Goal: Task Accomplishment & Management: Complete application form

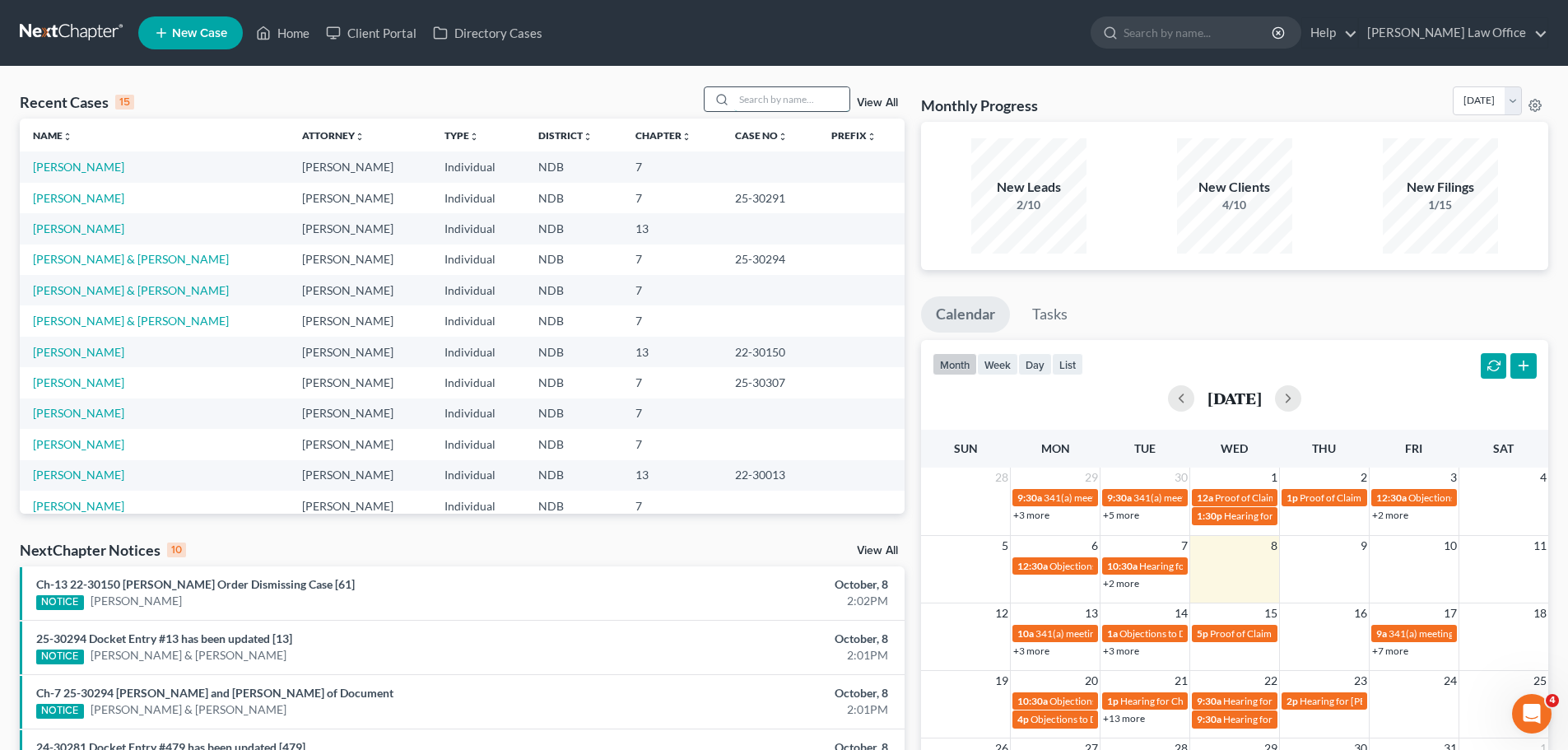
click at [756, 102] on input "search" at bounding box center [792, 99] width 116 height 24
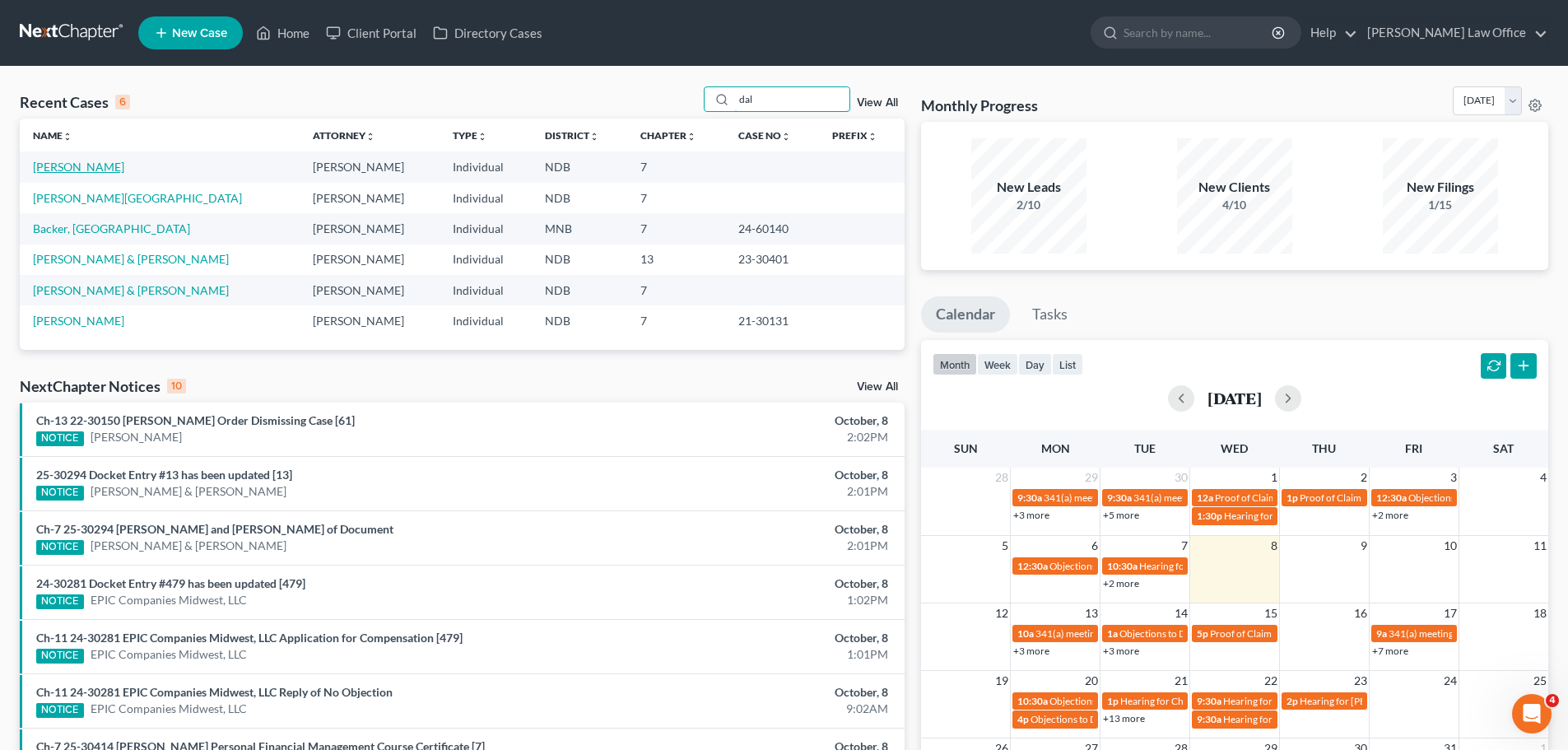
type input "dal"
click at [49, 168] on link "[PERSON_NAME]" at bounding box center [79, 167] width 92 height 14
select select "4"
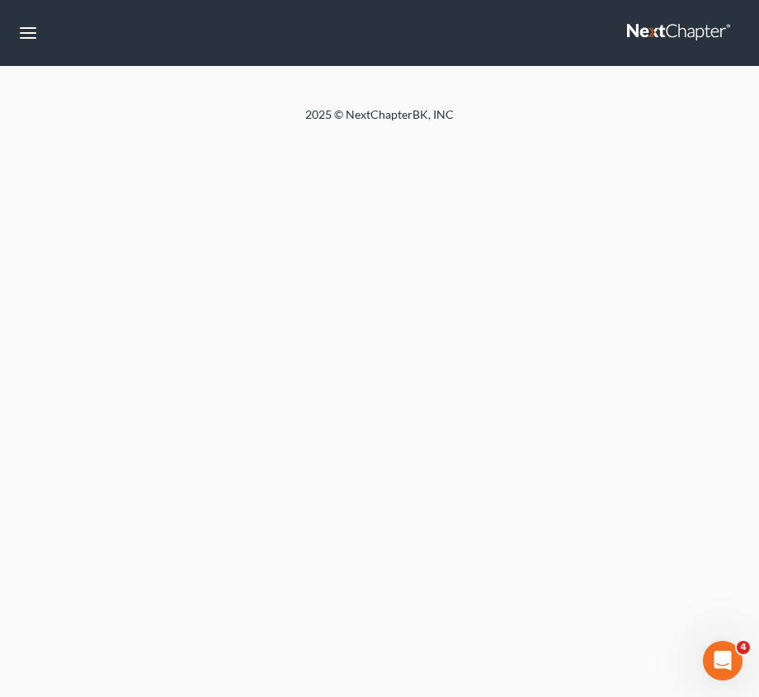
select select "4"
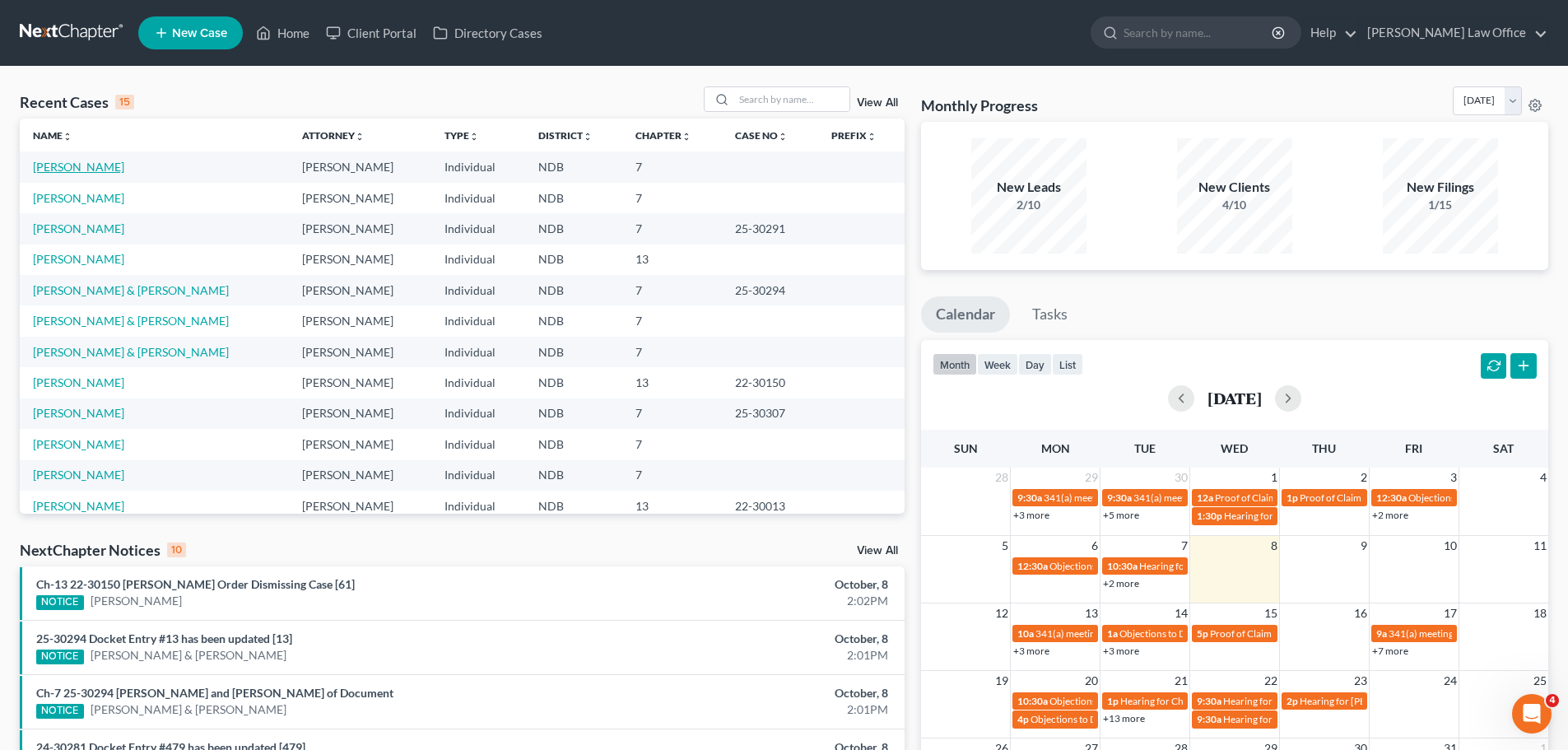
click at [91, 168] on link "[PERSON_NAME]" at bounding box center [79, 167] width 92 height 14
select select "6"
select select "4"
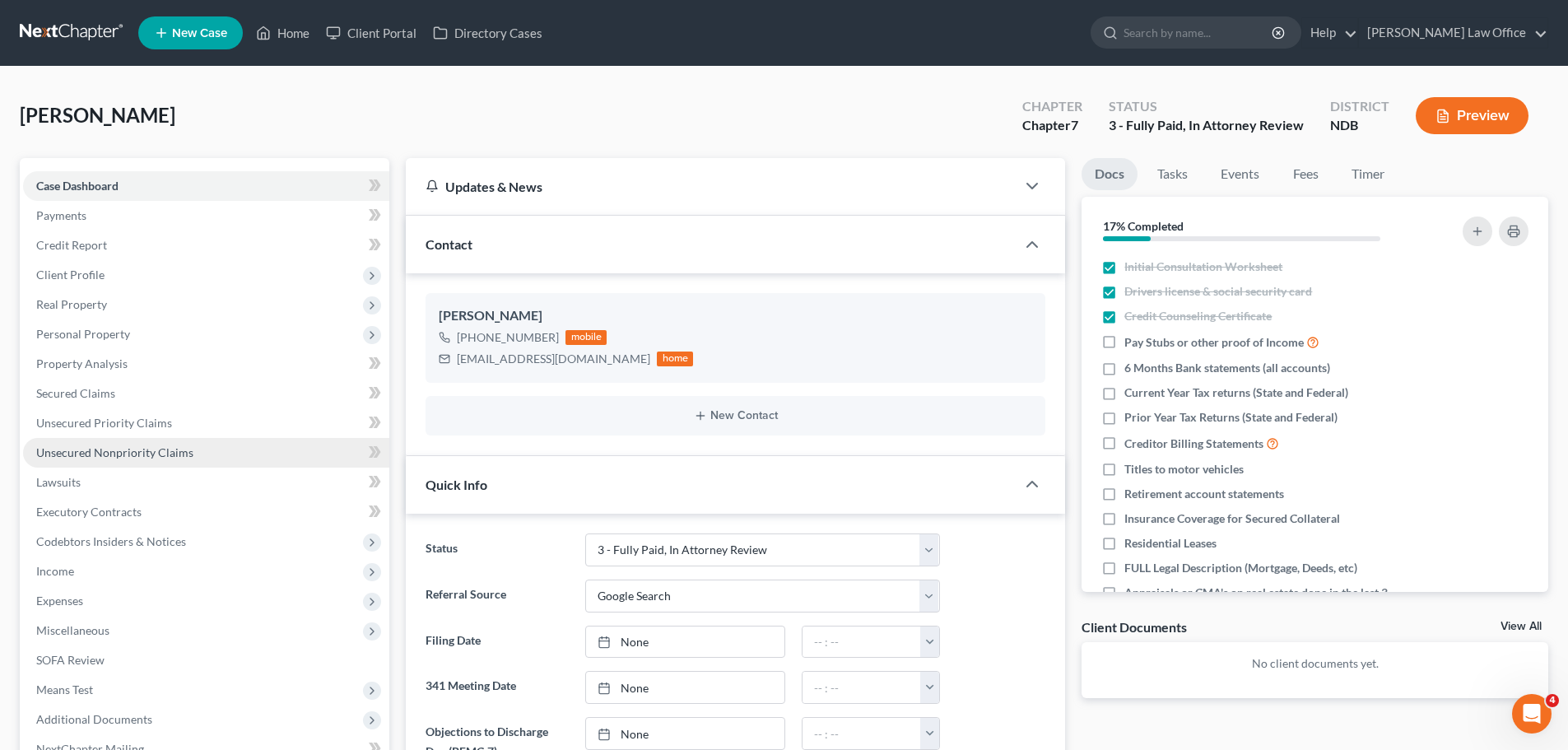
click at [102, 449] on span "Unsecured Nonpriority Claims" at bounding box center [115, 452] width 158 height 14
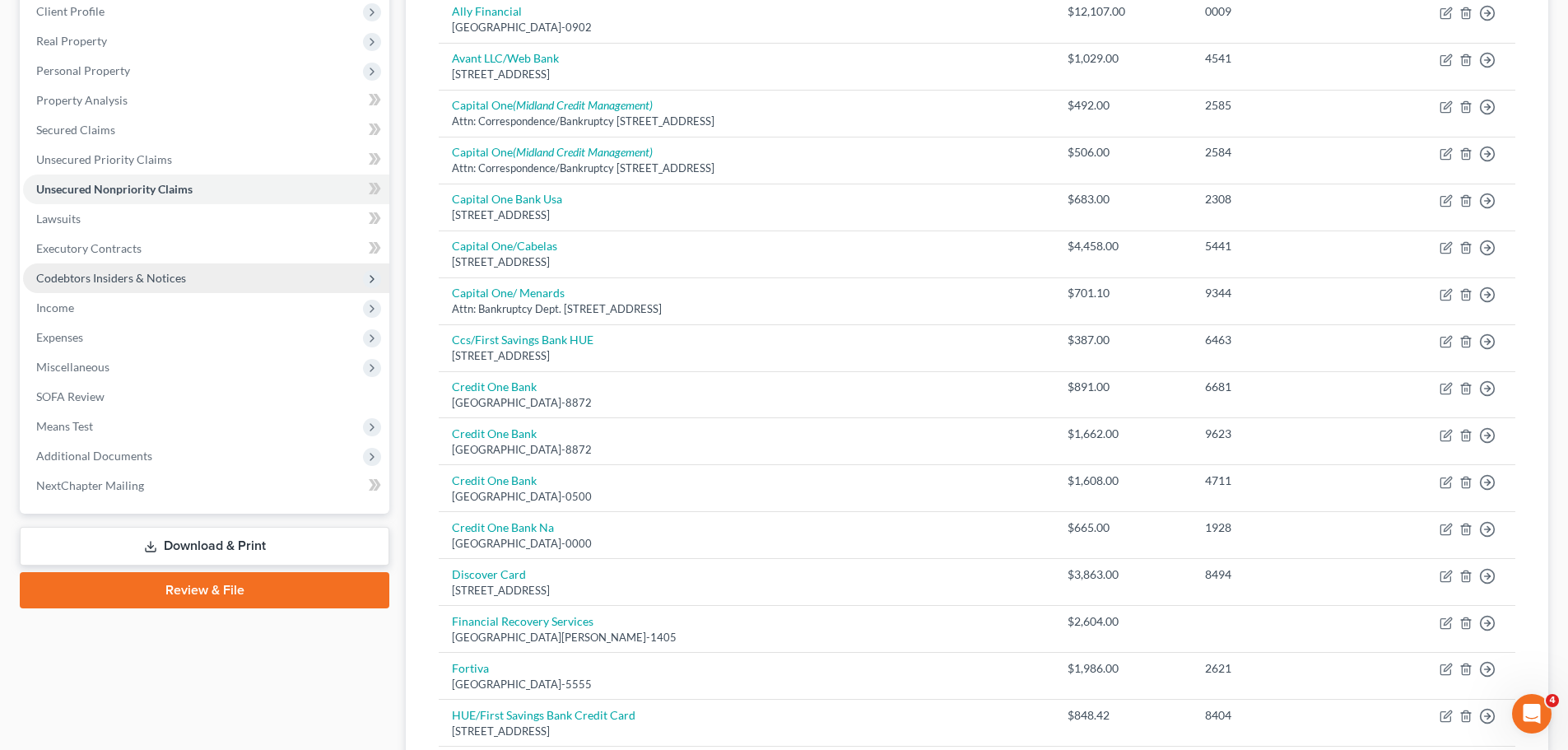
scroll to position [247, 0]
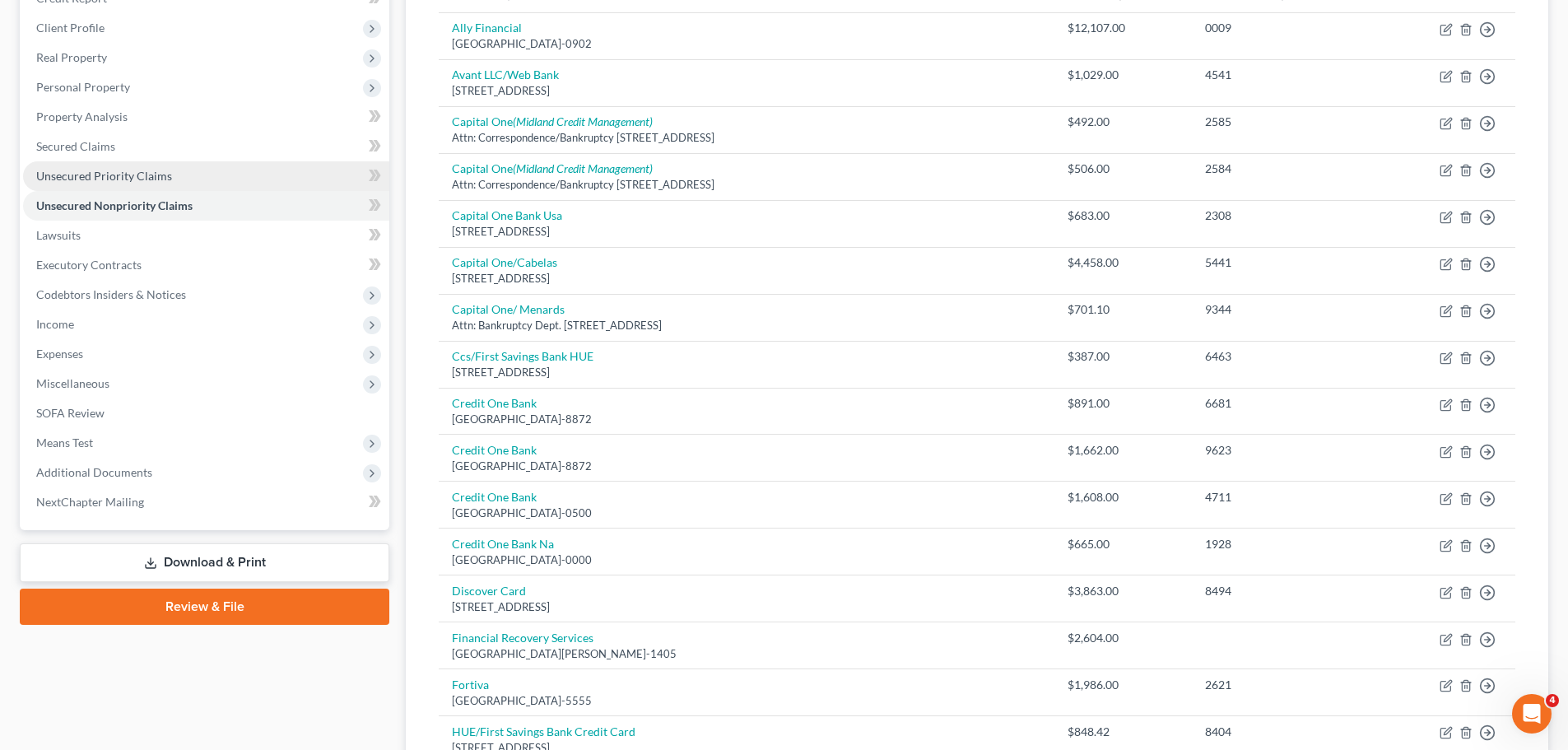
click at [103, 172] on span "Unsecured Priority Claims" at bounding box center [104, 176] width 136 height 14
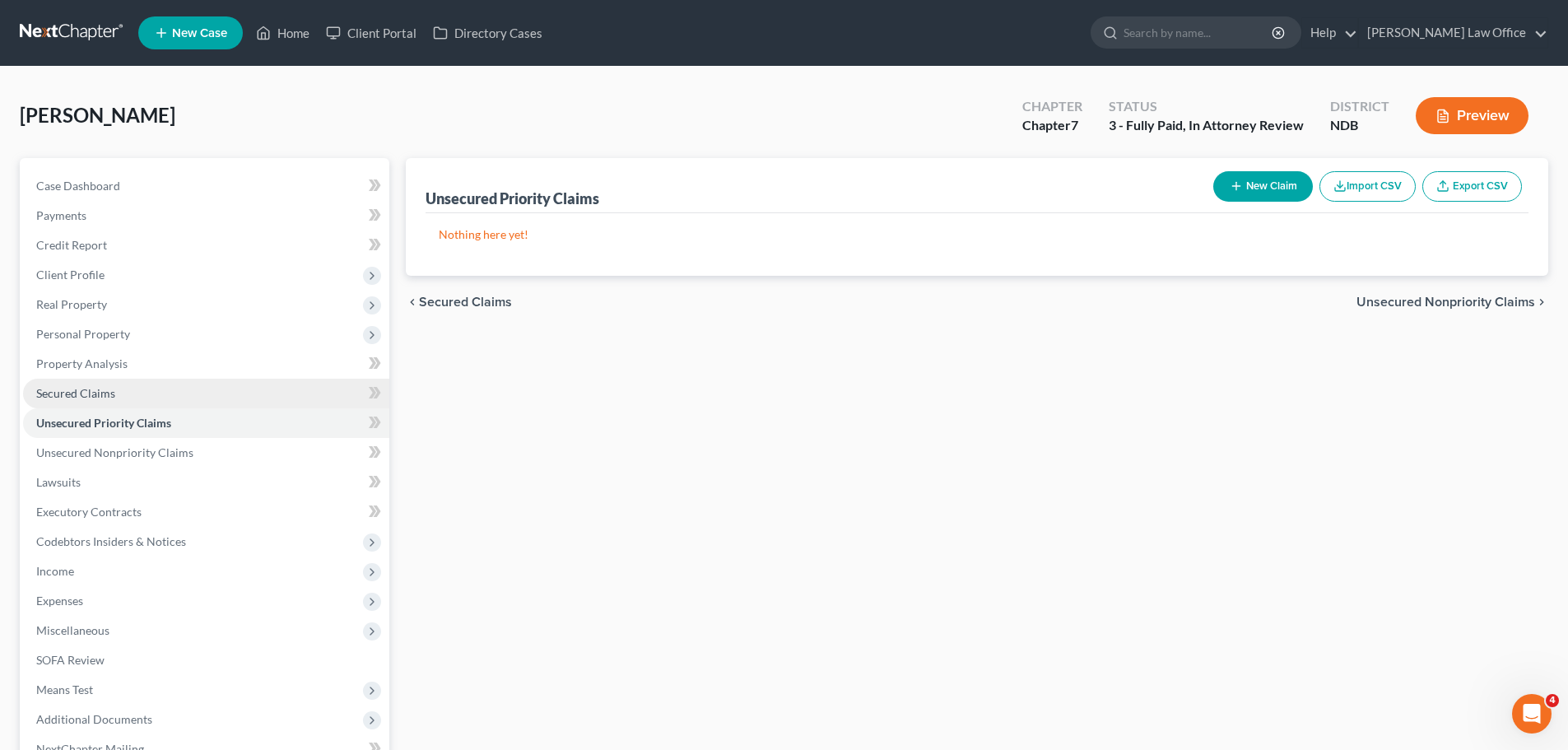
click at [80, 388] on span "Secured Claims" at bounding box center [75, 393] width 79 height 14
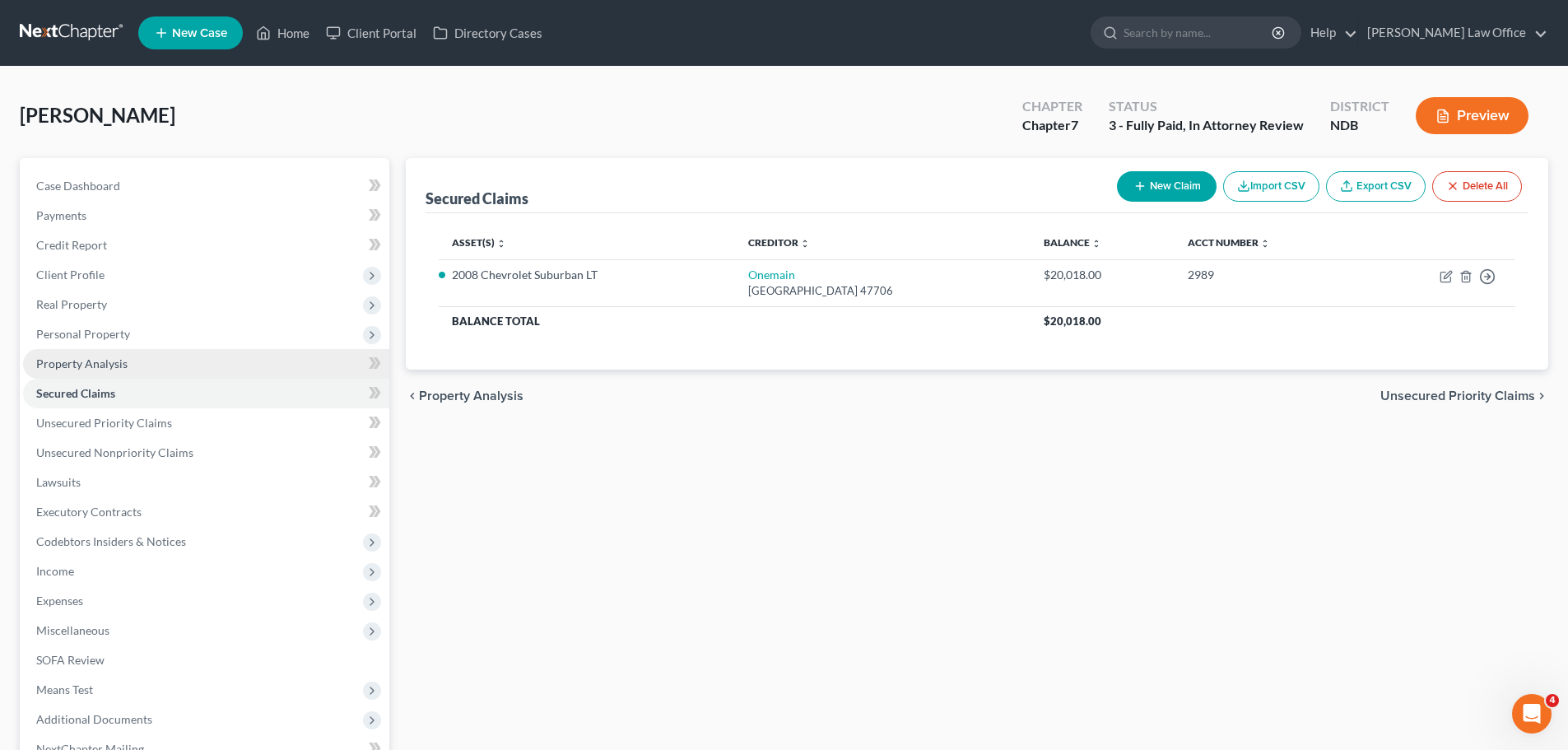
click at [101, 365] on span "Property Analysis" at bounding box center [82, 363] width 92 height 14
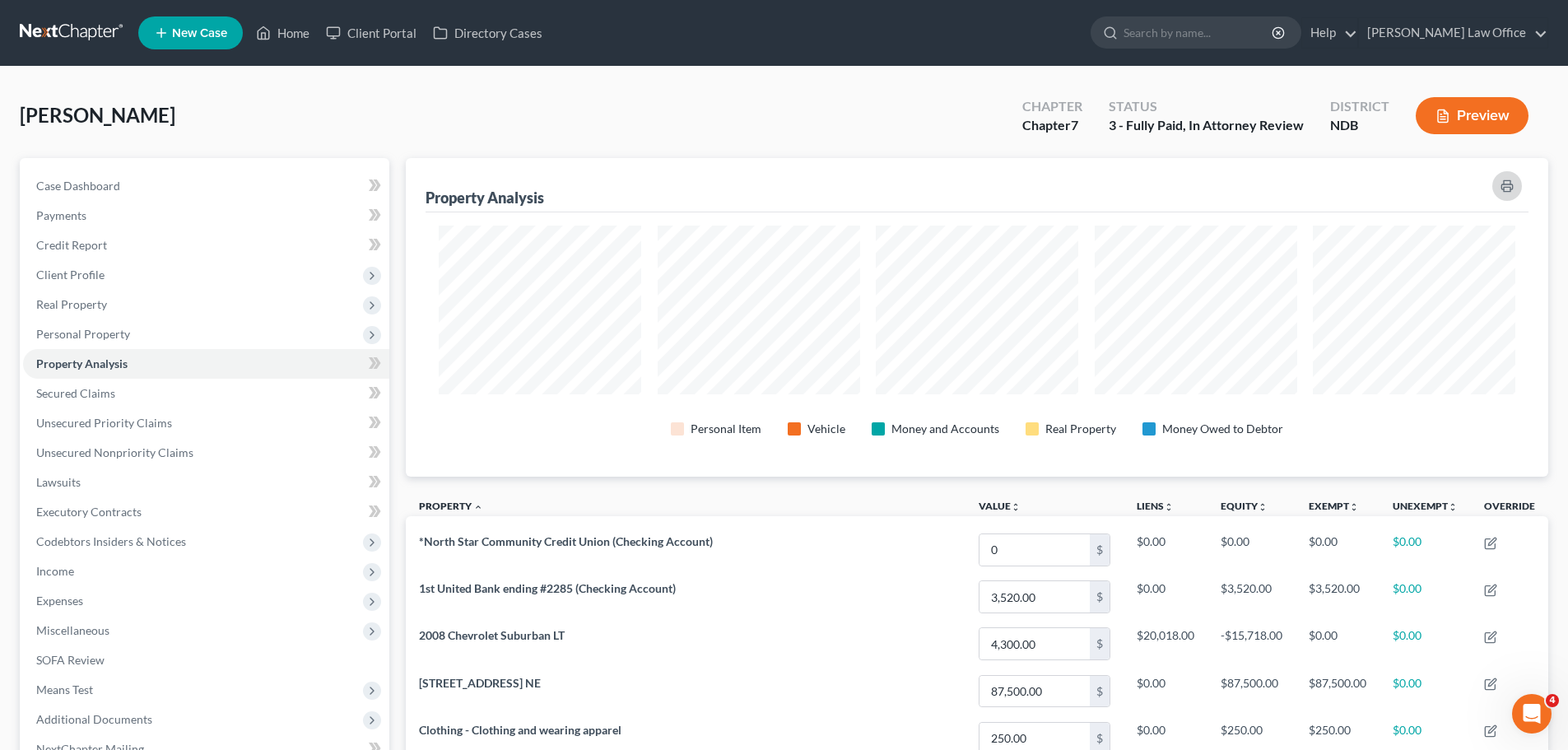
click at [756, 183] on icon "button" at bounding box center [1506, 186] width 13 height 13
click at [64, 575] on span "Income" at bounding box center [55, 570] width 38 height 14
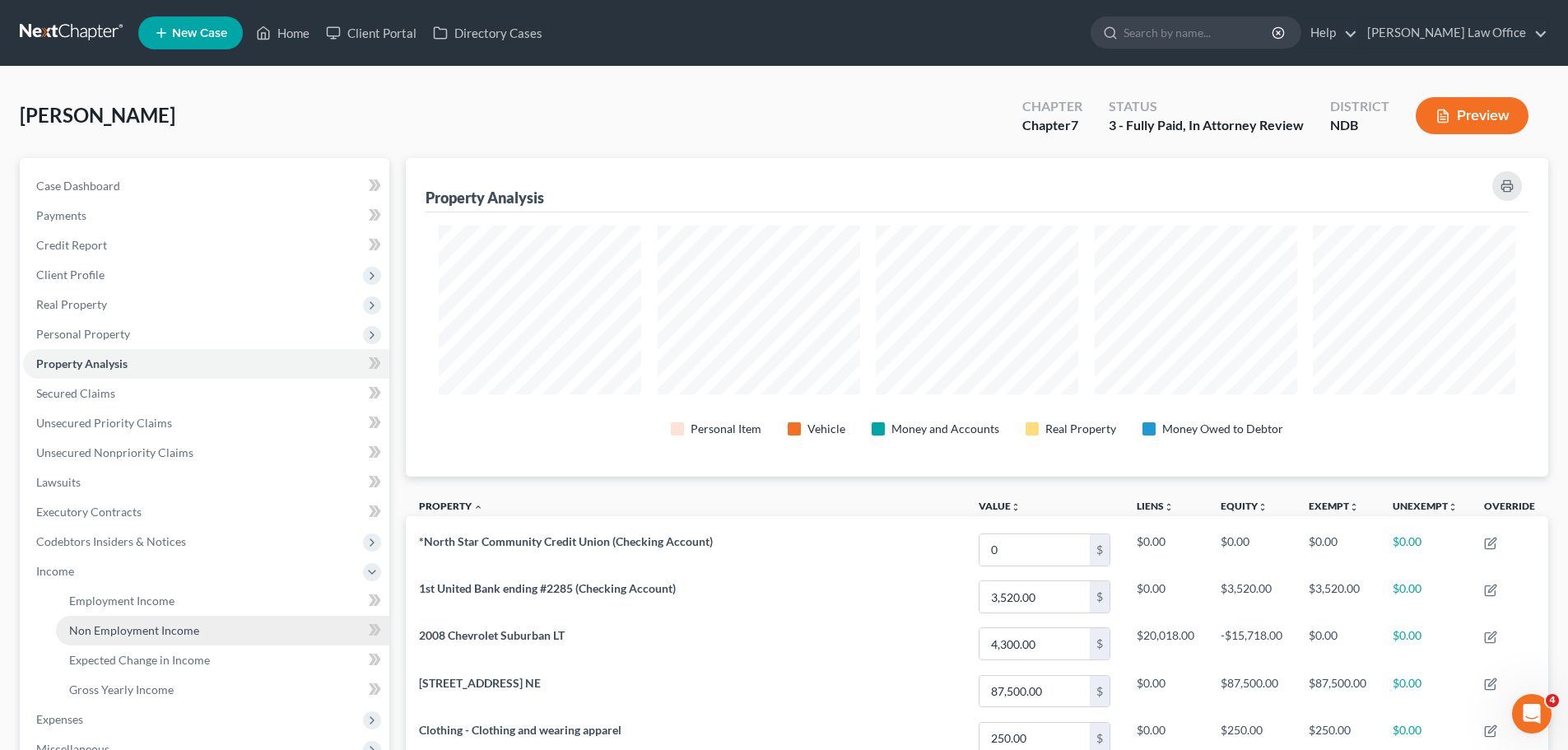
click at [152, 626] on span "Non Employment Income" at bounding box center [134, 630] width 130 height 14
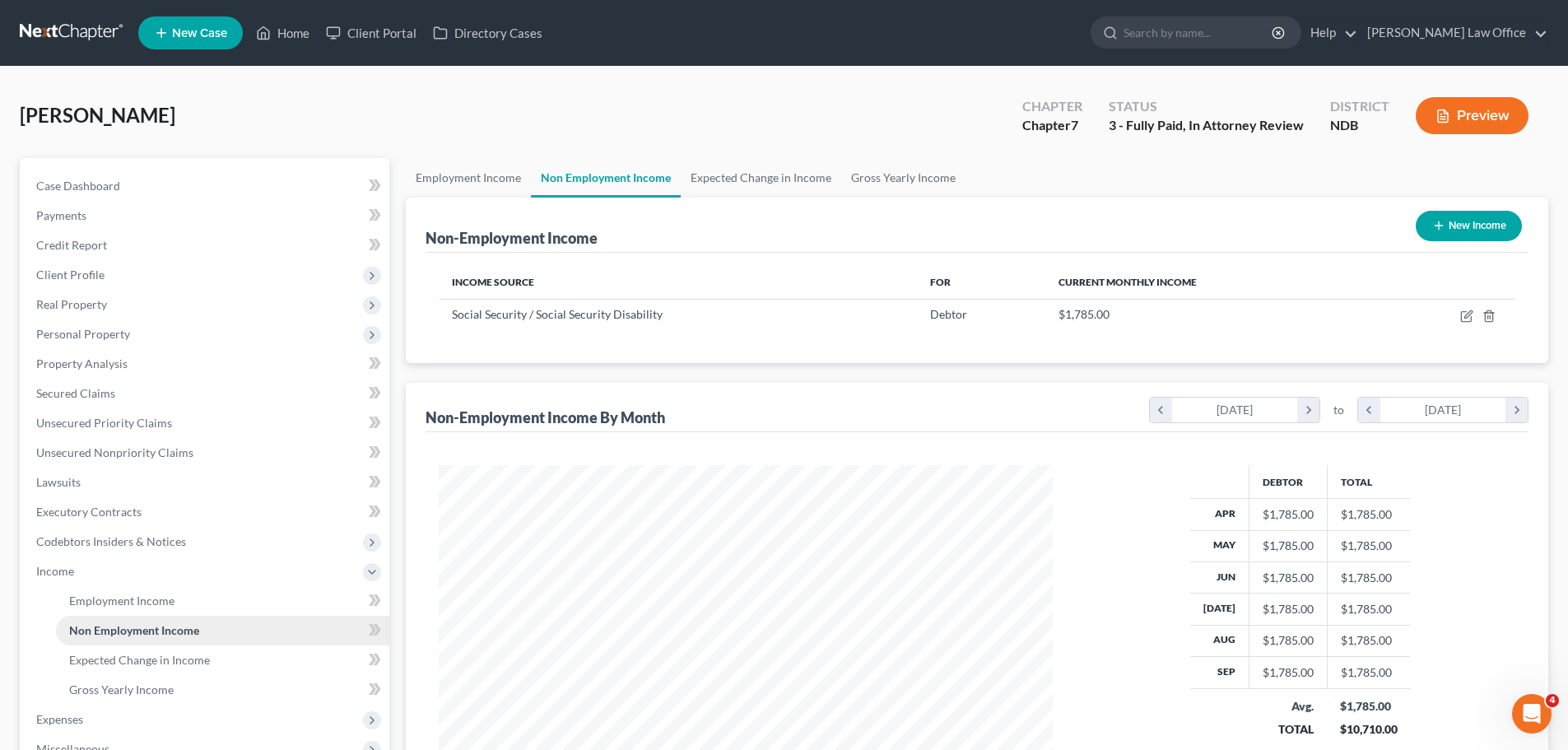
scroll to position [307, 647]
click at [304, 31] on link "Home" at bounding box center [282, 33] width 70 height 30
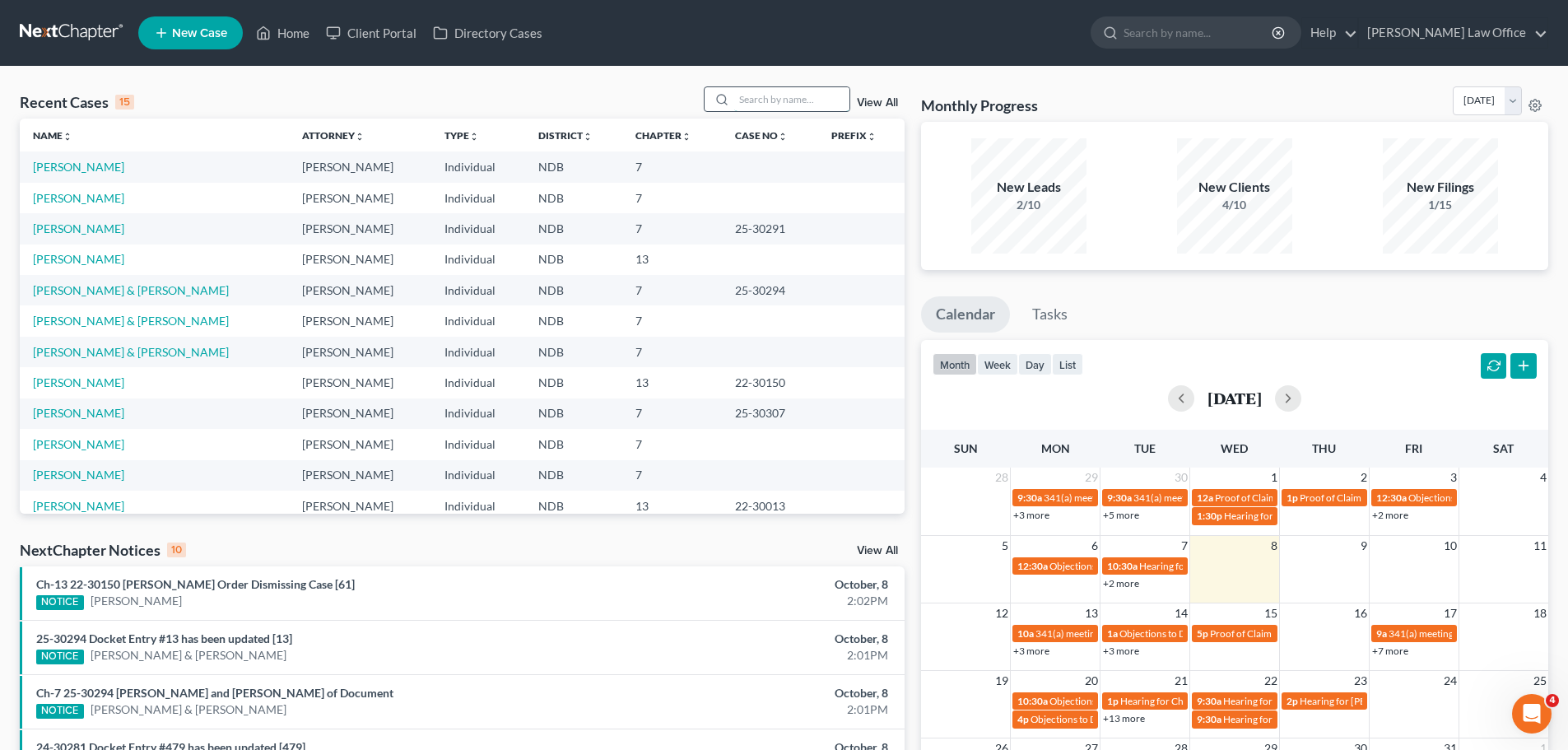
click at [756, 98] on input "search" at bounding box center [792, 99] width 116 height 24
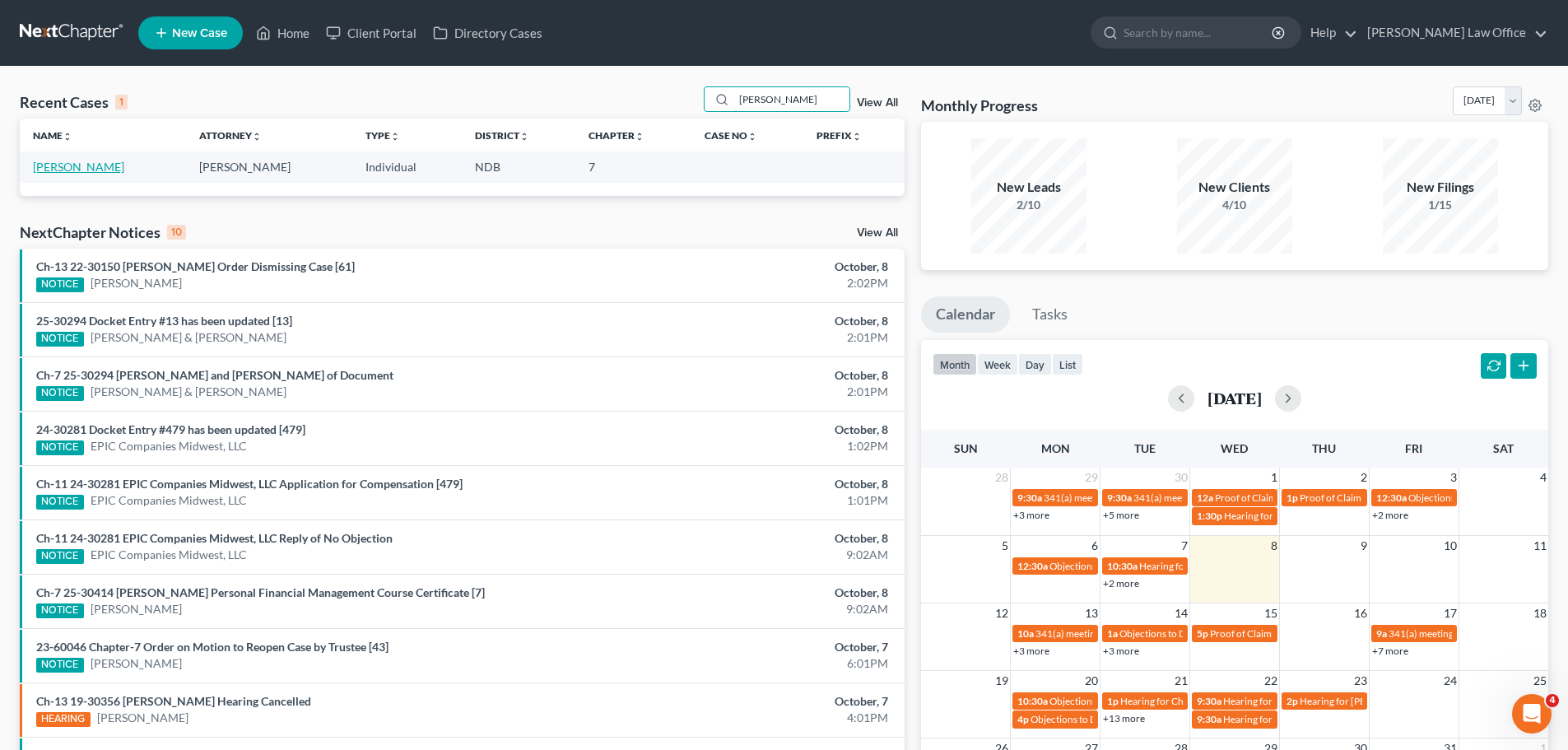
type input "[PERSON_NAME]"
click at [59, 170] on link "[PERSON_NAME]" at bounding box center [79, 167] width 92 height 14
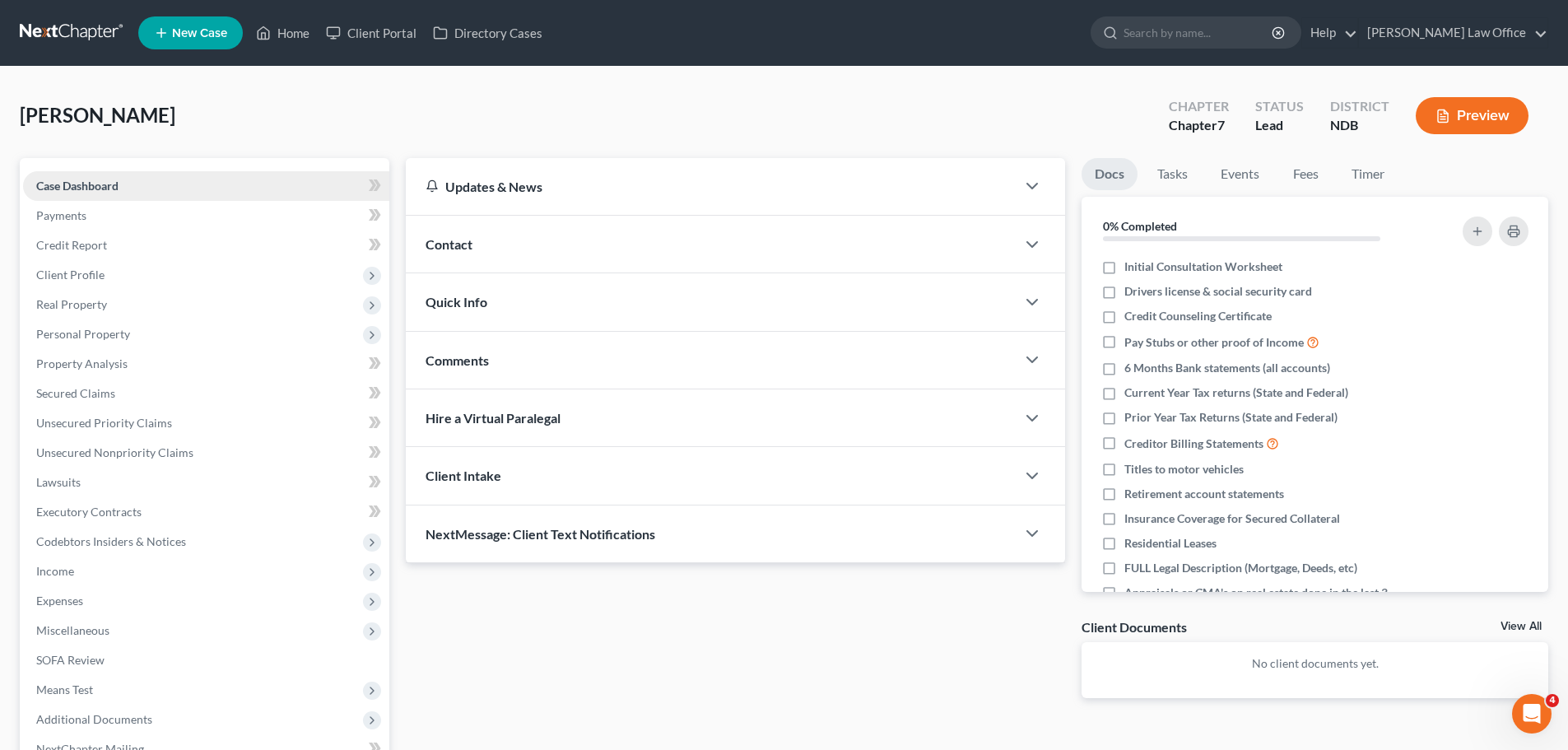
click at [76, 186] on span "Case Dashboard" at bounding box center [77, 186] width 83 height 14
click at [62, 275] on span "Client Profile" at bounding box center [70, 274] width 68 height 14
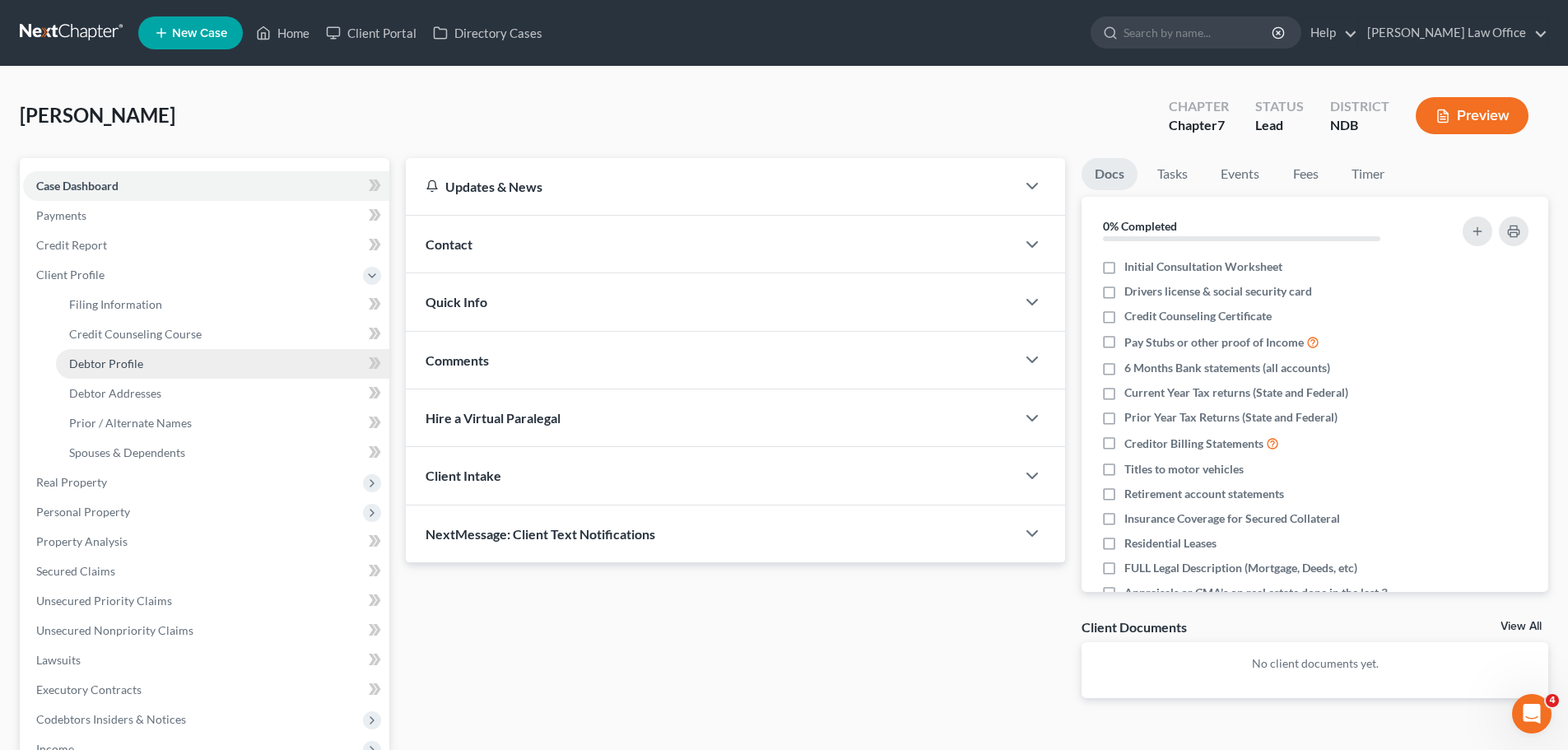
click at [99, 359] on span "Debtor Profile" at bounding box center [106, 363] width 74 height 14
select select "0"
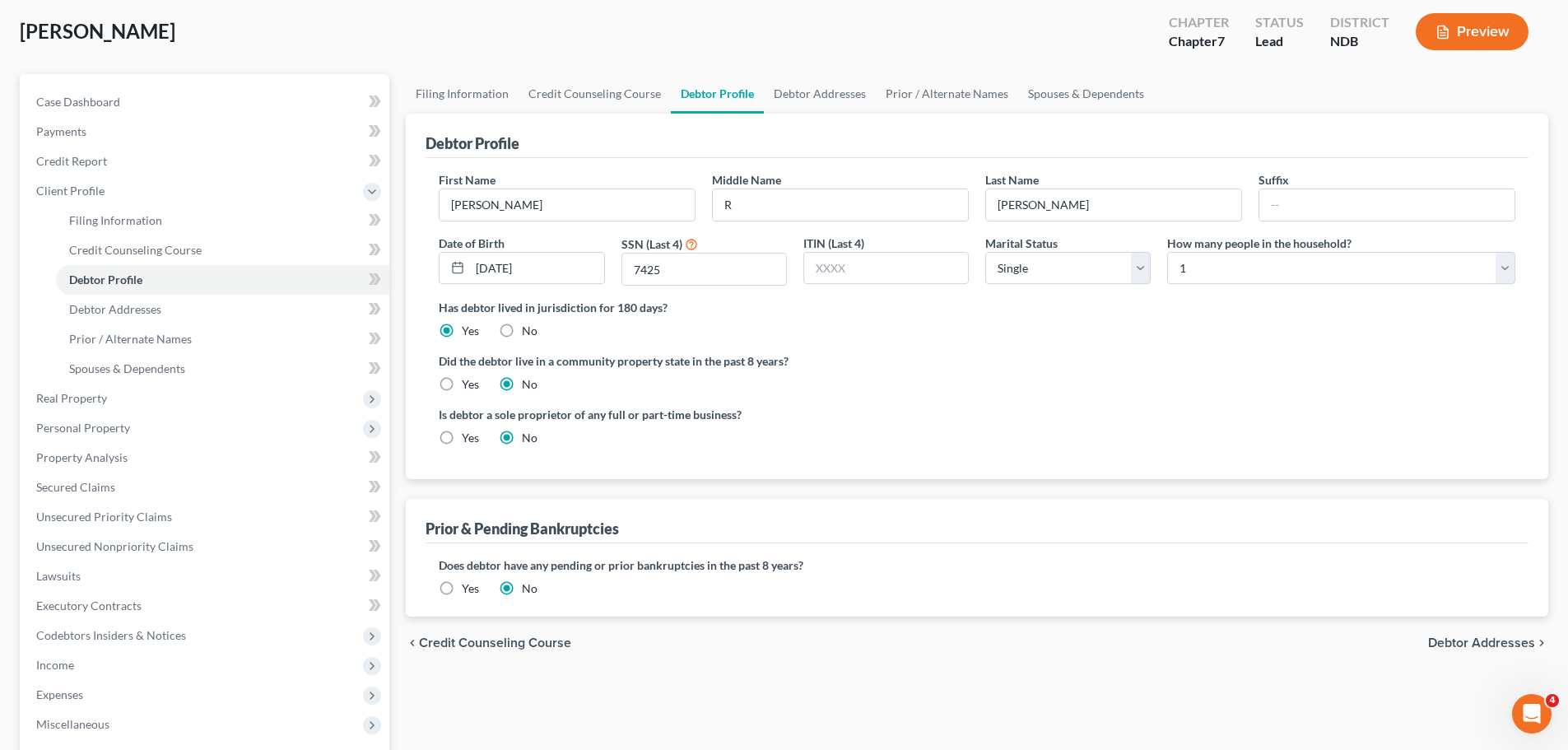
scroll to position [83, 0]
click at [756, 97] on link "Debtor Addresses" at bounding box center [820, 96] width 112 height 40
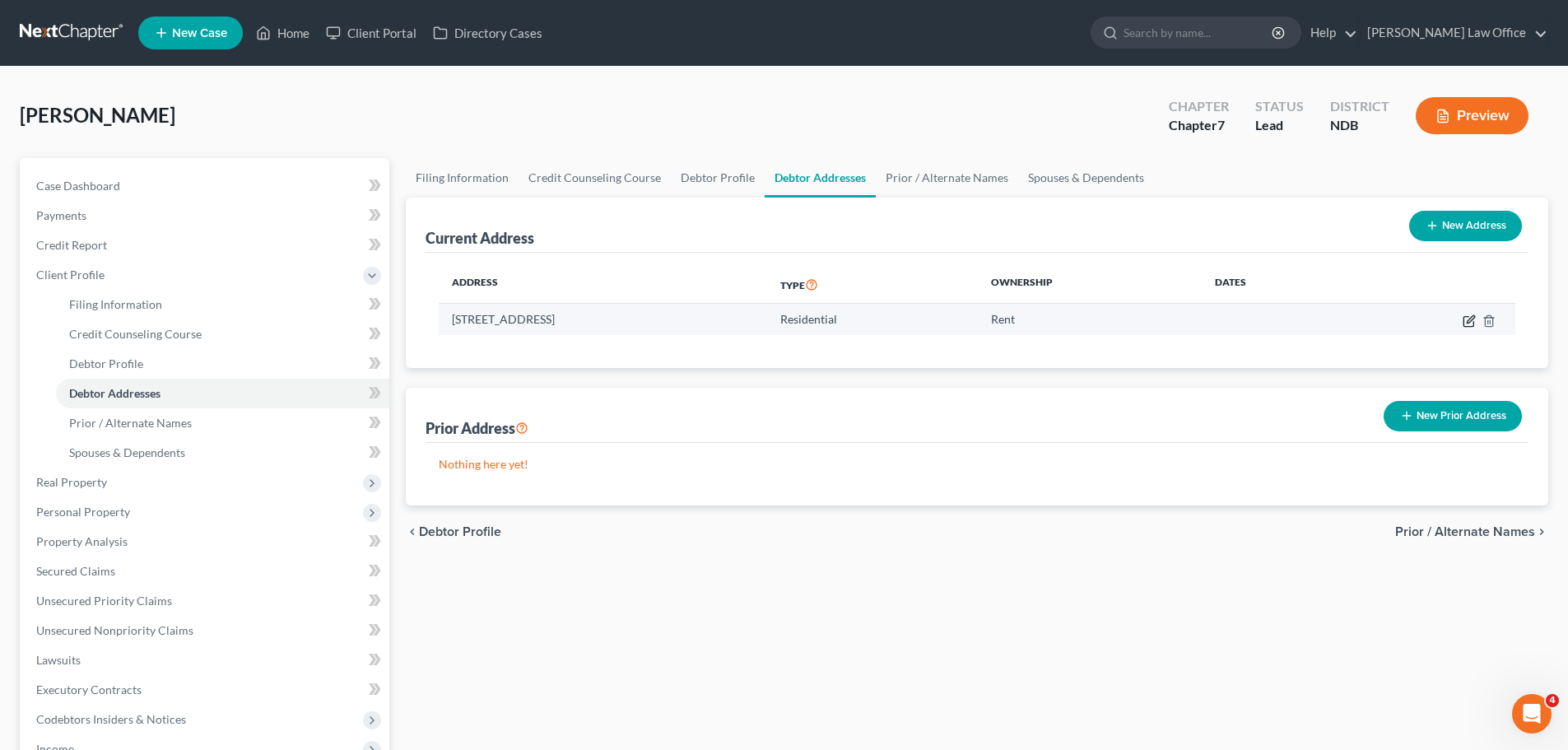
click at [756, 321] on icon "button" at bounding box center [1468, 321] width 10 height 10
select select "29"
select select "0"
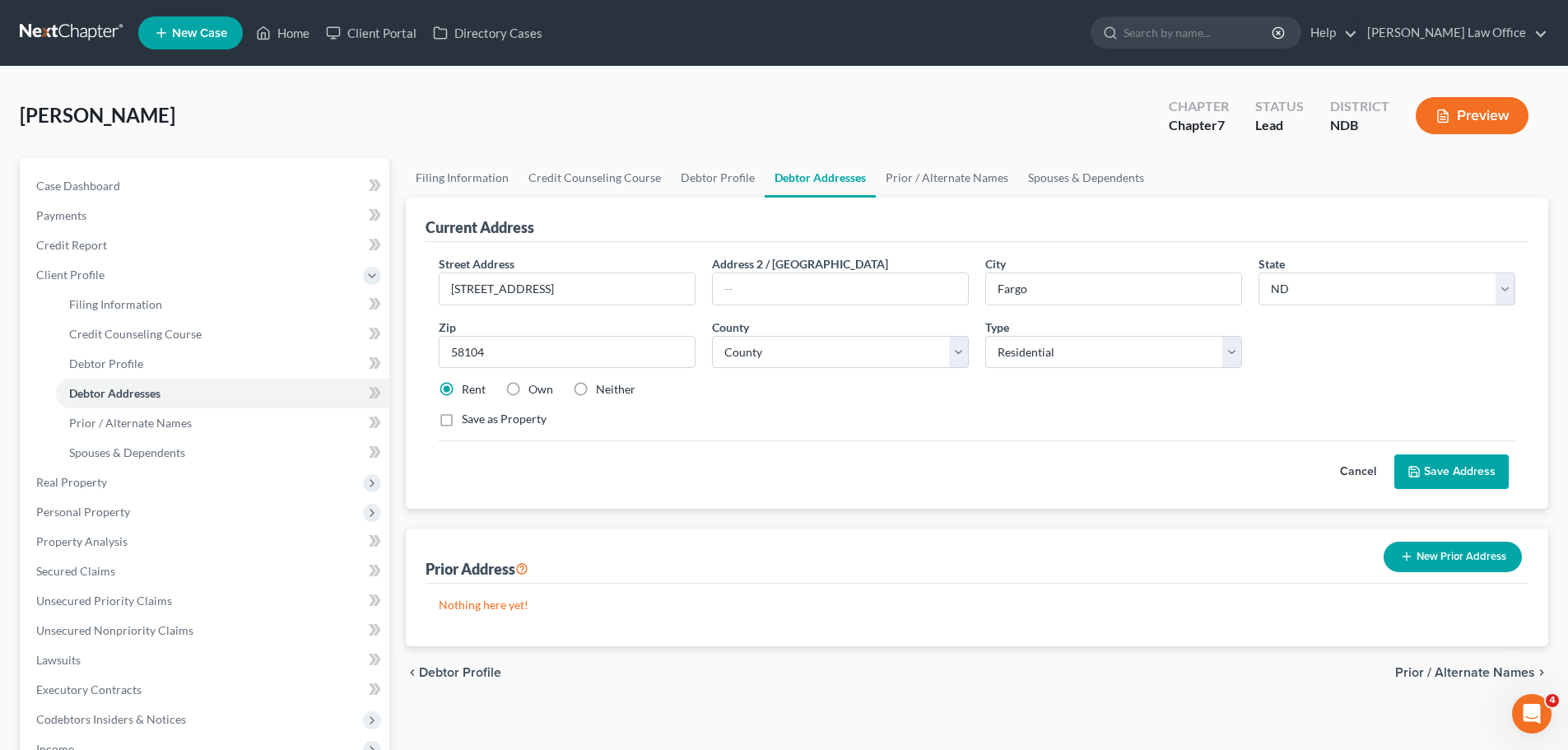
click at [756, 473] on button "Save Address" at bounding box center [1451, 472] width 115 height 35
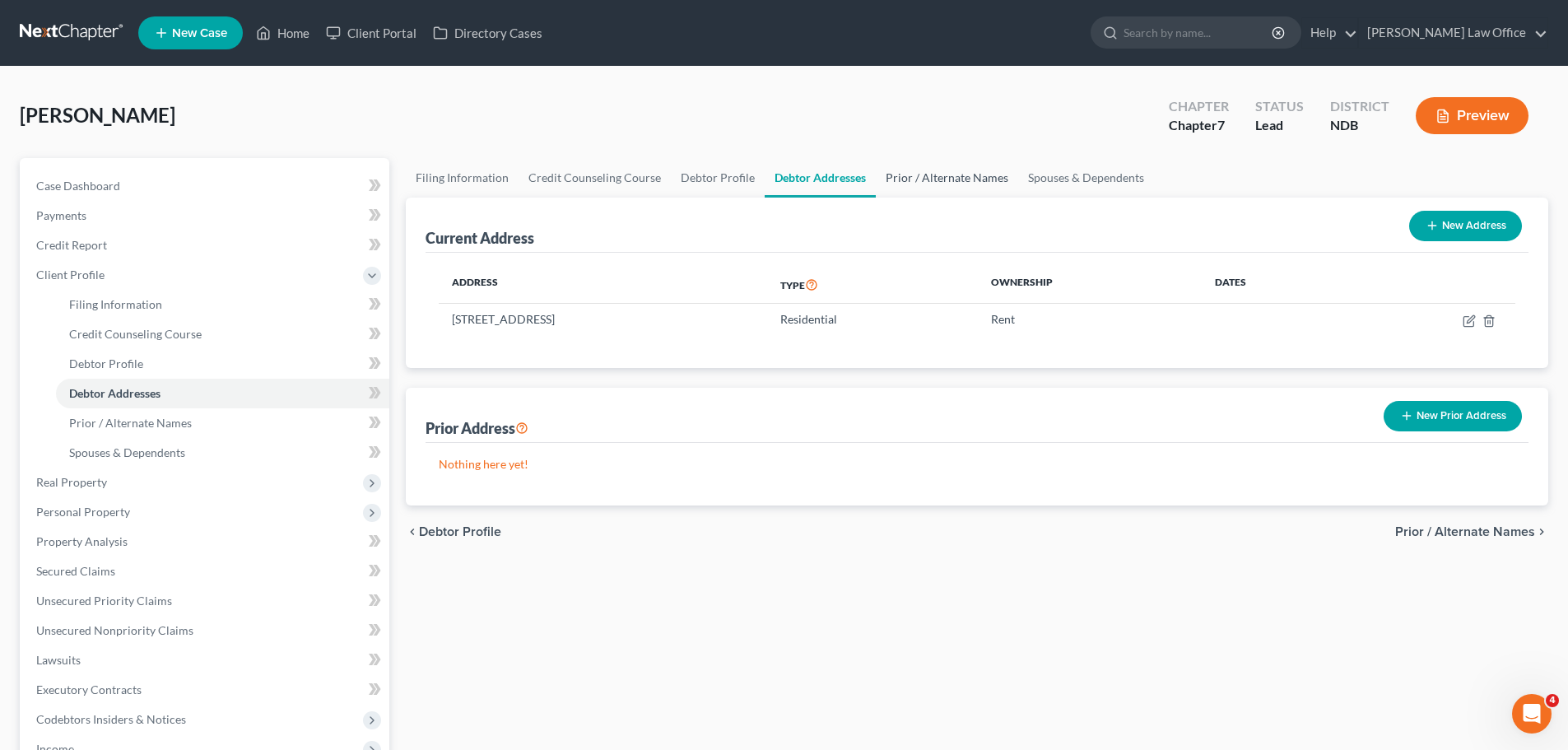
click at [756, 181] on link "Prior / Alternate Names" at bounding box center [947, 178] width 143 height 40
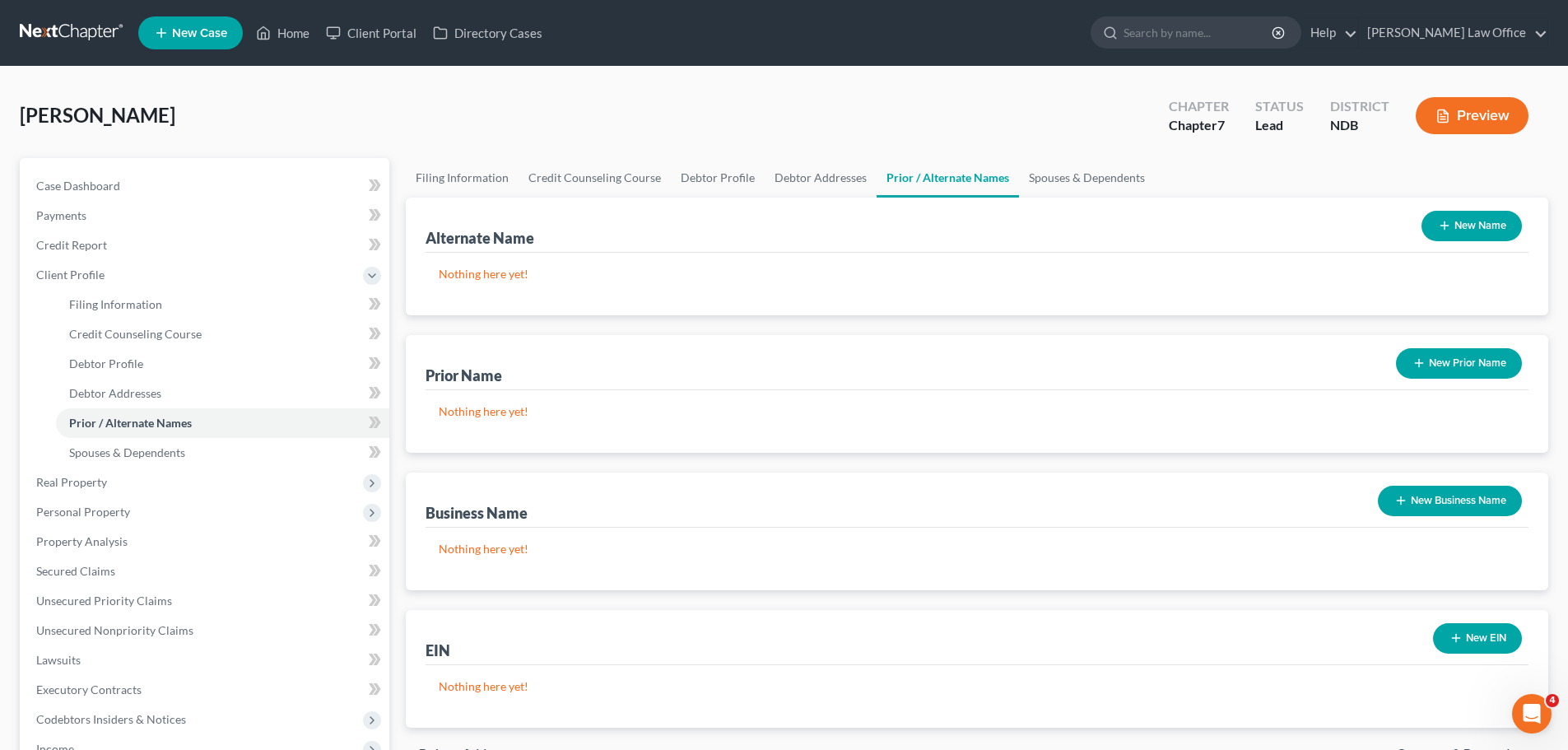
click at [756, 363] on button "New Prior Name" at bounding box center [1459, 363] width 126 height 31
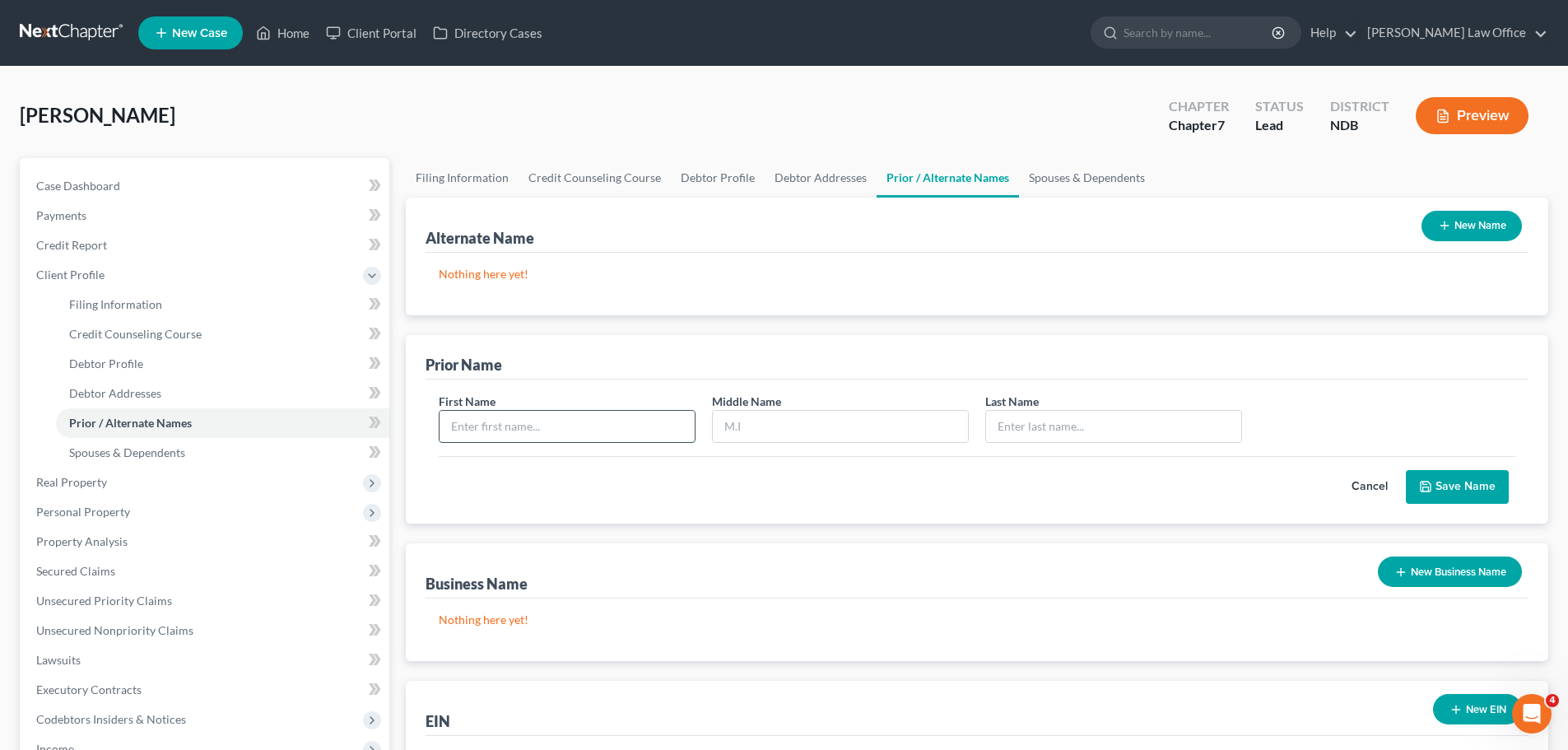
click at [527, 424] on input "text" at bounding box center [568, 426] width 255 height 31
type input "[PERSON_NAME]"
type input "R"
type input "[PERSON_NAME]"
click at [756, 482] on button "Save Name" at bounding box center [1456, 487] width 103 height 35
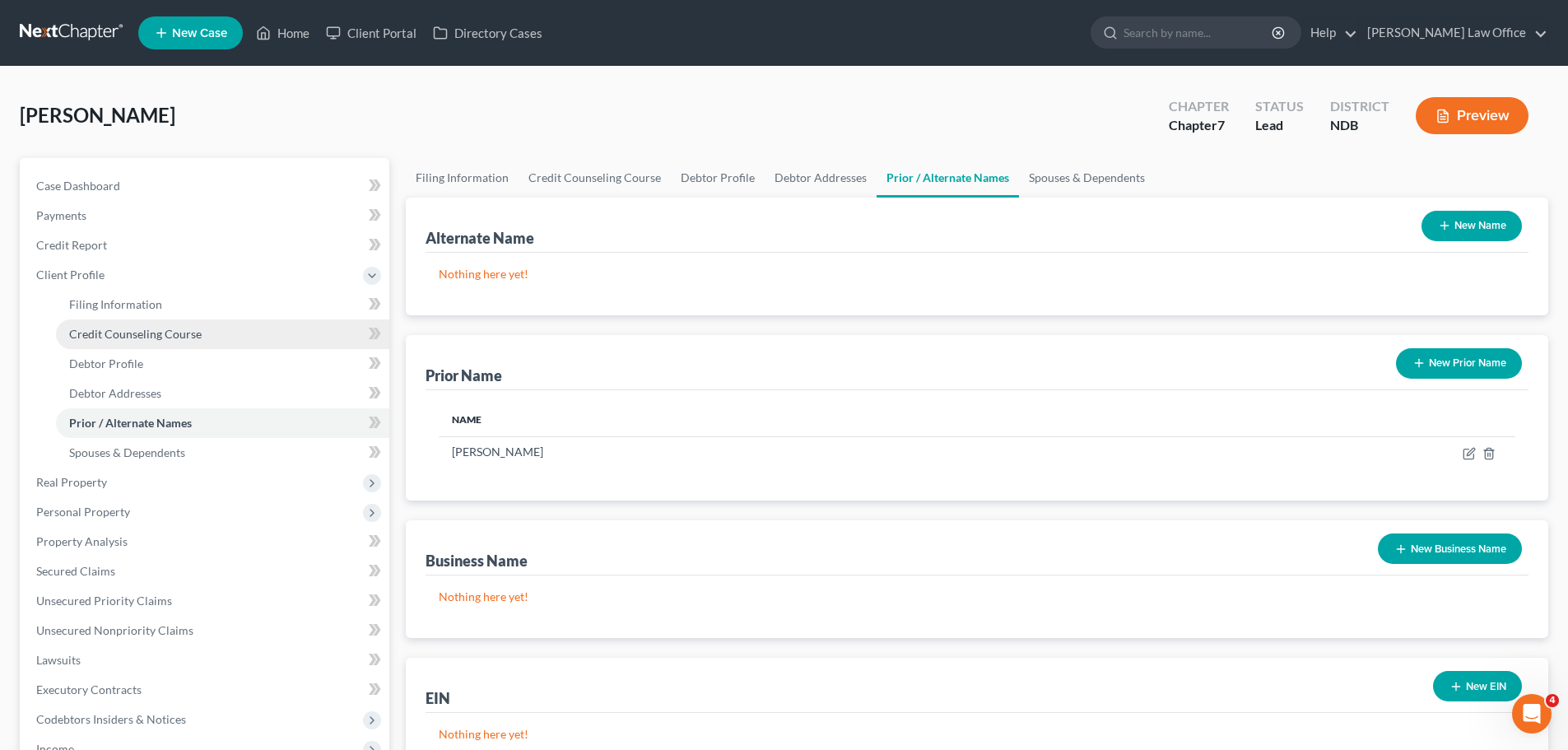
click at [147, 332] on span "Credit Counseling Course" at bounding box center [135, 334] width 133 height 14
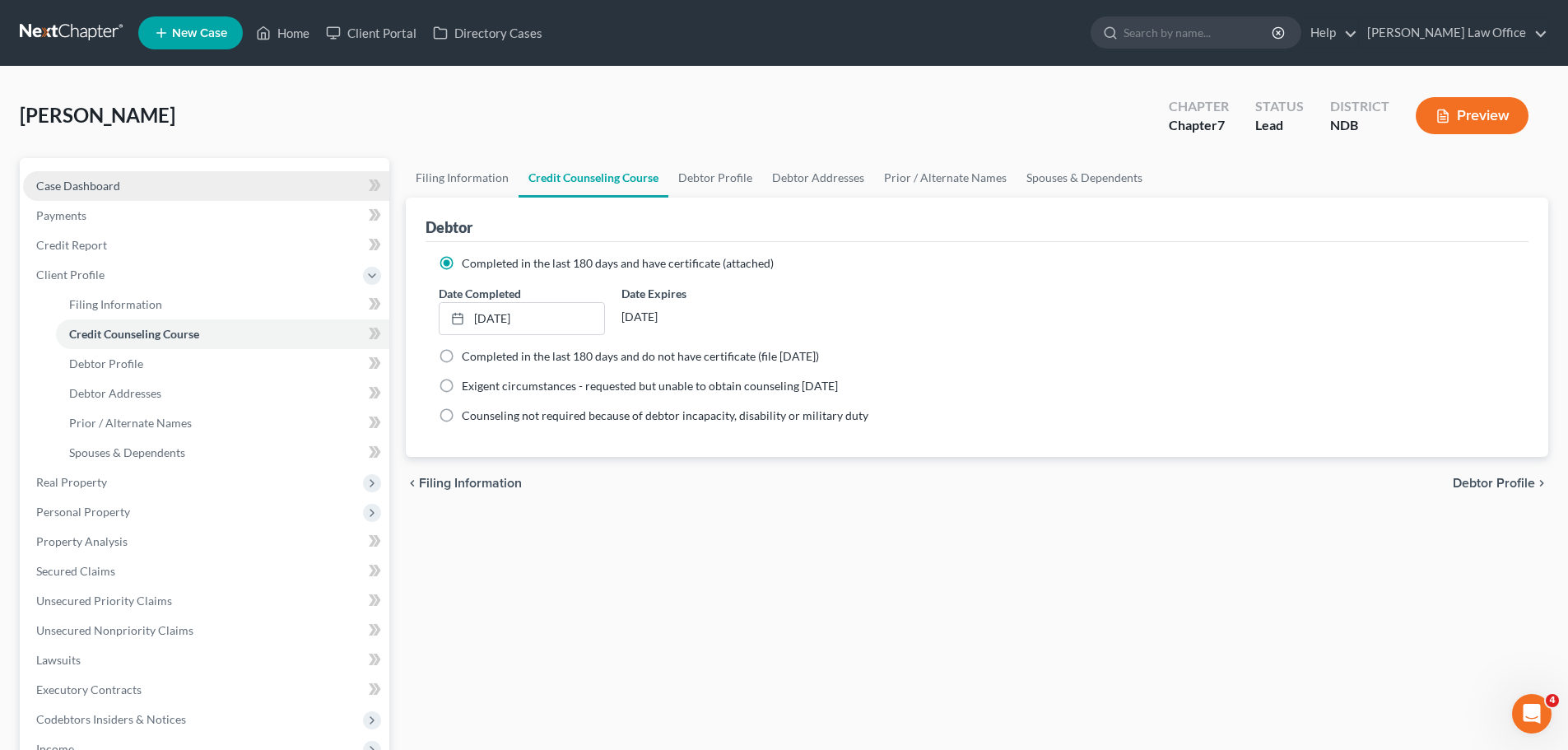
click at [99, 186] on span "Case Dashboard" at bounding box center [78, 186] width 84 height 14
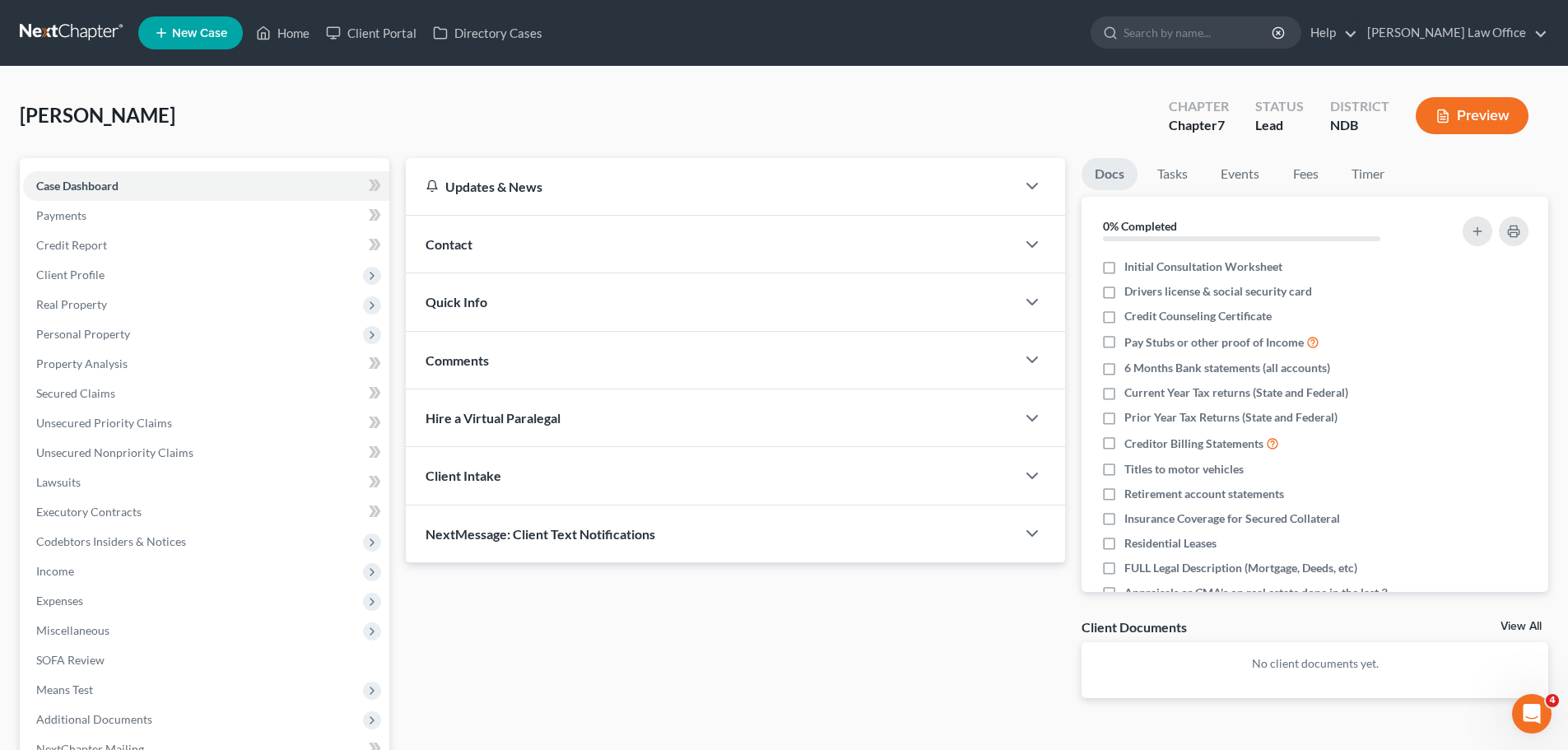
click at [464, 238] on span "Contact" at bounding box center [449, 244] width 47 height 16
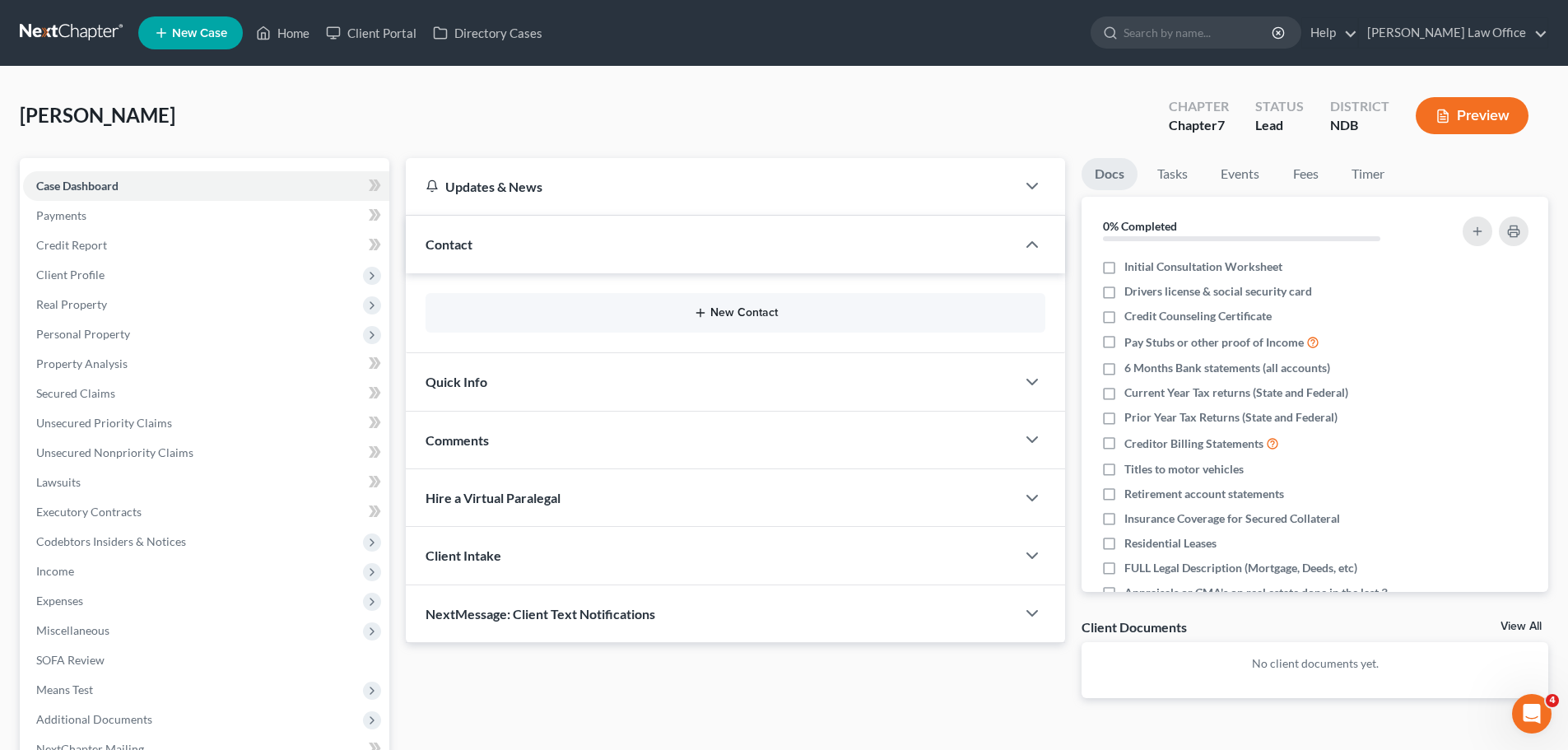
click at [743, 311] on button "New Contact" at bounding box center [735, 312] width 593 height 13
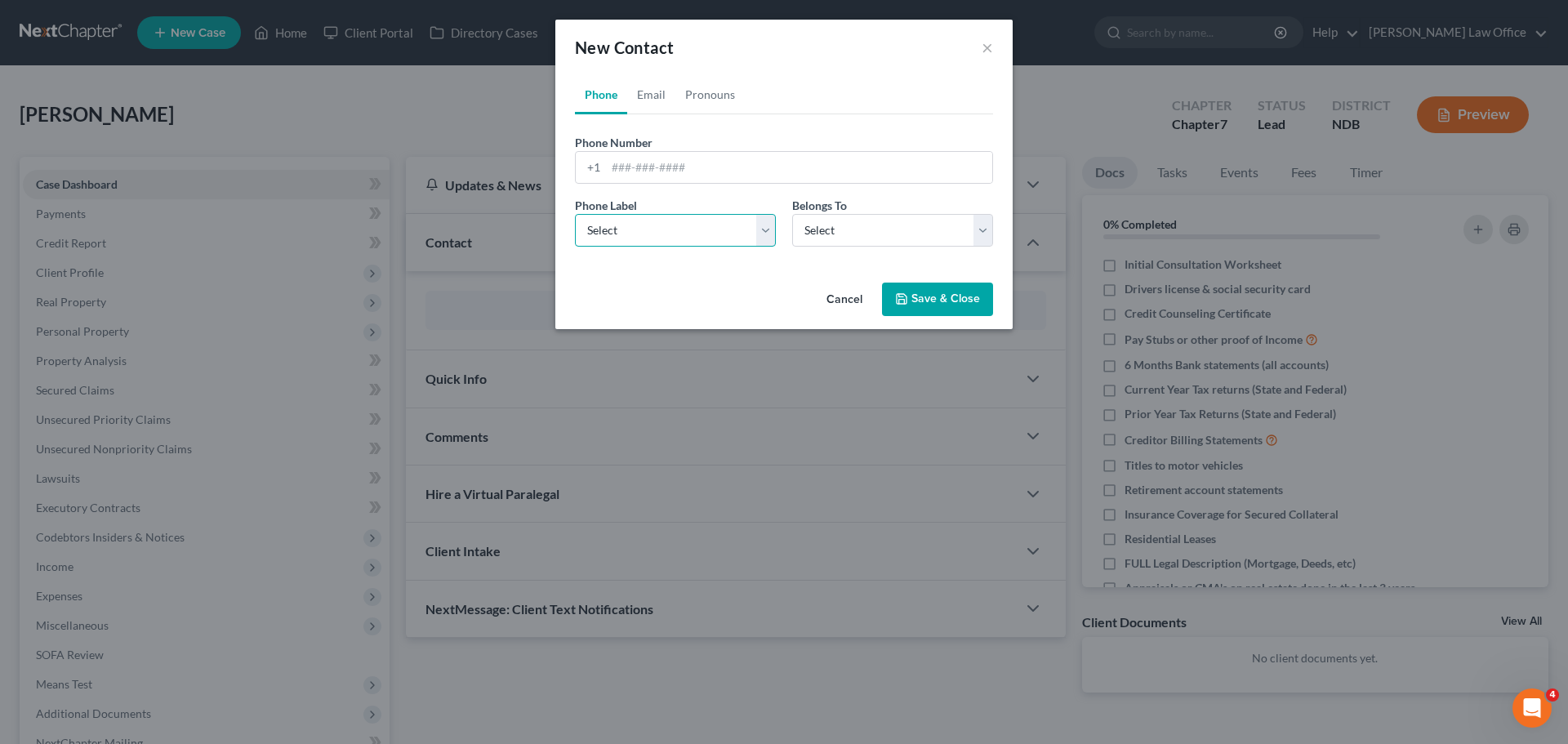
click at [750, 232] on select "Select Mobile Home Work Other" at bounding box center [675, 230] width 201 height 33
select select "0"
click at [575, 214] on select "Select Mobile Home Work Other" at bounding box center [675, 230] width 201 height 33
click at [750, 233] on select "Select Client Other" at bounding box center [892, 230] width 201 height 33
select select "0"
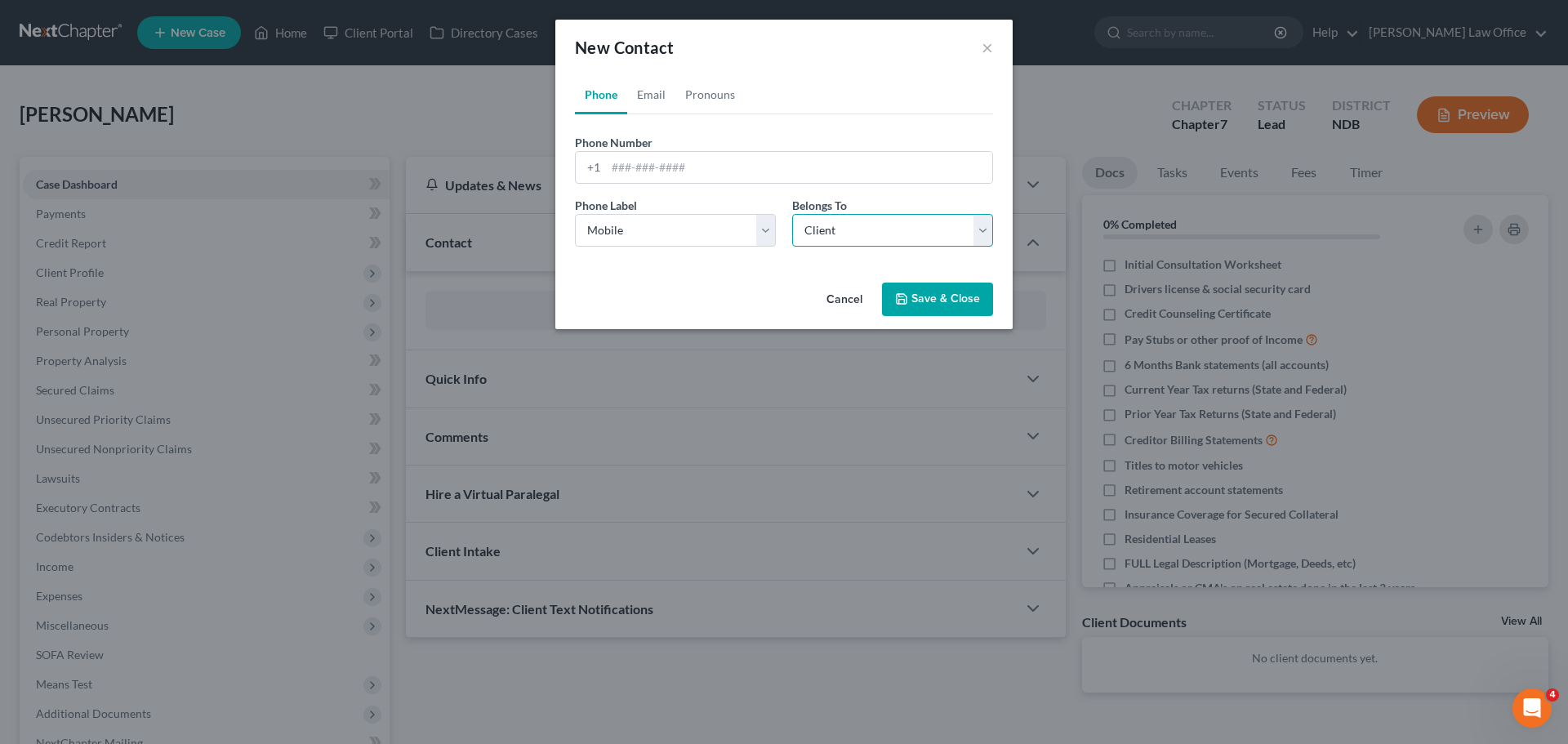
click at [750, 214] on select "Select Client Other" at bounding box center [892, 230] width 201 height 33
click at [626, 172] on input "tel" at bounding box center [799, 166] width 386 height 31
type input "[PHONE_NUMBER]"
click at [661, 90] on link "Email" at bounding box center [651, 95] width 49 height 40
click at [647, 161] on input "email" at bounding box center [799, 166] width 386 height 31
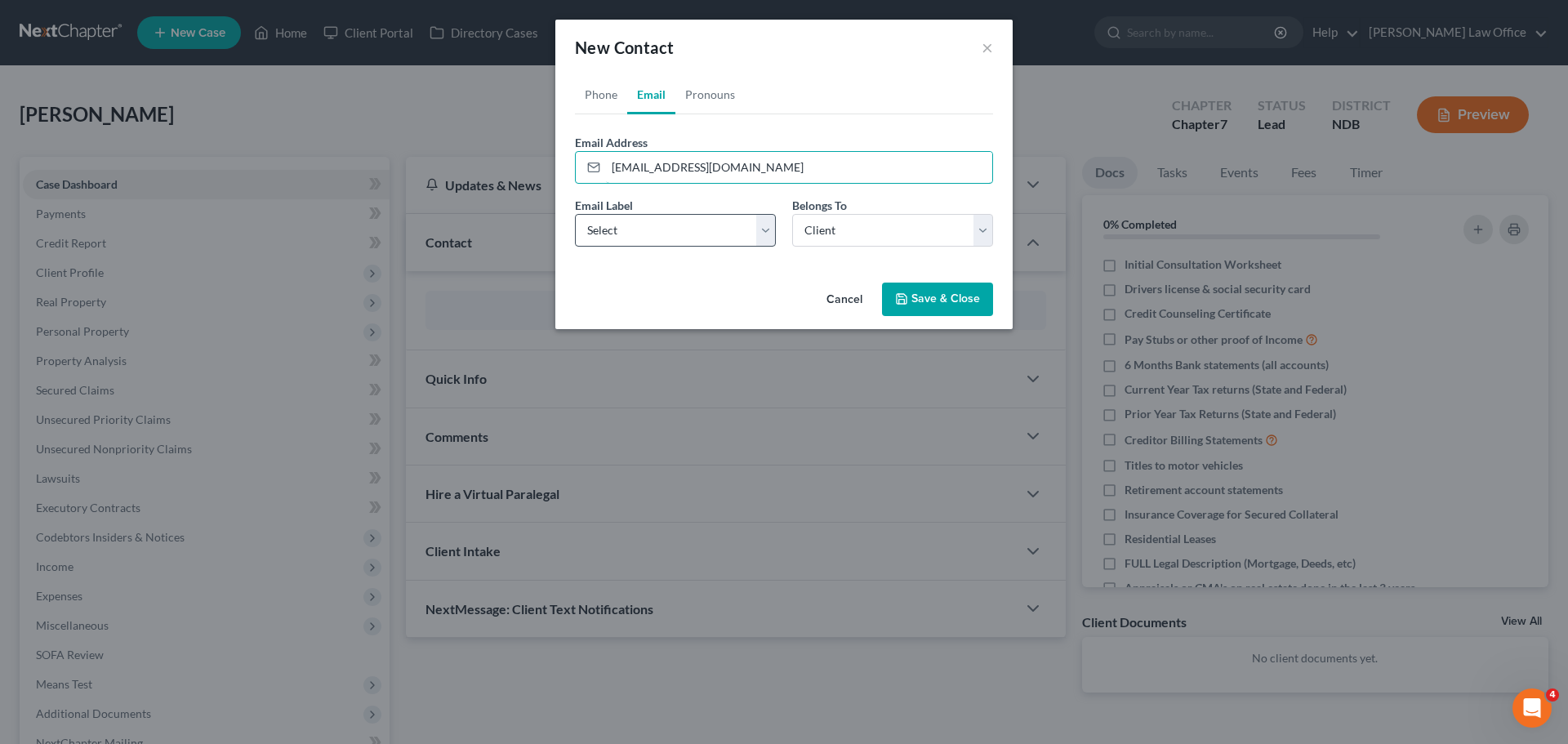
type input "[EMAIL_ADDRESS][DOMAIN_NAME]"
click at [750, 230] on select "Select Home Work Other" at bounding box center [675, 230] width 201 height 33
select select "0"
click at [575, 214] on select "Select Home Work Other" at bounding box center [675, 230] width 201 height 33
click at [750, 298] on button "Save & Close" at bounding box center [937, 300] width 111 height 35
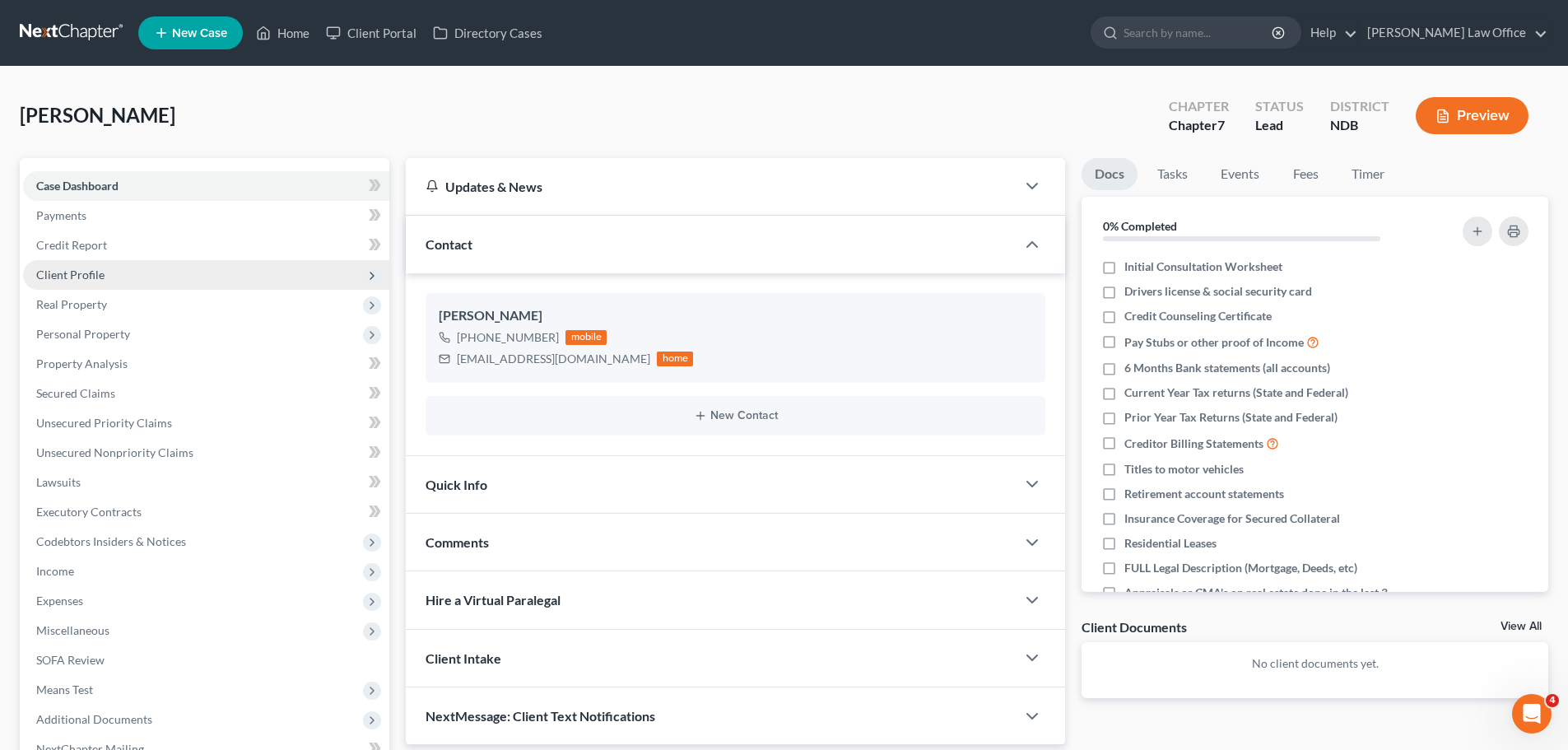
click at [95, 271] on span "Client Profile" at bounding box center [70, 274] width 68 height 14
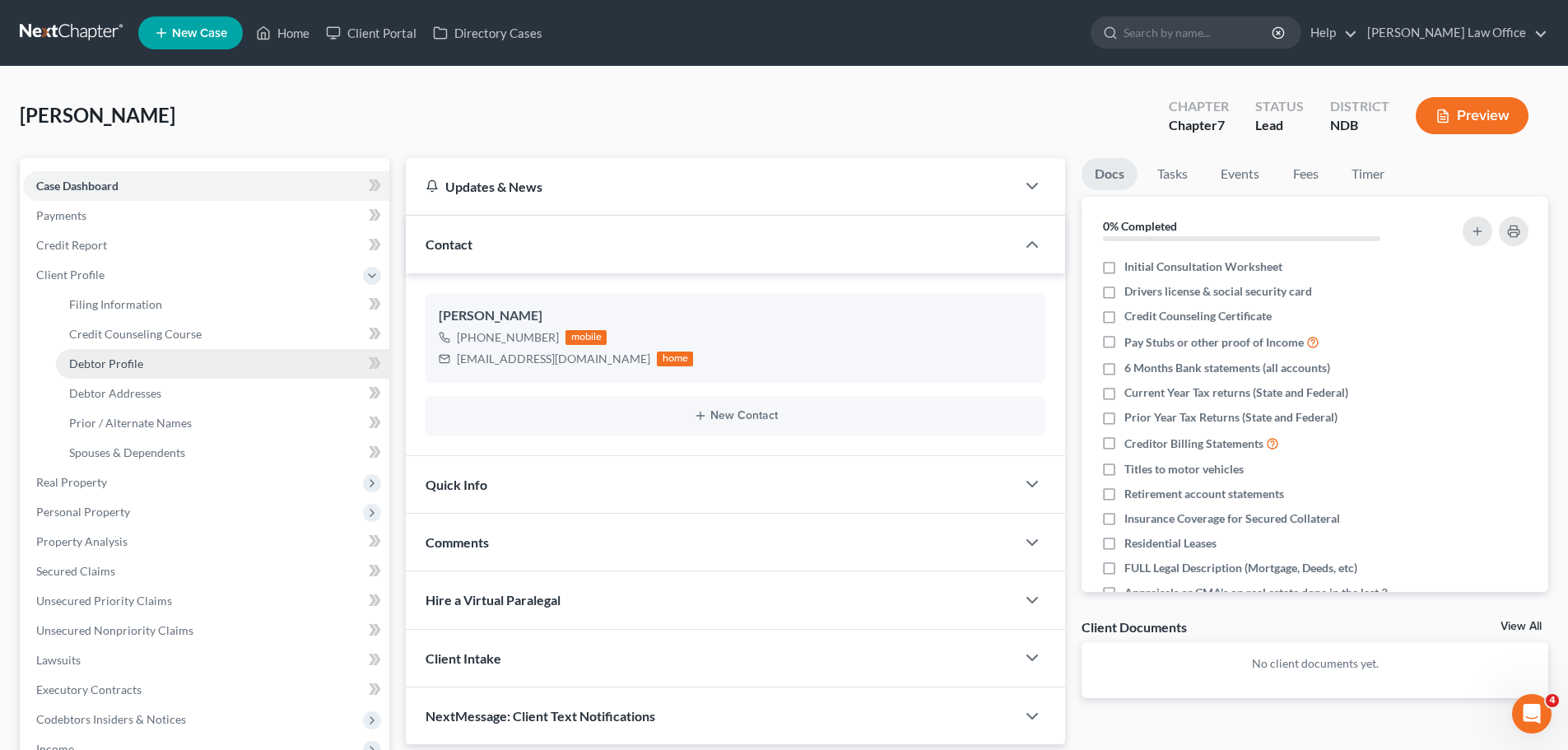
click at [125, 359] on span "Debtor Profile" at bounding box center [106, 363] width 74 height 14
select select "0"
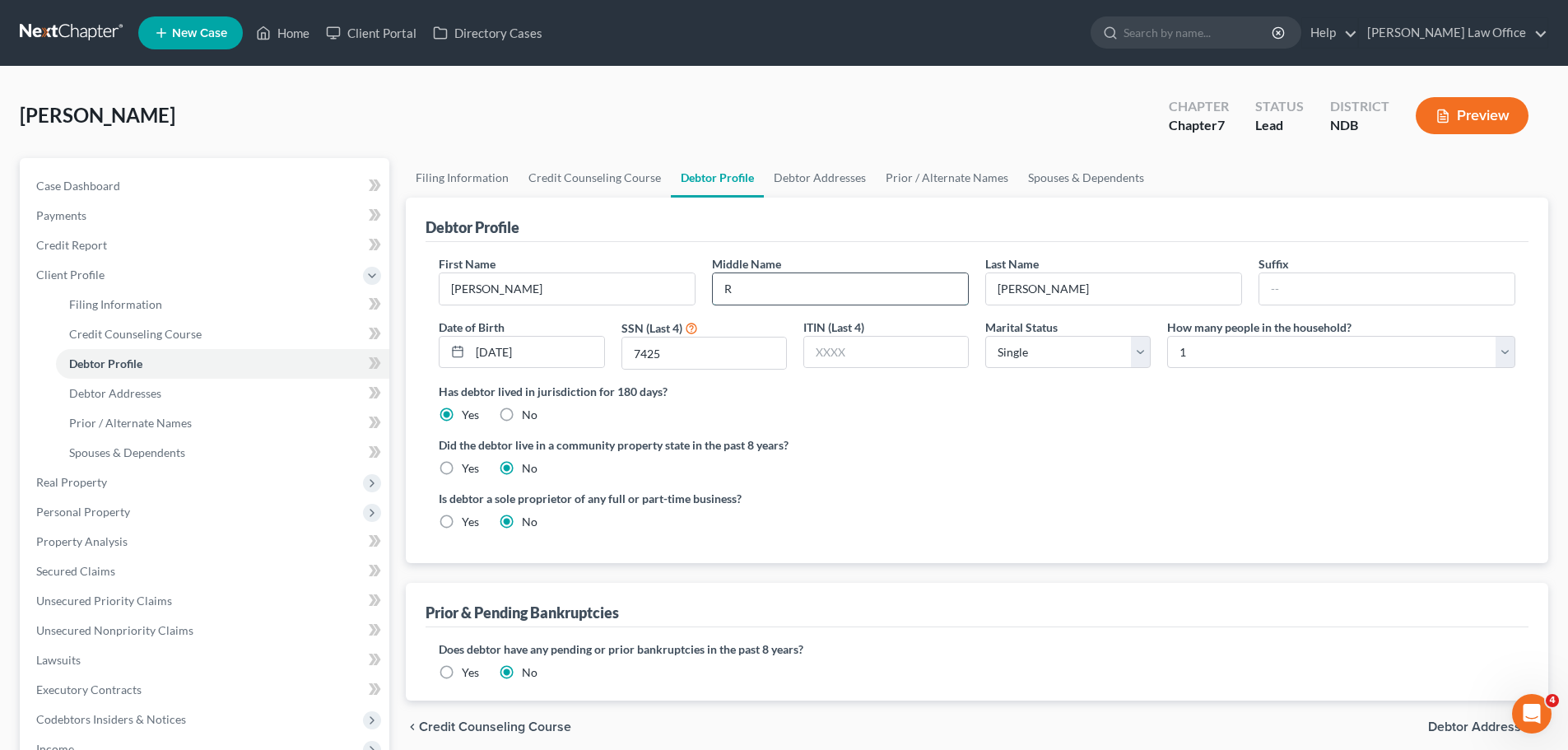
click at [742, 285] on input "R" at bounding box center [841, 288] width 255 height 31
type input "[PERSON_NAME]"
click at [756, 450] on label "Did the debtor live in a community property state in the past 8 years?" at bounding box center [977, 444] width 1076 height 17
click at [116, 360] on span "Debtor Profile" at bounding box center [105, 363] width 73 height 14
click at [117, 362] on span "Debtor Profile" at bounding box center [105, 363] width 73 height 14
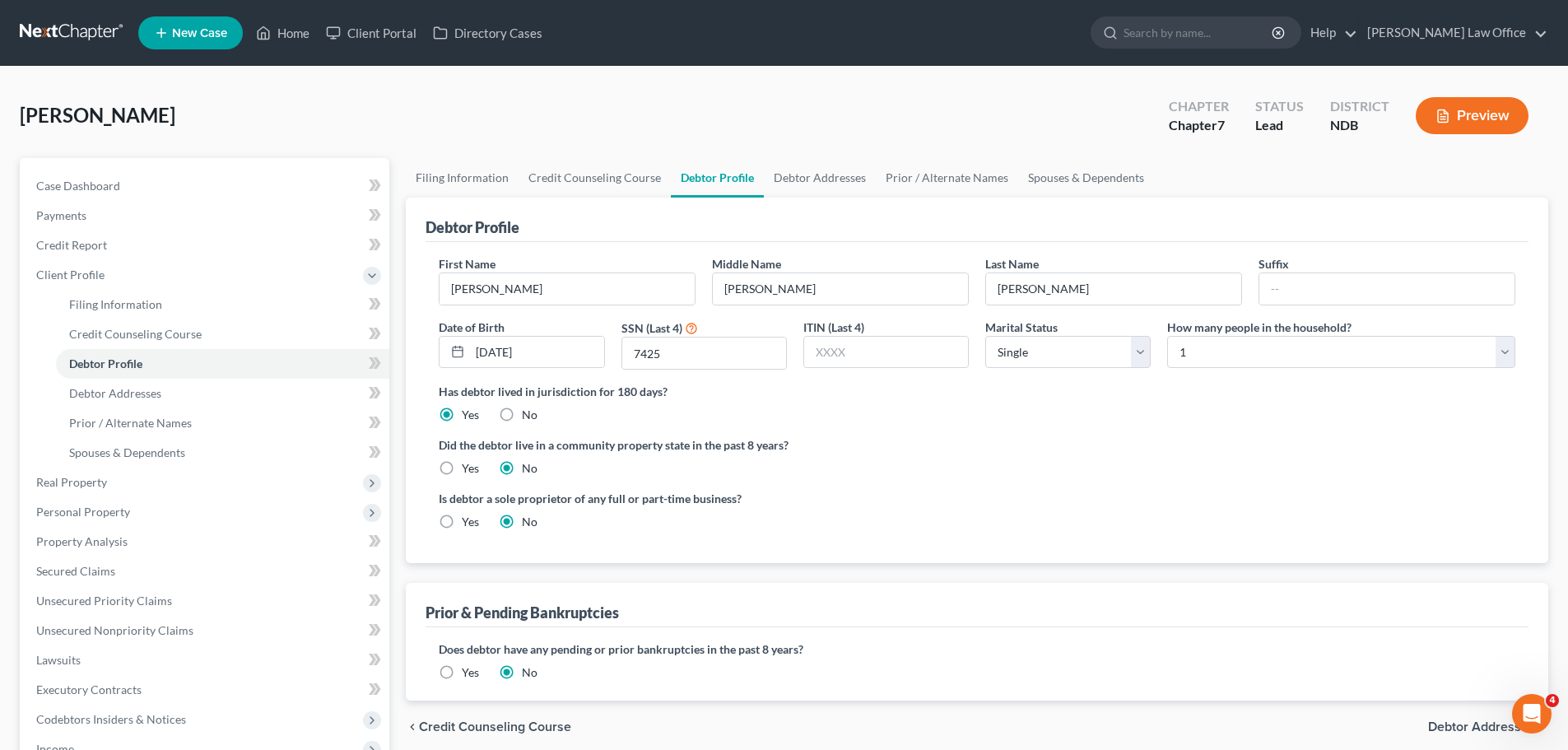
click at [756, 694] on span "Debtor Addresses" at bounding box center [1481, 726] width 107 height 13
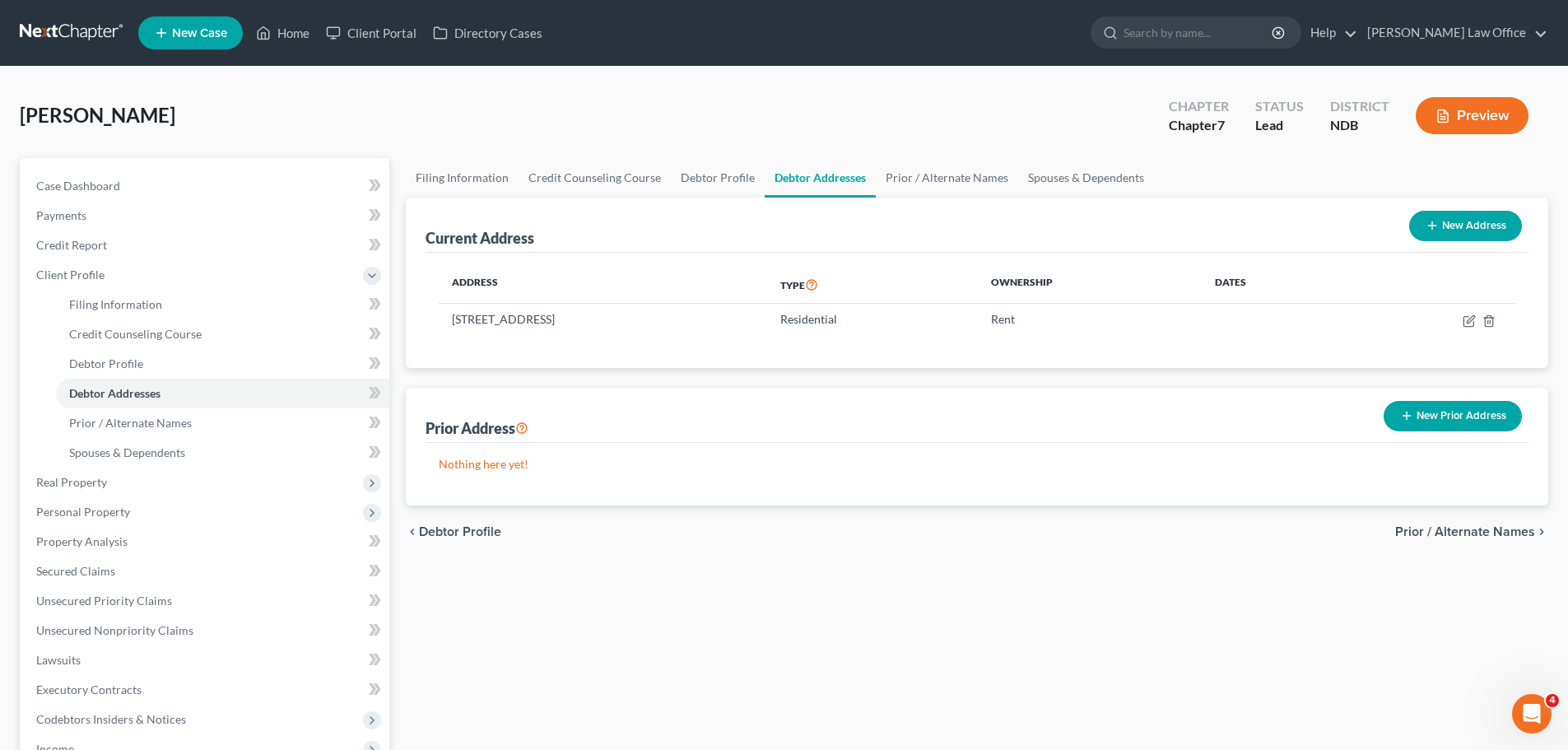
click at [756, 525] on span "Prior / Alternate Names" at bounding box center [1465, 531] width 140 height 13
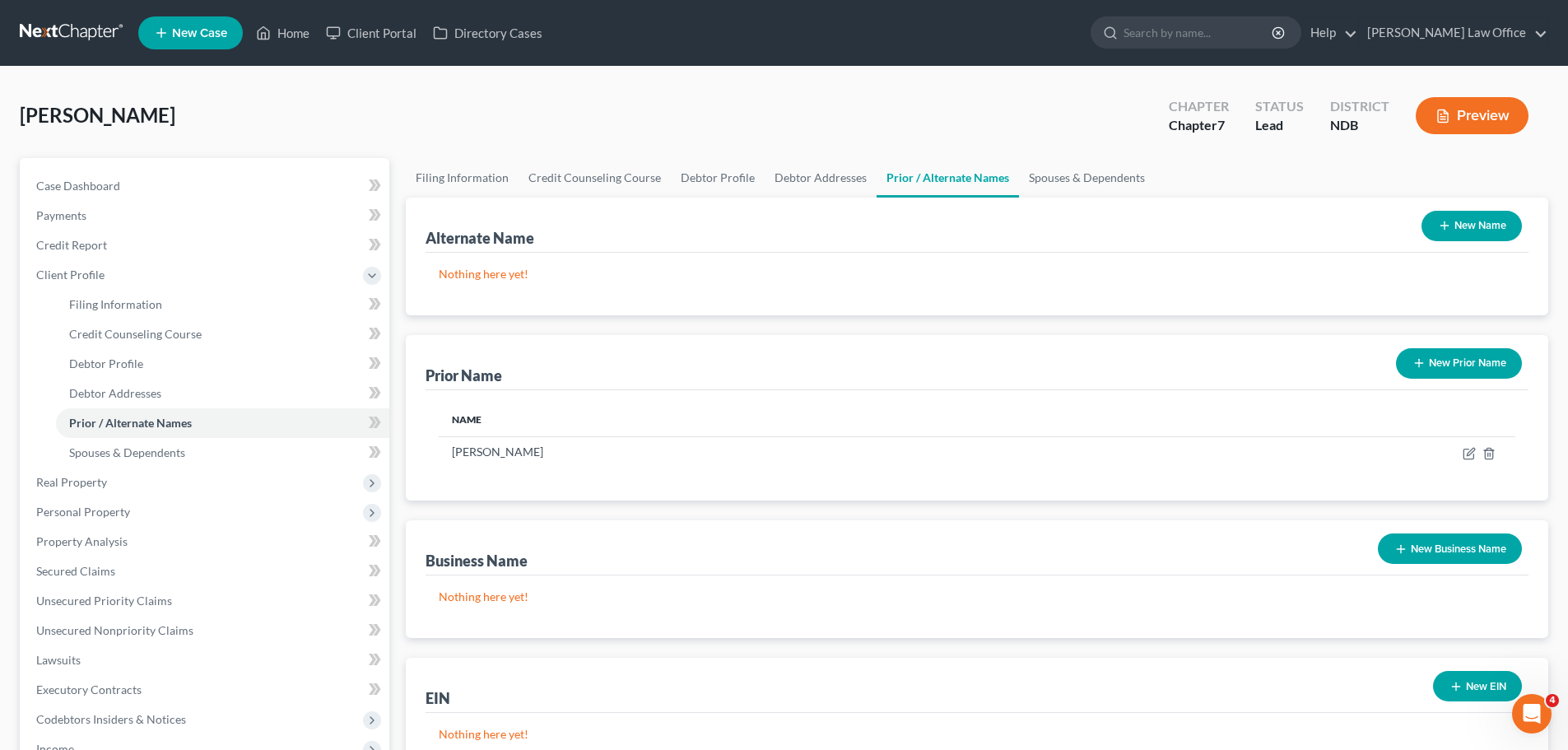
click at [756, 553] on button "New Business Name" at bounding box center [1449, 549] width 144 height 31
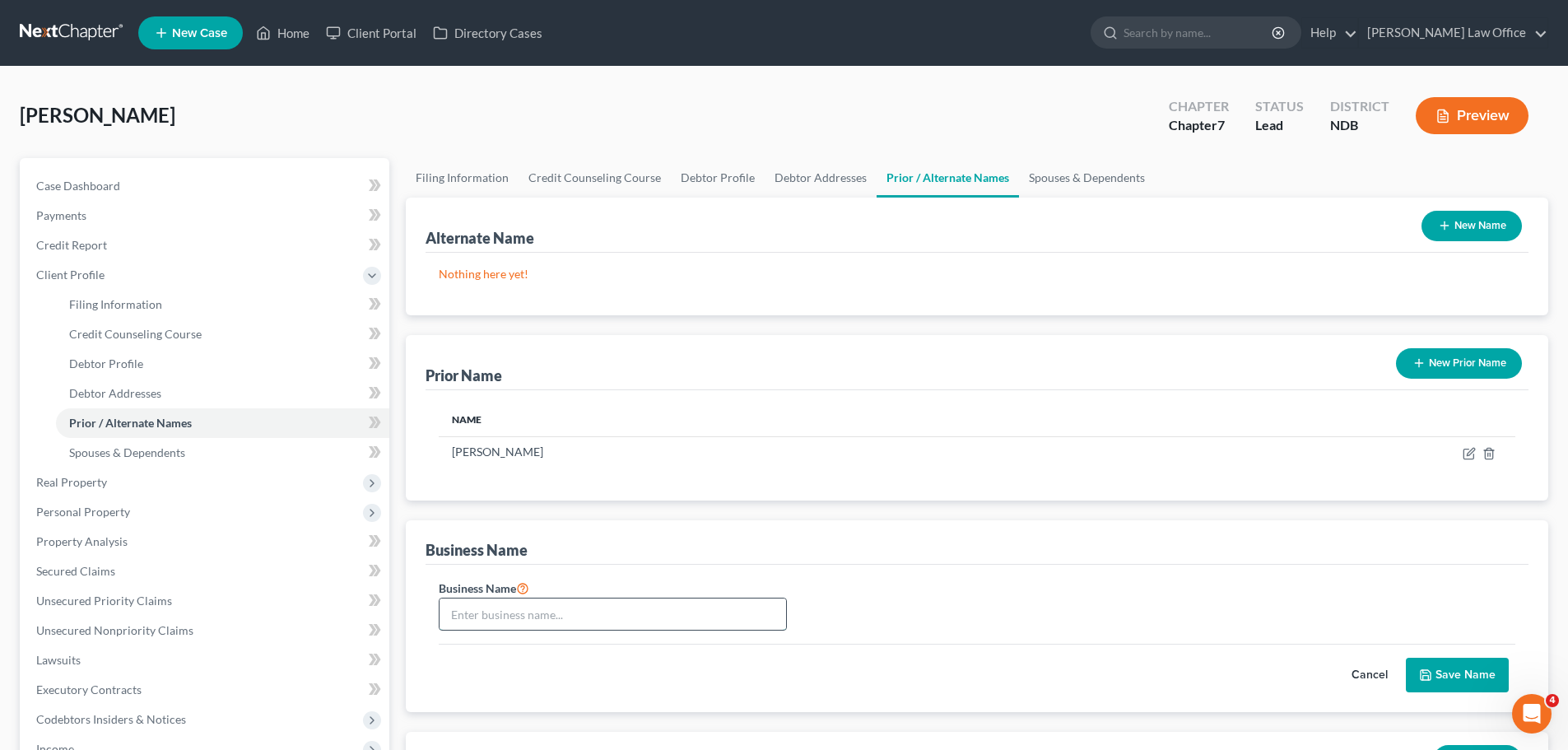
drag, startPoint x: 464, startPoint y: 612, endPoint x: 473, endPoint y: 612, distance: 9.0
click at [469, 612] on input "text" at bounding box center [612, 613] width 346 height 31
type input "[PERSON_NAME]'s Sparkling Cldaning Service"
click at [756, 672] on button "Save Name" at bounding box center [1456, 674] width 103 height 35
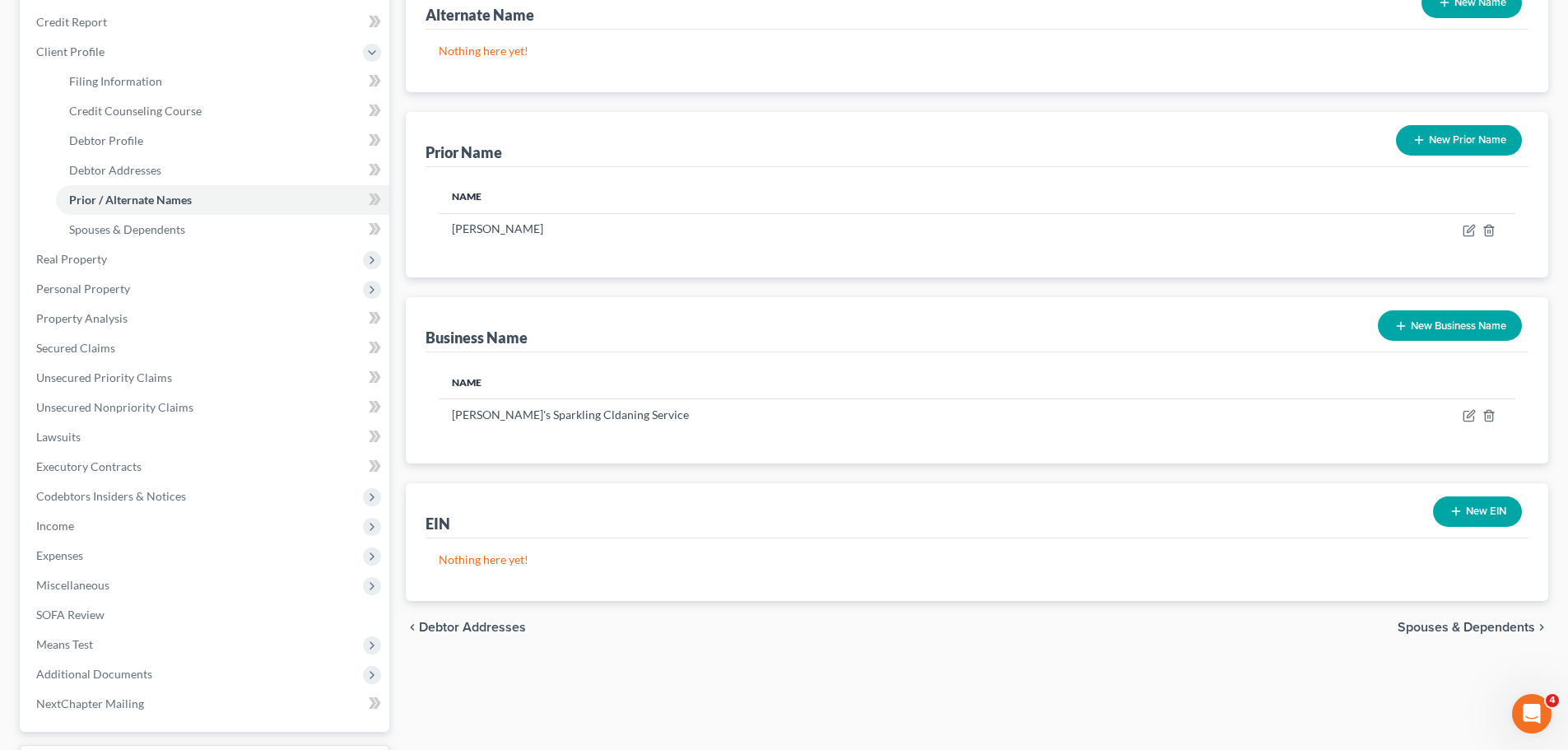
scroll to position [329, 0]
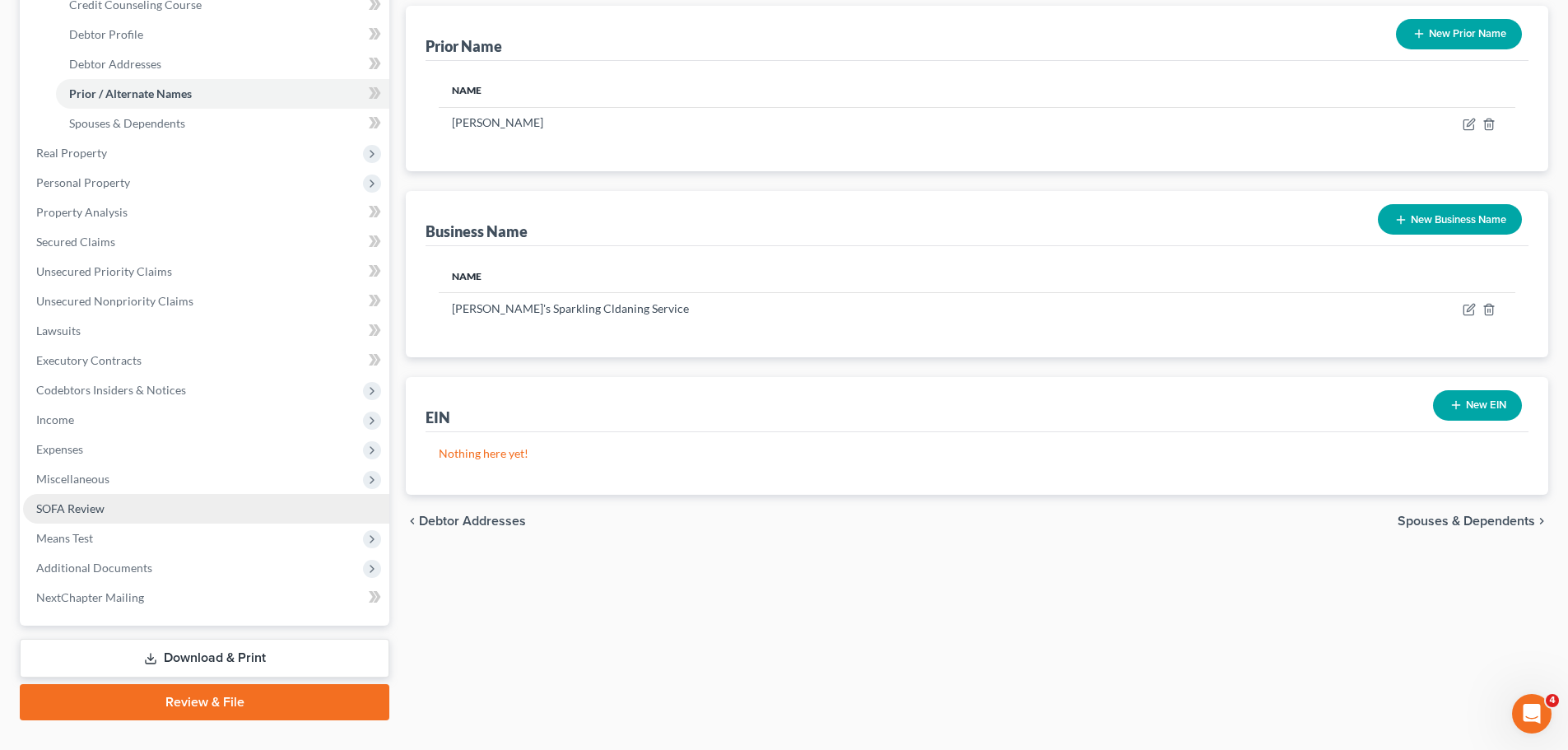
click at [102, 507] on span "SOFA Review" at bounding box center [70, 509] width 68 height 14
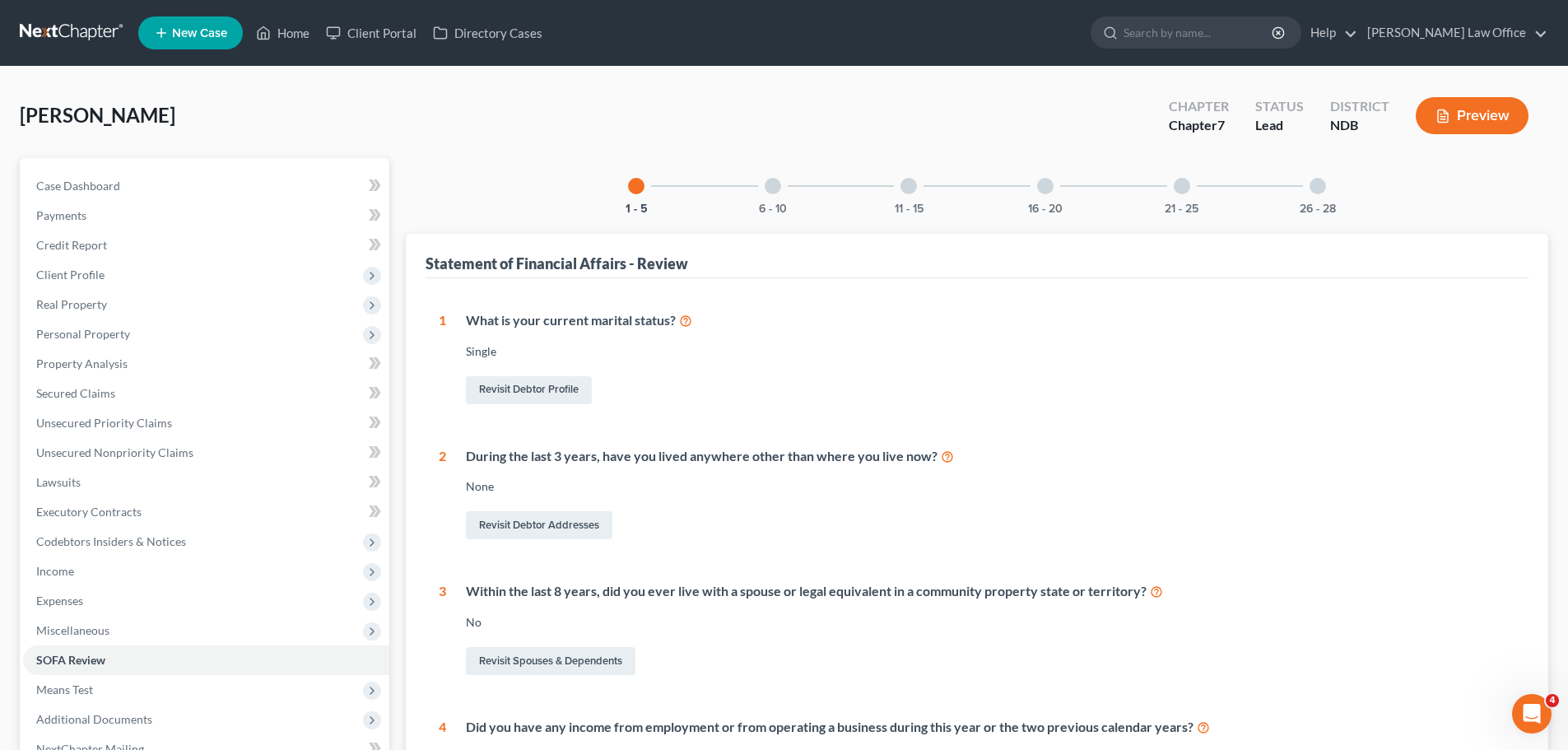
click at [756, 183] on div at bounding box center [1182, 186] width 17 height 17
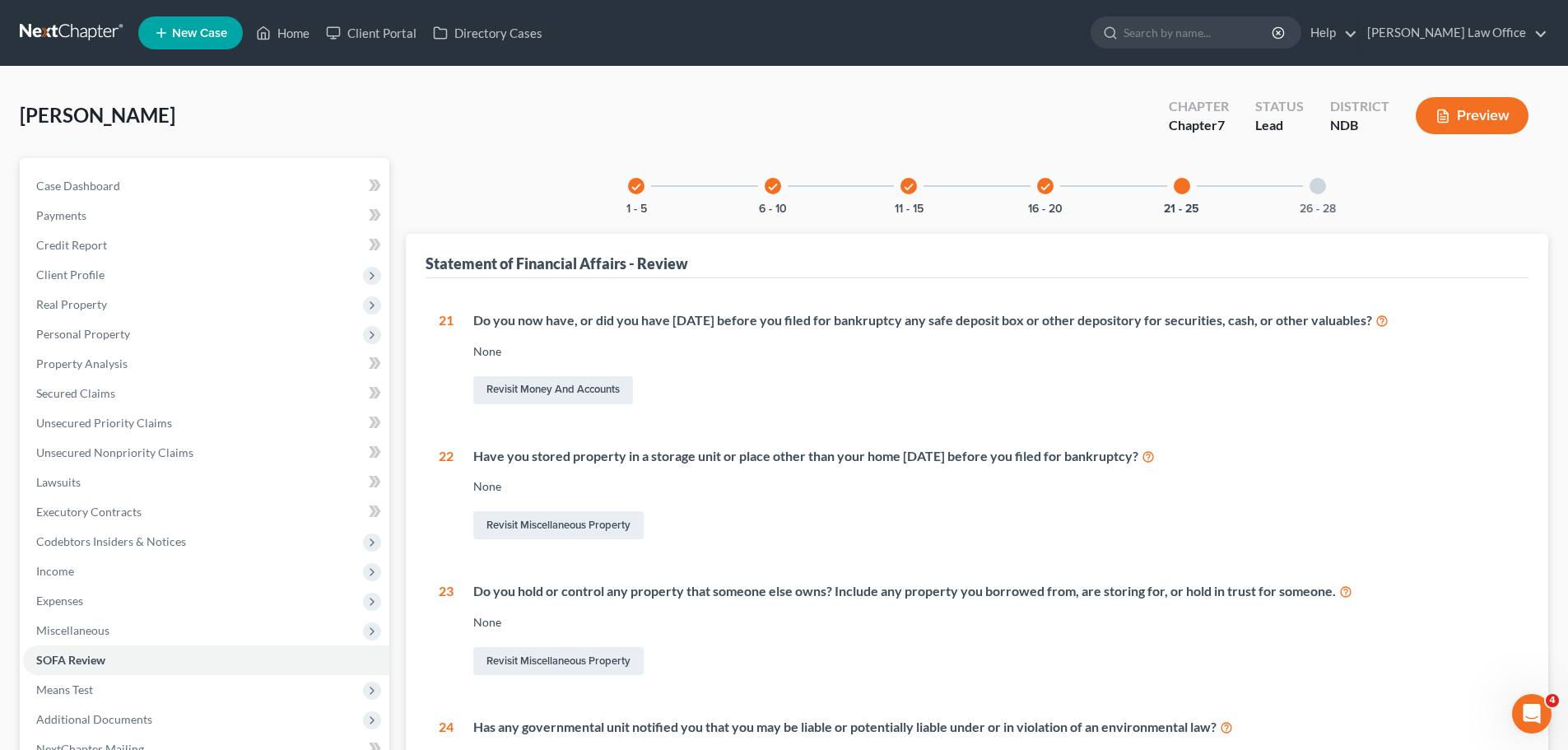
click at [756, 192] on div at bounding box center [1318, 186] width 17 height 17
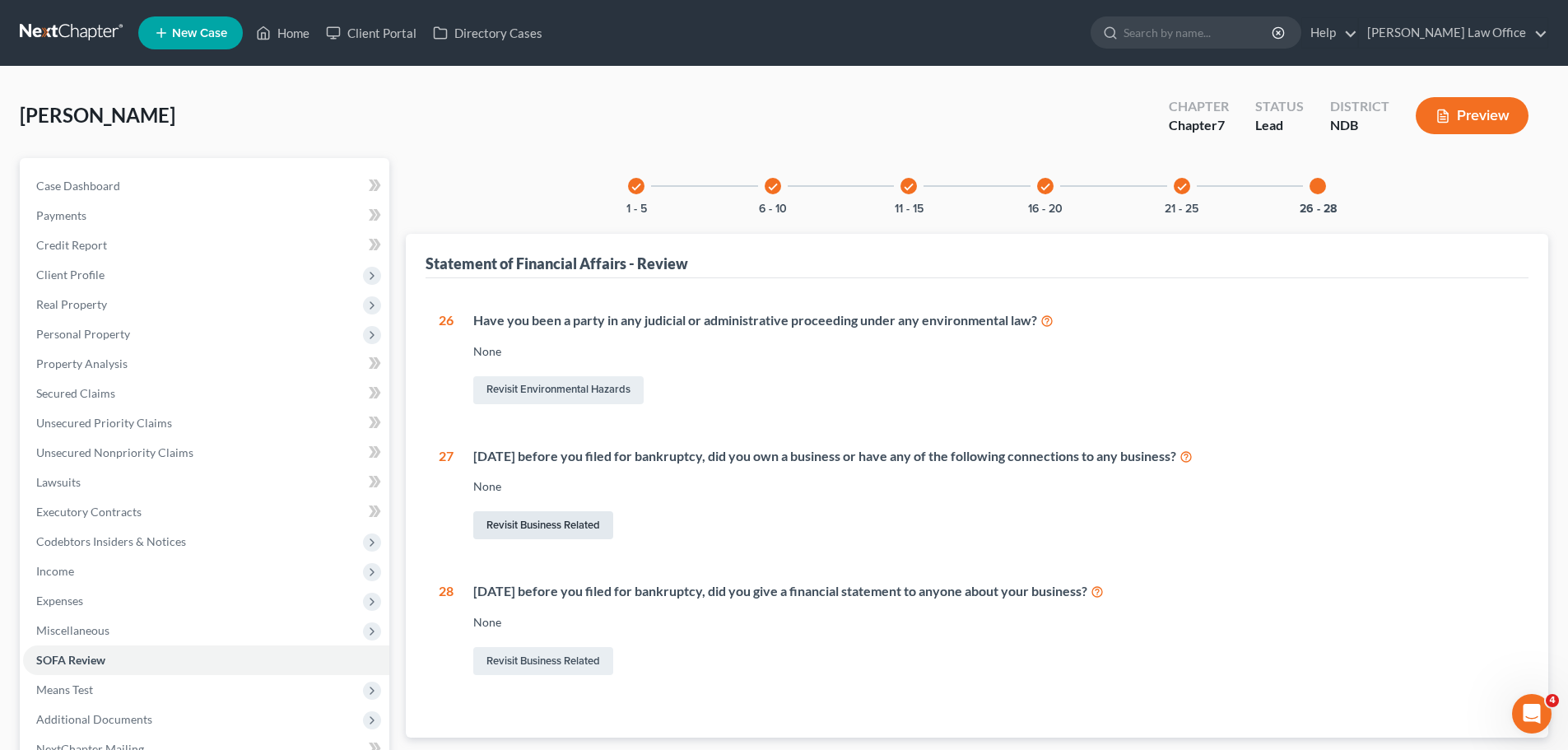
click at [545, 522] on link "Revisit Business Related" at bounding box center [543, 525] width 140 height 28
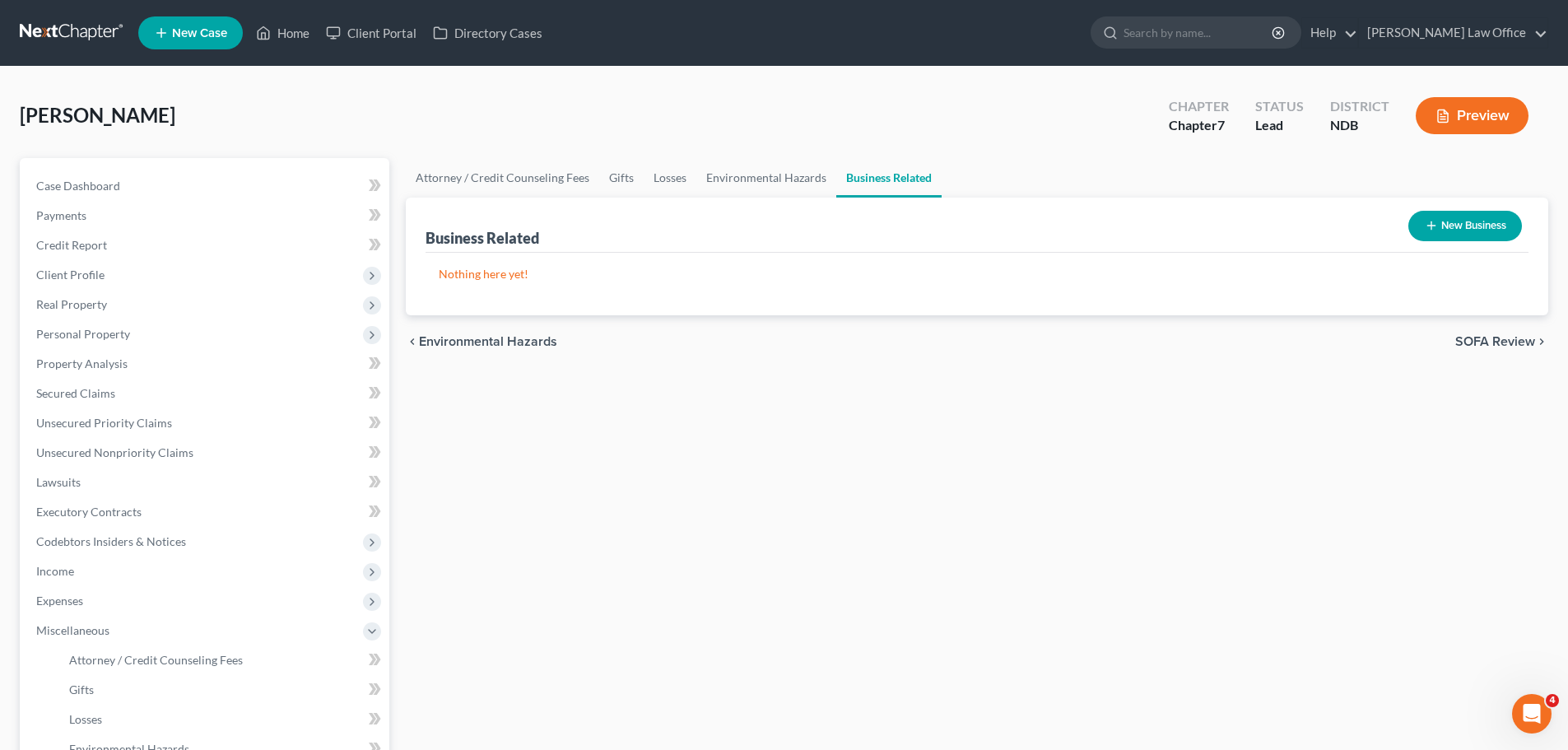
click at [756, 225] on button "New Business" at bounding box center [1465, 225] width 114 height 31
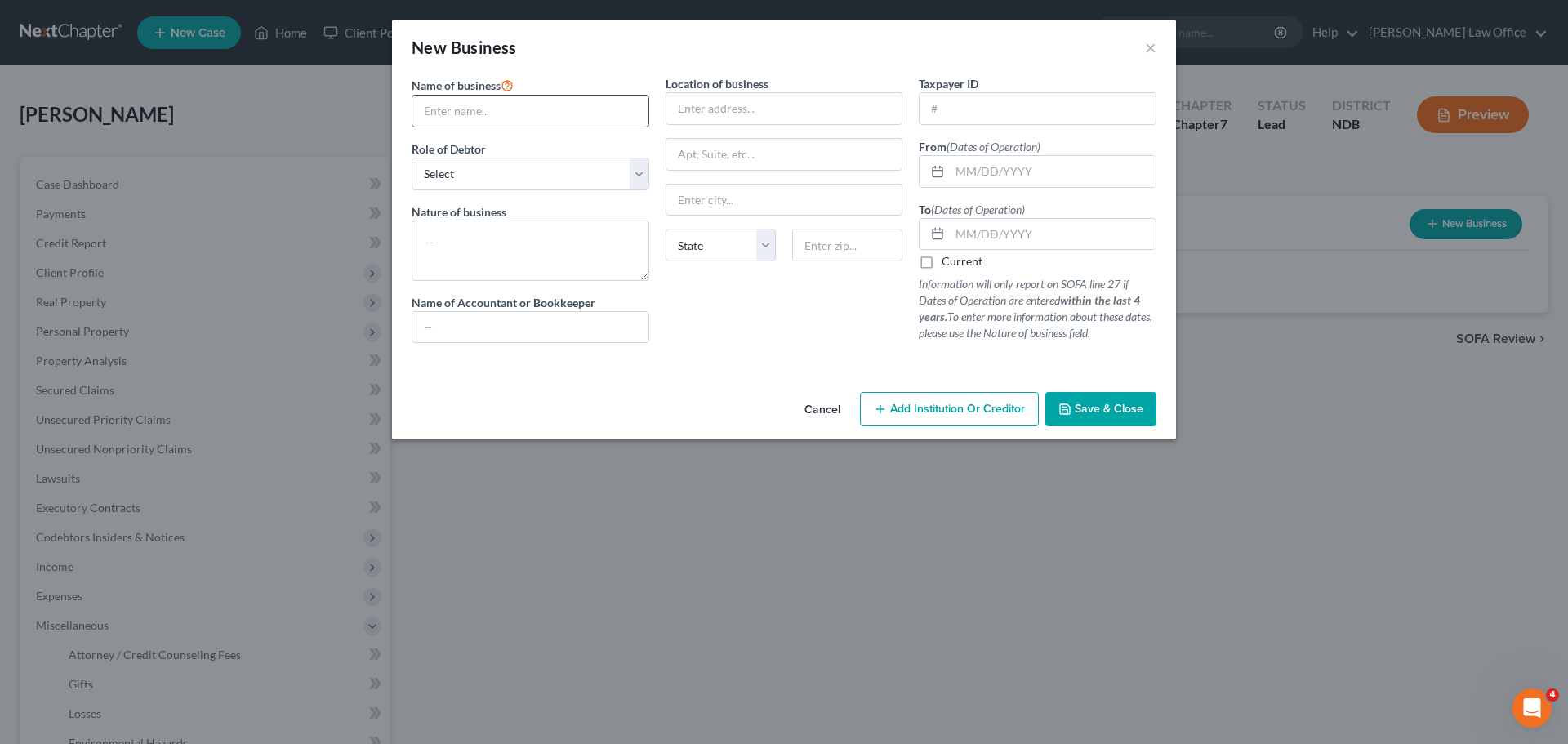
click at [465, 111] on input "text" at bounding box center [531, 111] width 236 height 31
type input "[PERSON_NAME]'s Sparkling Cleaning Service, LLC"
click at [641, 168] on select "Select A member of a limited liability company (LLC) or limited liability partn…" at bounding box center [531, 173] width 238 height 33
select select "member"
click at [412, 157] on select "Select A member of a limited liability company (LLC) or limited liability partn…" at bounding box center [531, 173] width 238 height 33
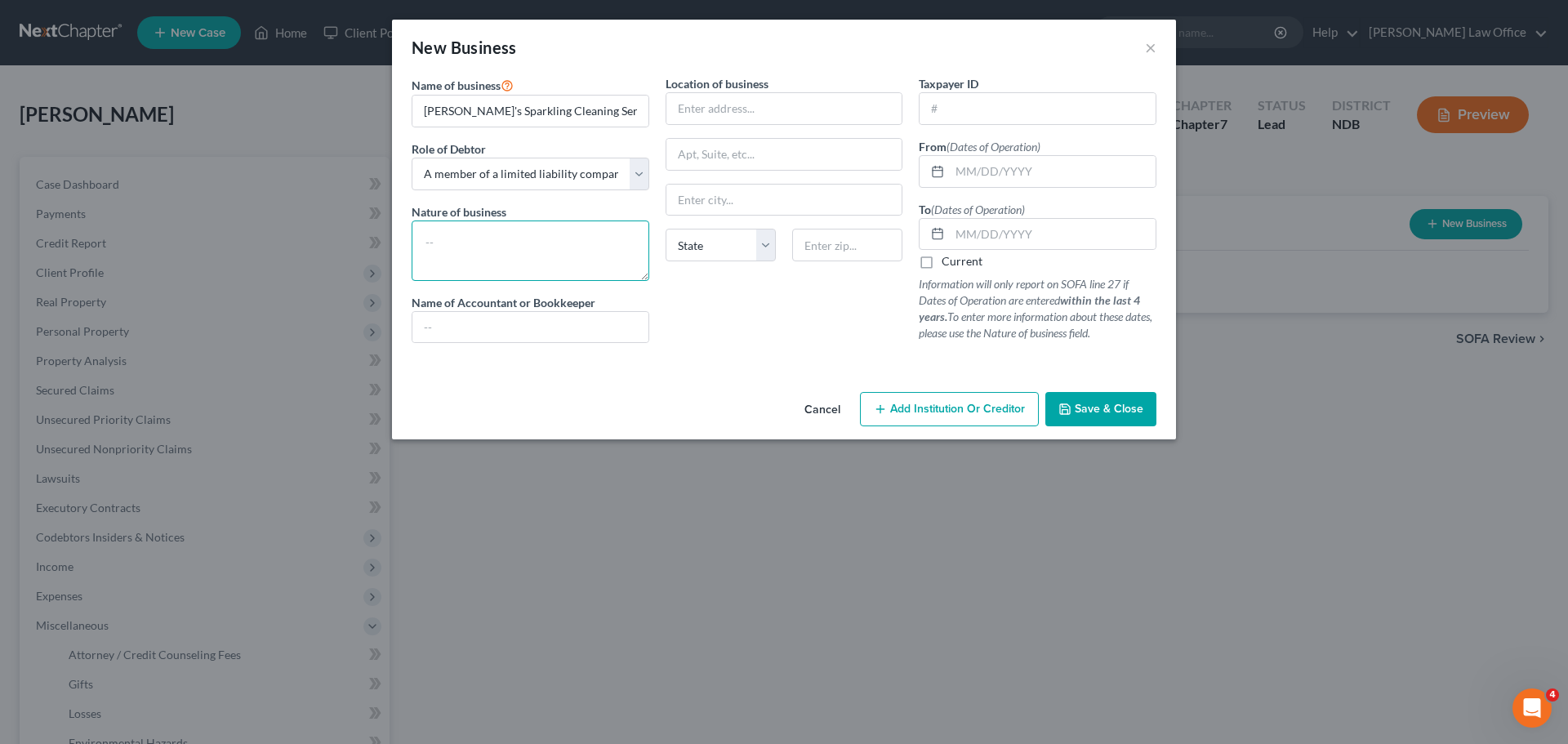
click at [430, 238] on textarea at bounding box center [531, 250] width 238 height 60
type textarea "Cleaning Services"
click at [733, 101] on input "text" at bounding box center [784, 108] width 236 height 31
type input "[STREET_ADDRESS]"
click at [750, 250] on input "text" at bounding box center [846, 244] width 110 height 33
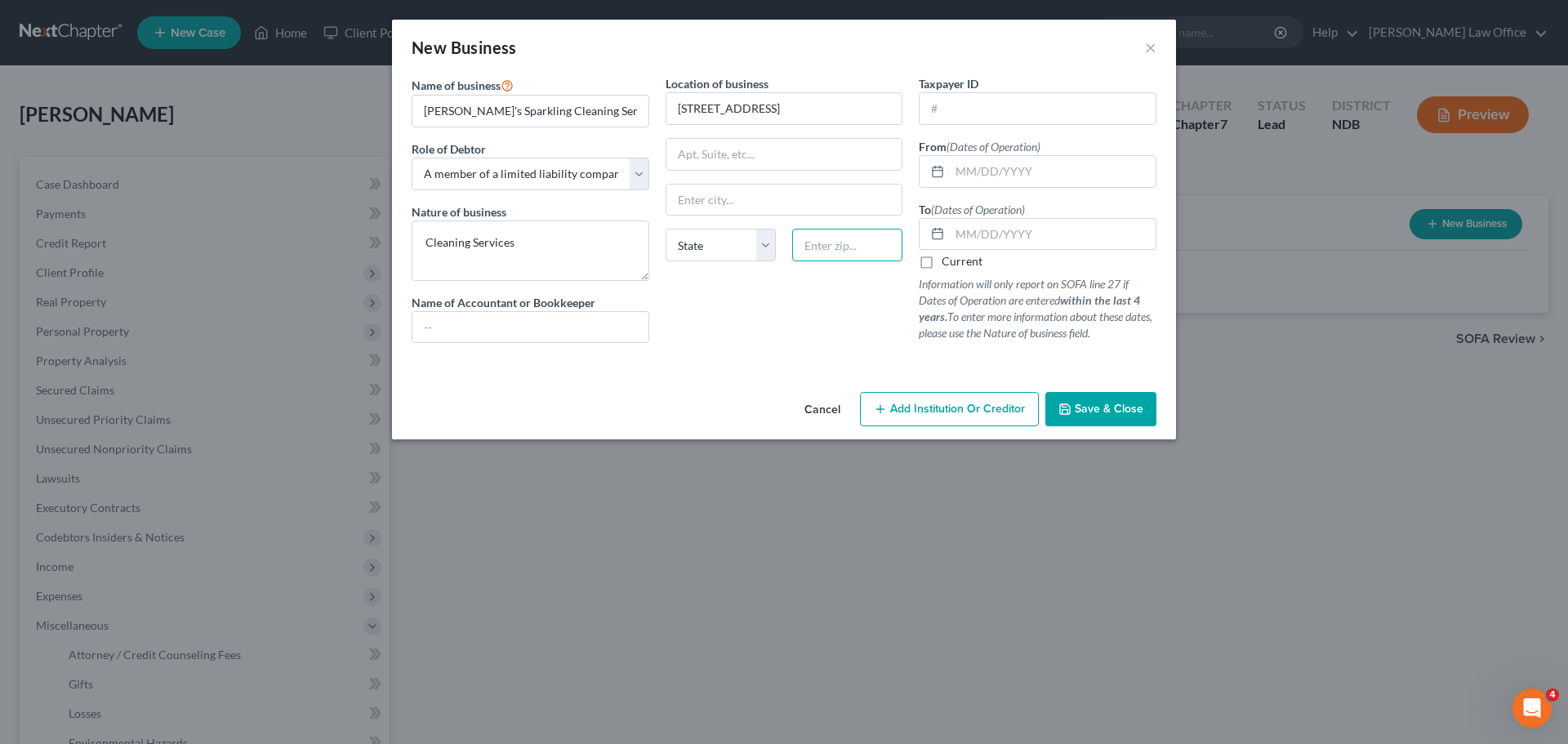
click at [750, 245] on input "text" at bounding box center [846, 244] width 110 height 33
type input "8"
type input "58104"
click at [750, 260] on label "Current" at bounding box center [961, 261] width 41 height 17
click at [750, 260] on input "Current" at bounding box center [953, 258] width 11 height 11
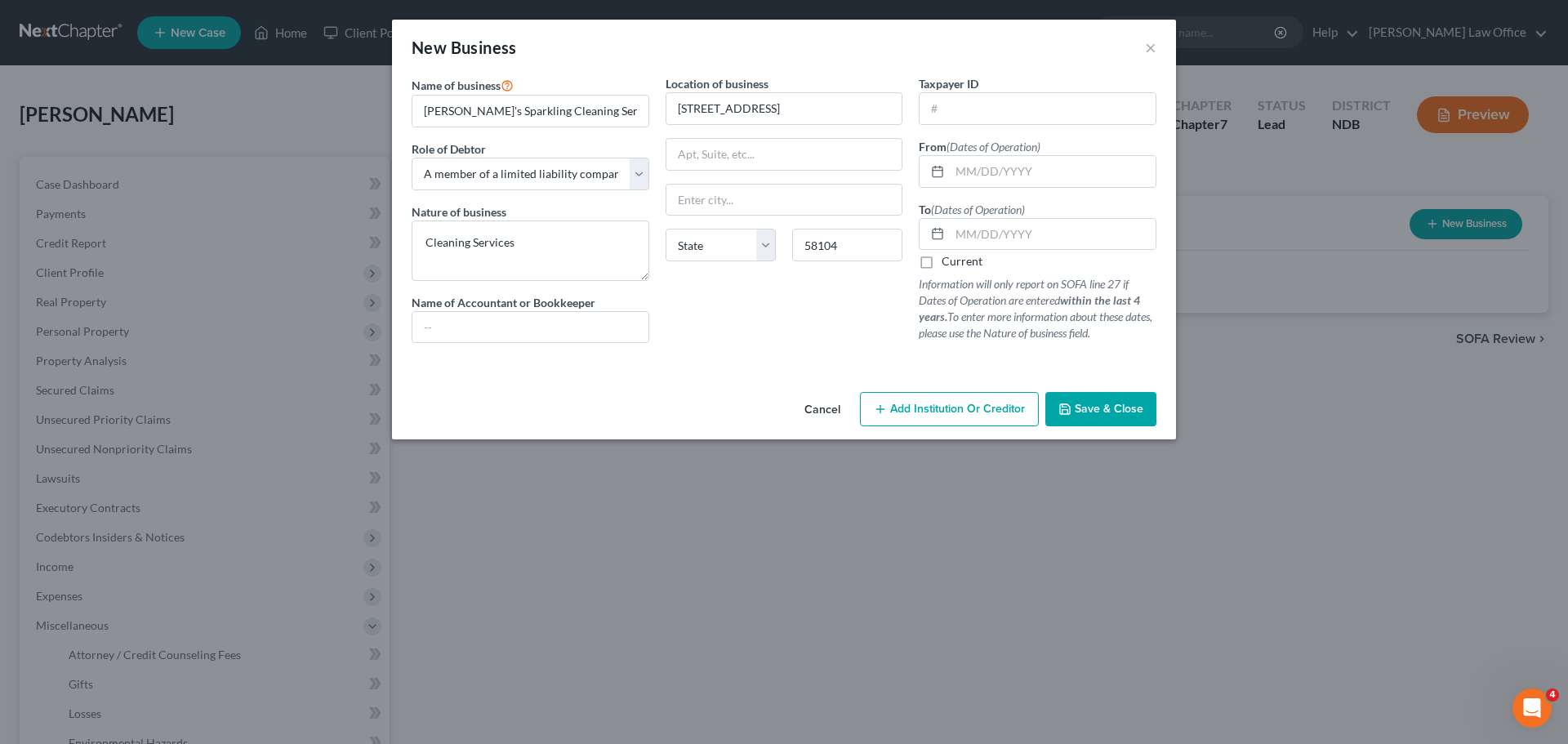
checkbox input "true"
type input "Fargo"
select select "29"
click at [750, 403] on span "Save & Close" at bounding box center [1109, 409] width 68 height 14
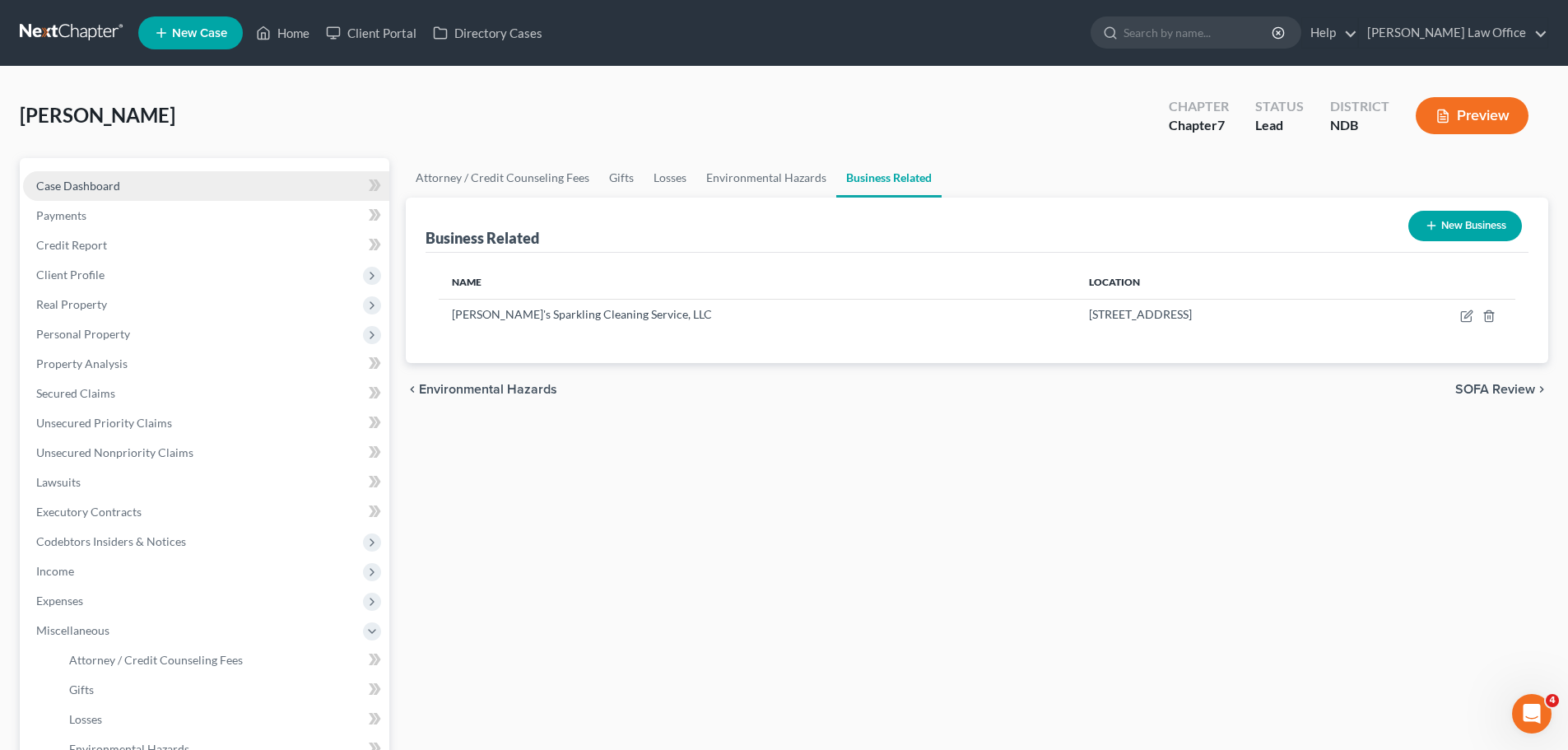
click at [103, 189] on span "Case Dashboard" at bounding box center [78, 186] width 84 height 14
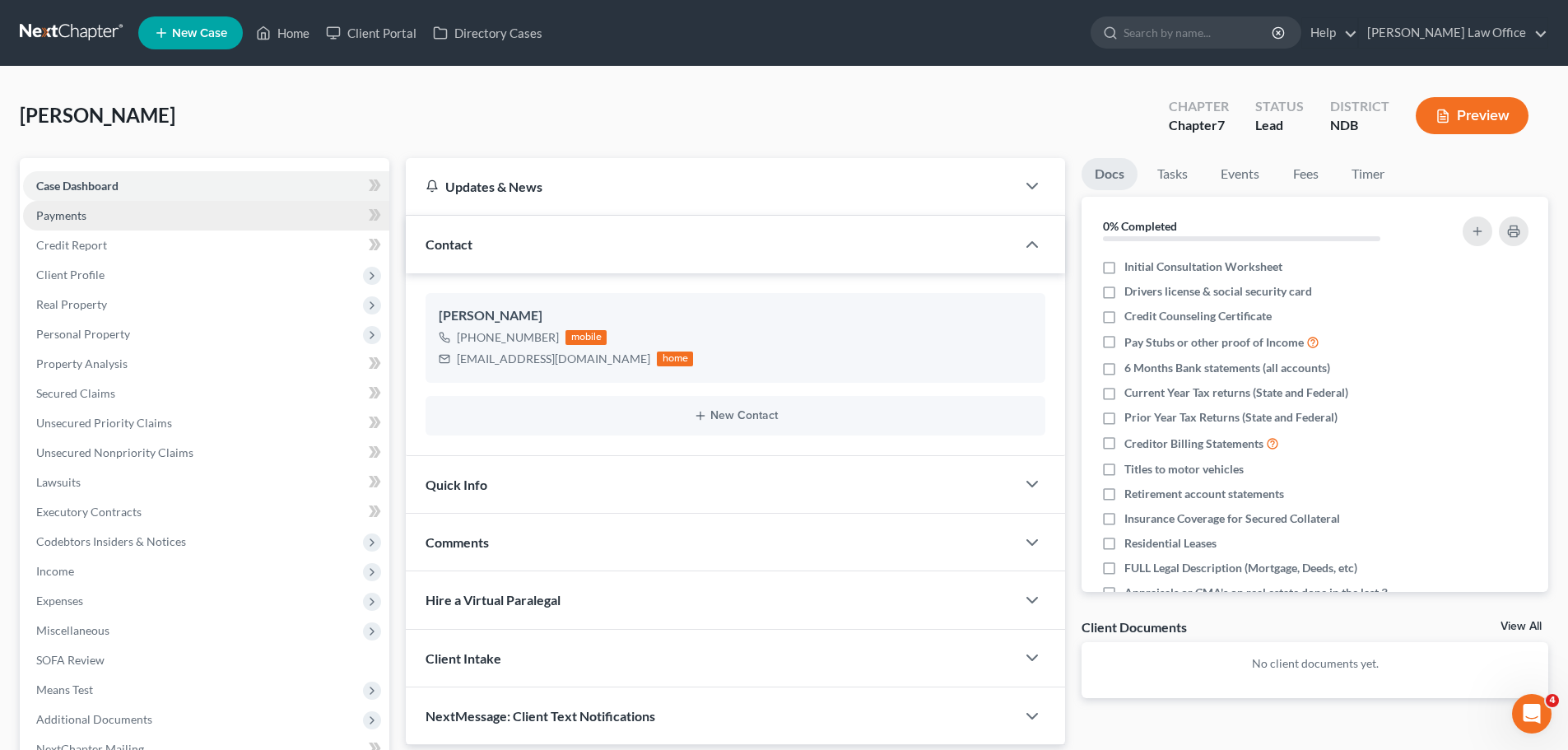
click at [73, 223] on link "Payments" at bounding box center [205, 215] width 366 height 30
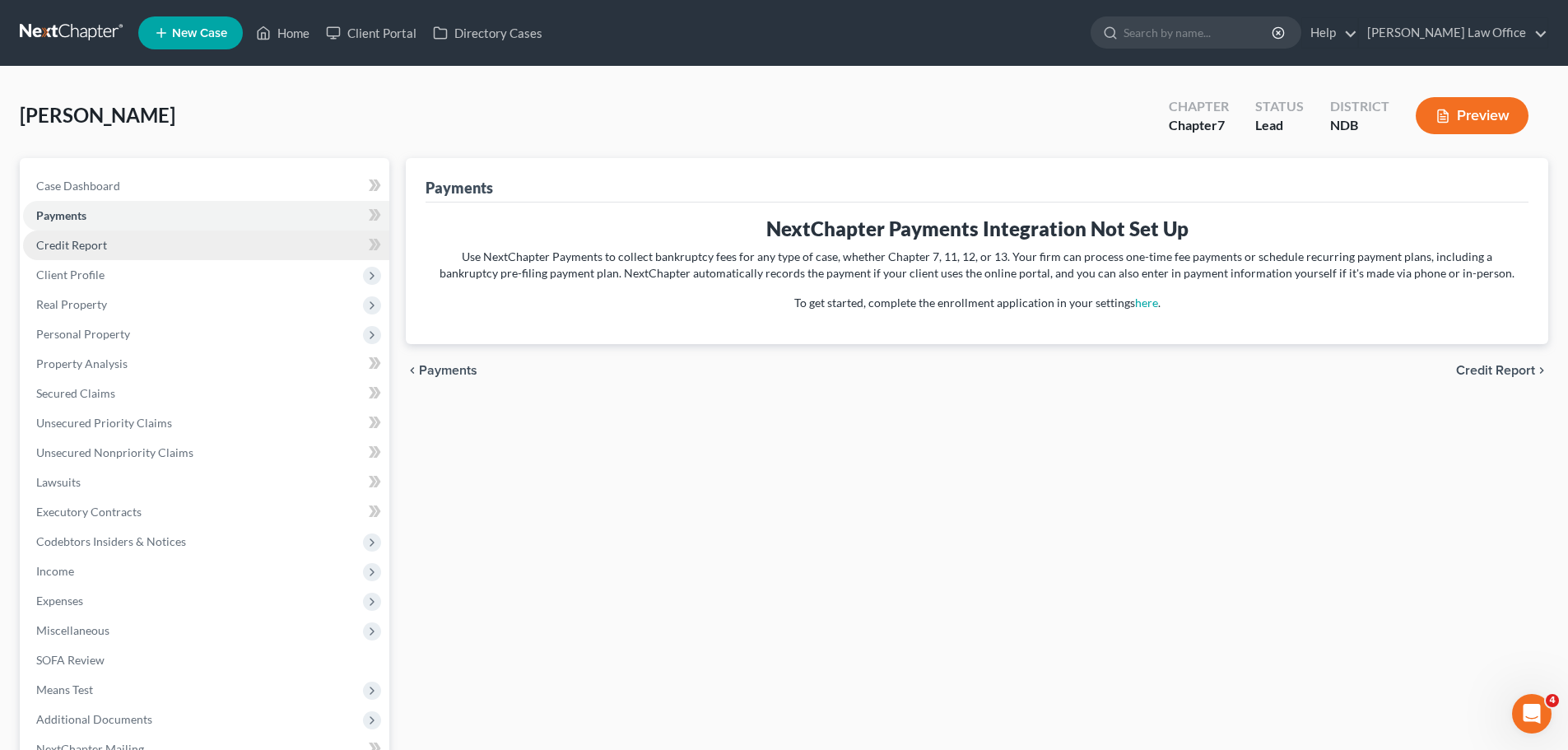
click at [81, 246] on span "Credit Report" at bounding box center [71, 244] width 71 height 14
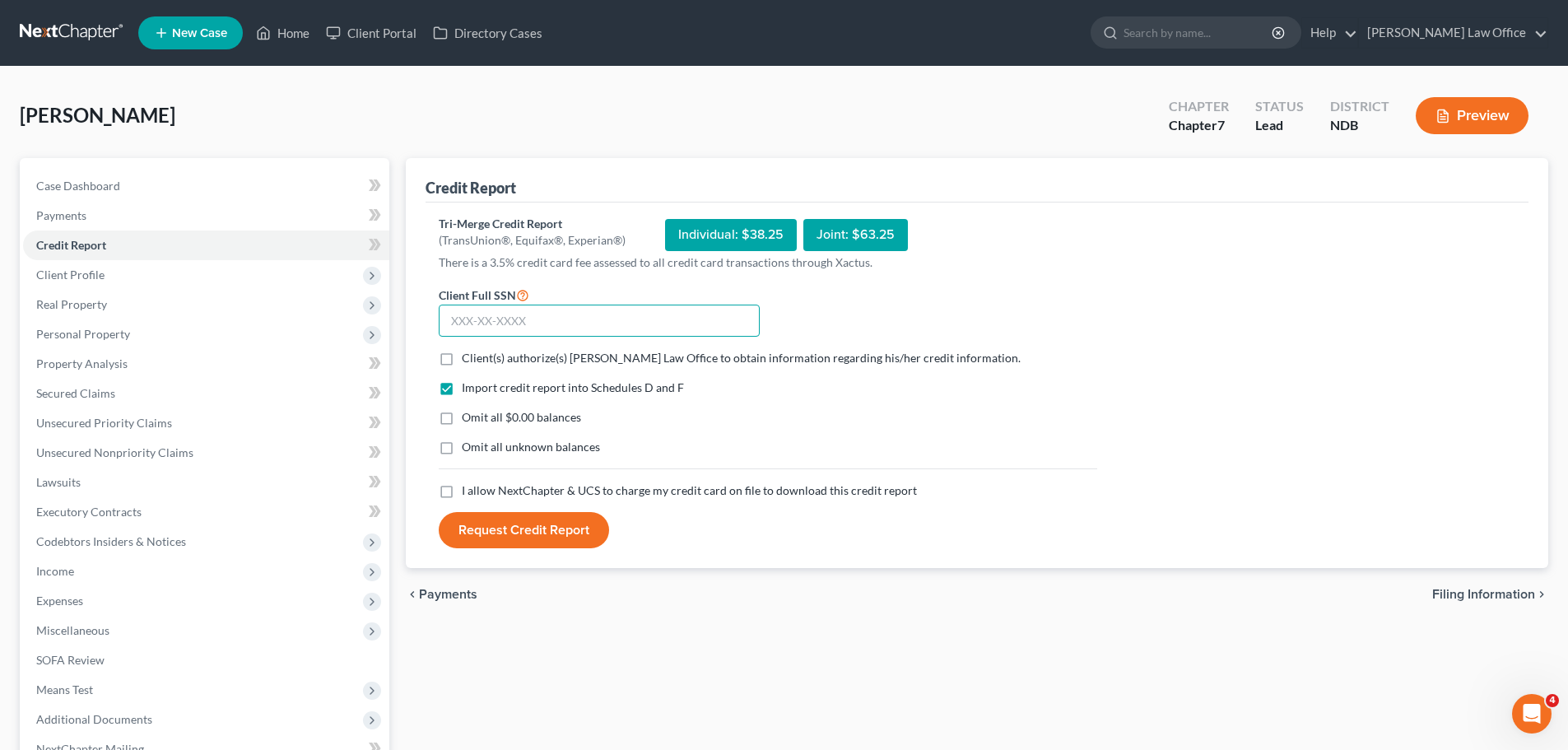
click at [478, 325] on input "text" at bounding box center [599, 320] width 321 height 33
type input "473-84-7425"
click at [462, 363] on label "Client(s) authorize(s) [PERSON_NAME] Law Office to obtain information regarding…" at bounding box center [741, 358] width 559 height 17
click at [469, 360] on input "Client(s) authorize(s) [PERSON_NAME] Law Office to obtain information regarding…" at bounding box center [474, 355] width 11 height 11
checkbox input "true"
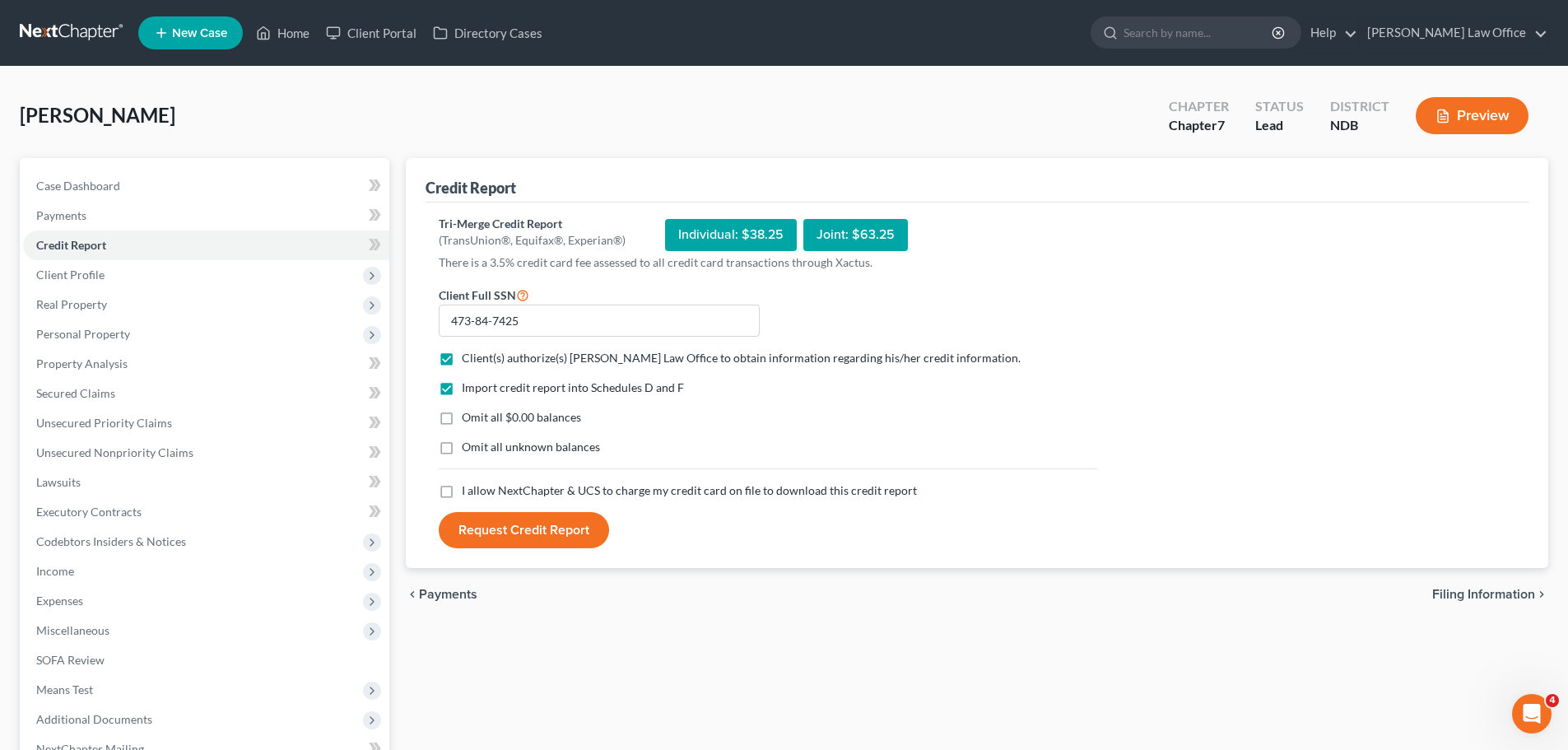
click at [462, 490] on label "I allow NextChapter & UCS to charge my credit card on file to download this cre…" at bounding box center [689, 491] width 455 height 17
click at [469, 490] on input "I allow NextChapter & UCS to charge my credit card on file to download this cre…" at bounding box center [474, 488] width 11 height 11
checkbox input "true"
click at [539, 528] on button "Request Credit Report" at bounding box center [524, 530] width 171 height 36
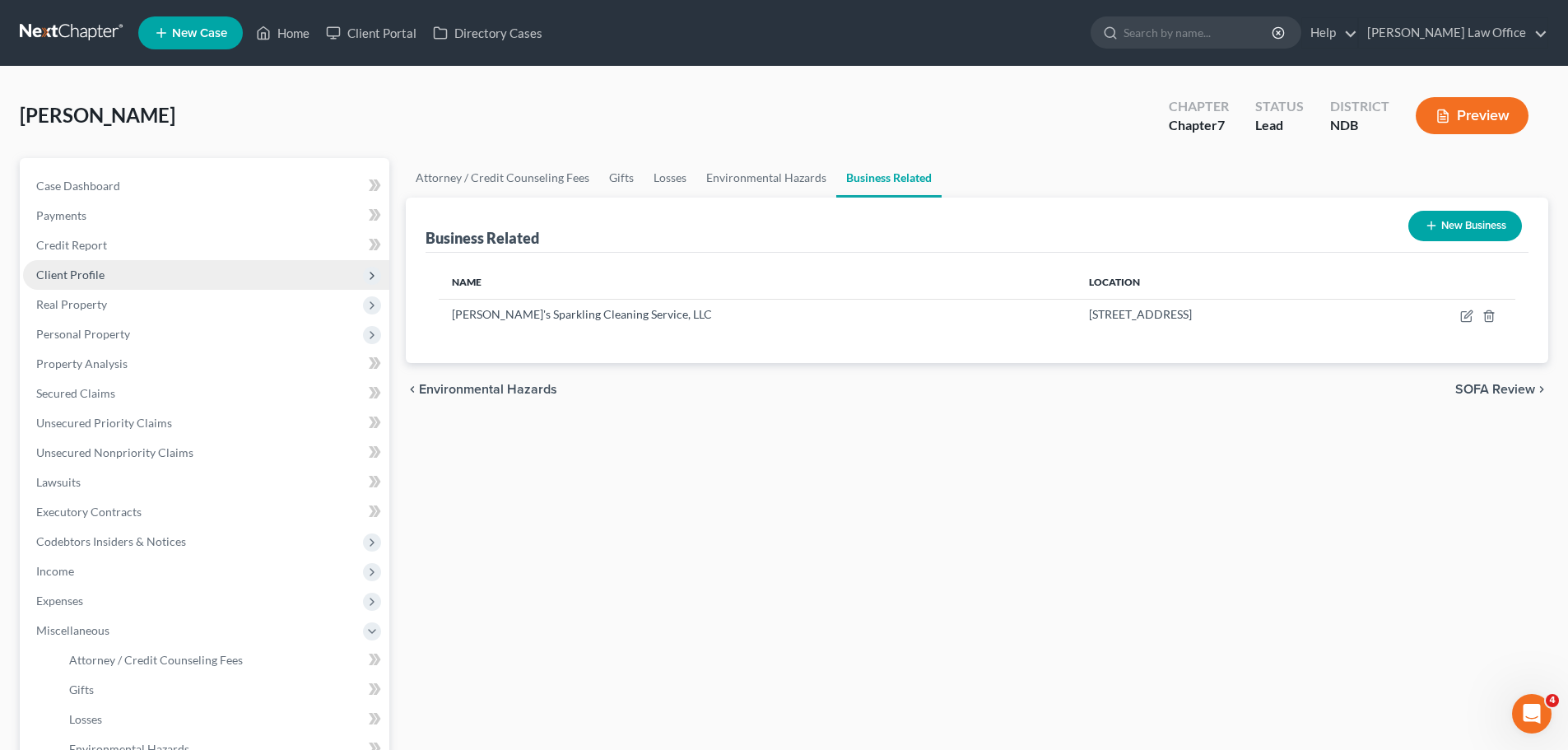
click at [72, 278] on span "Client Profile" at bounding box center [70, 274] width 68 height 14
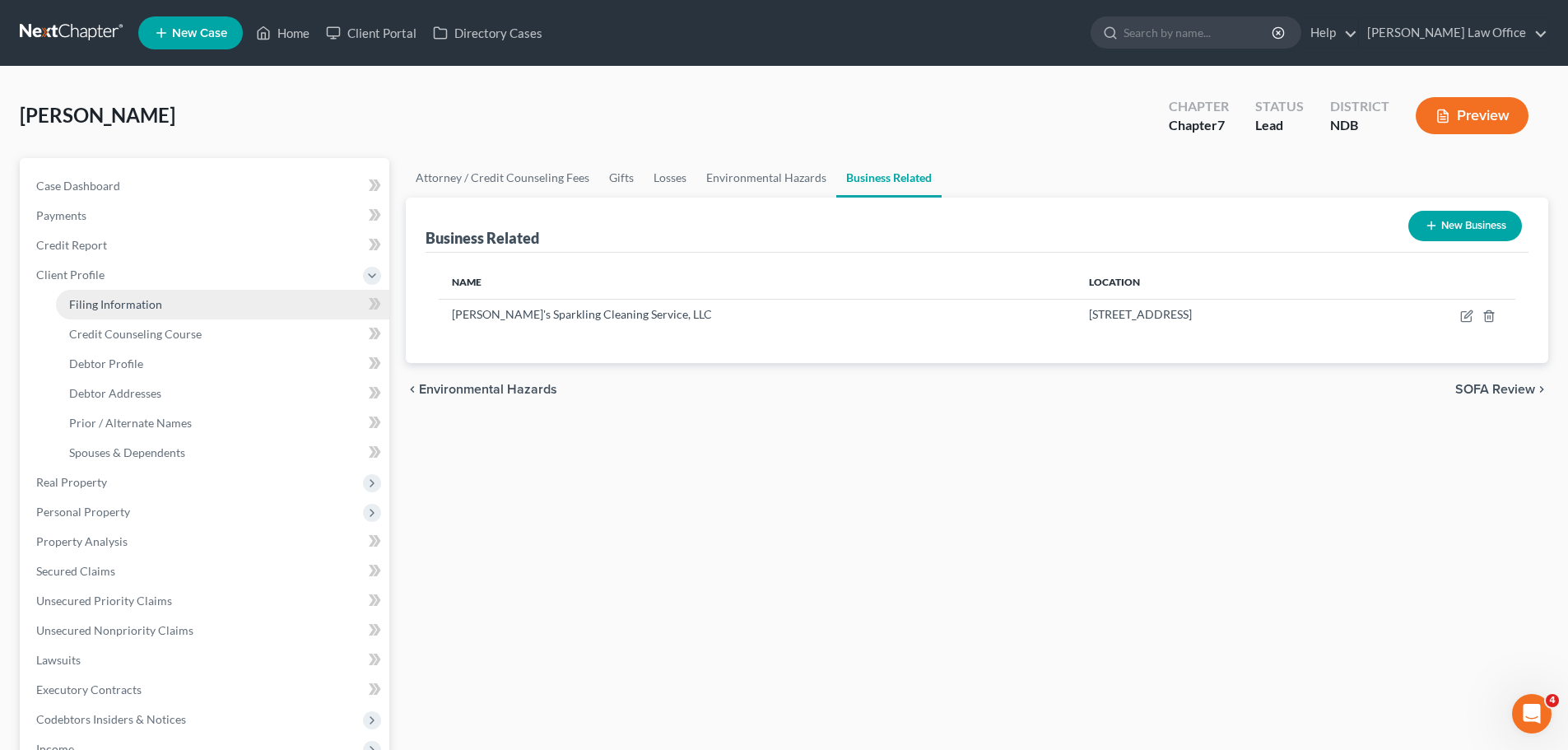
click at [116, 300] on span "Filing Information" at bounding box center [115, 304] width 93 height 14
select select "1"
select select "0"
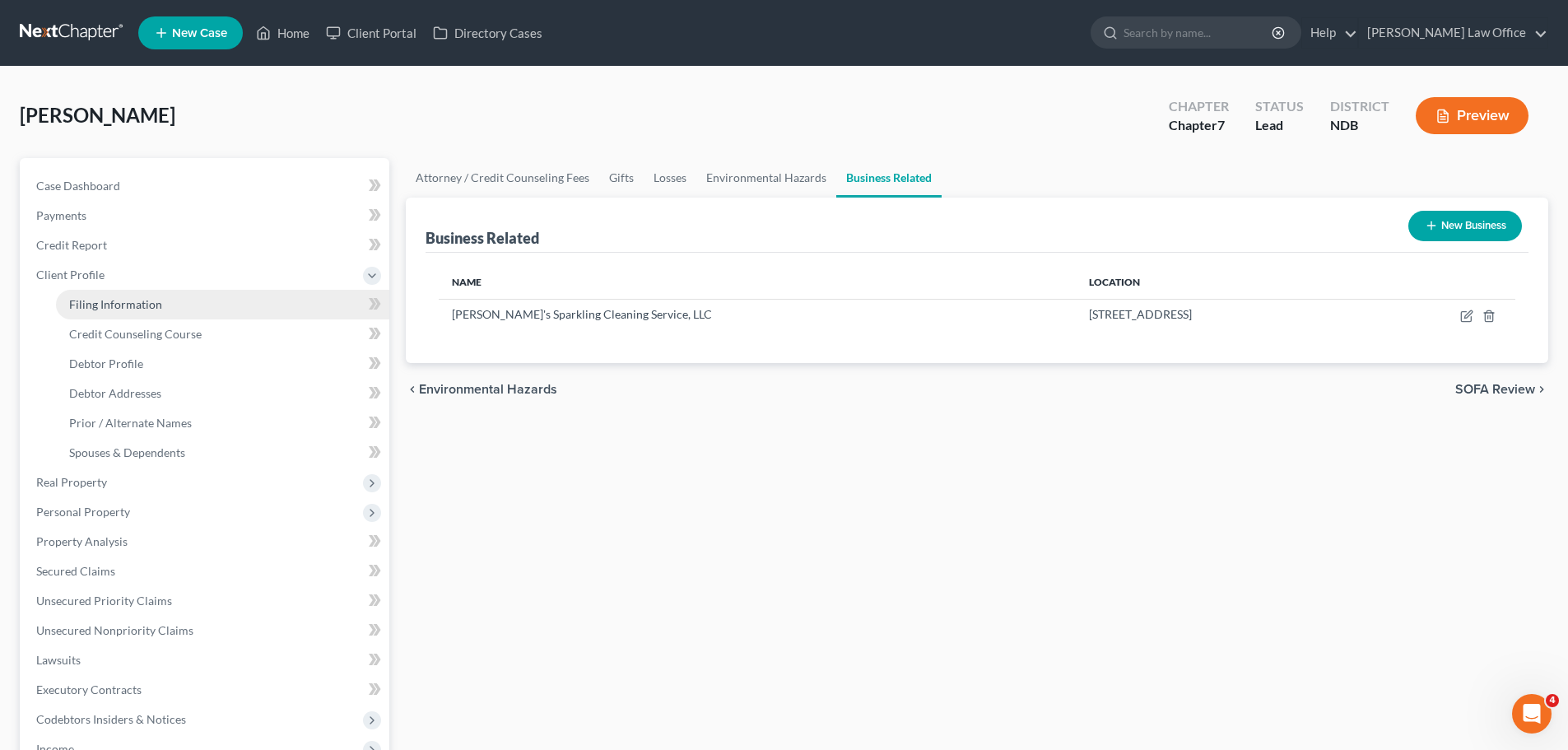
select select "29"
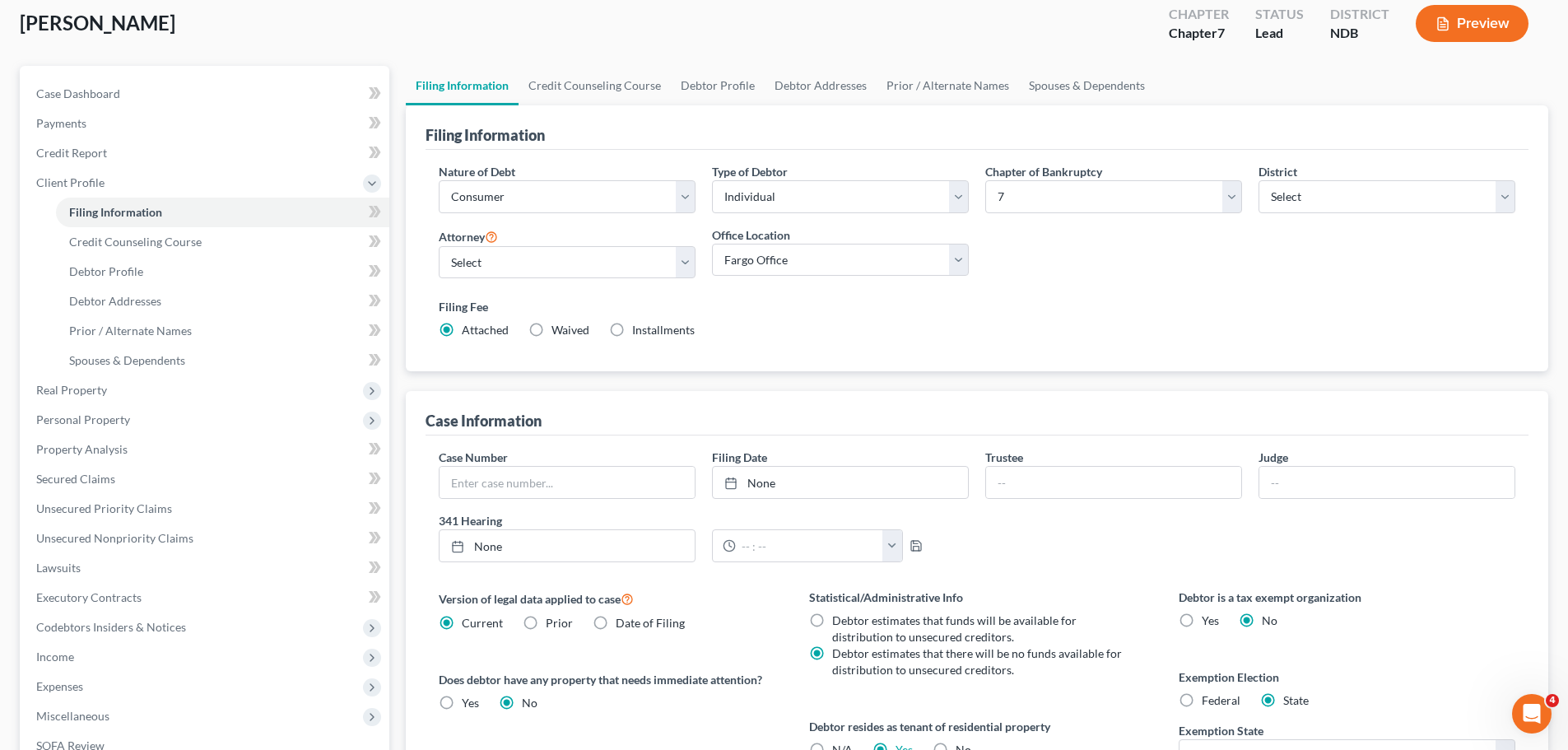
scroll to position [83, 0]
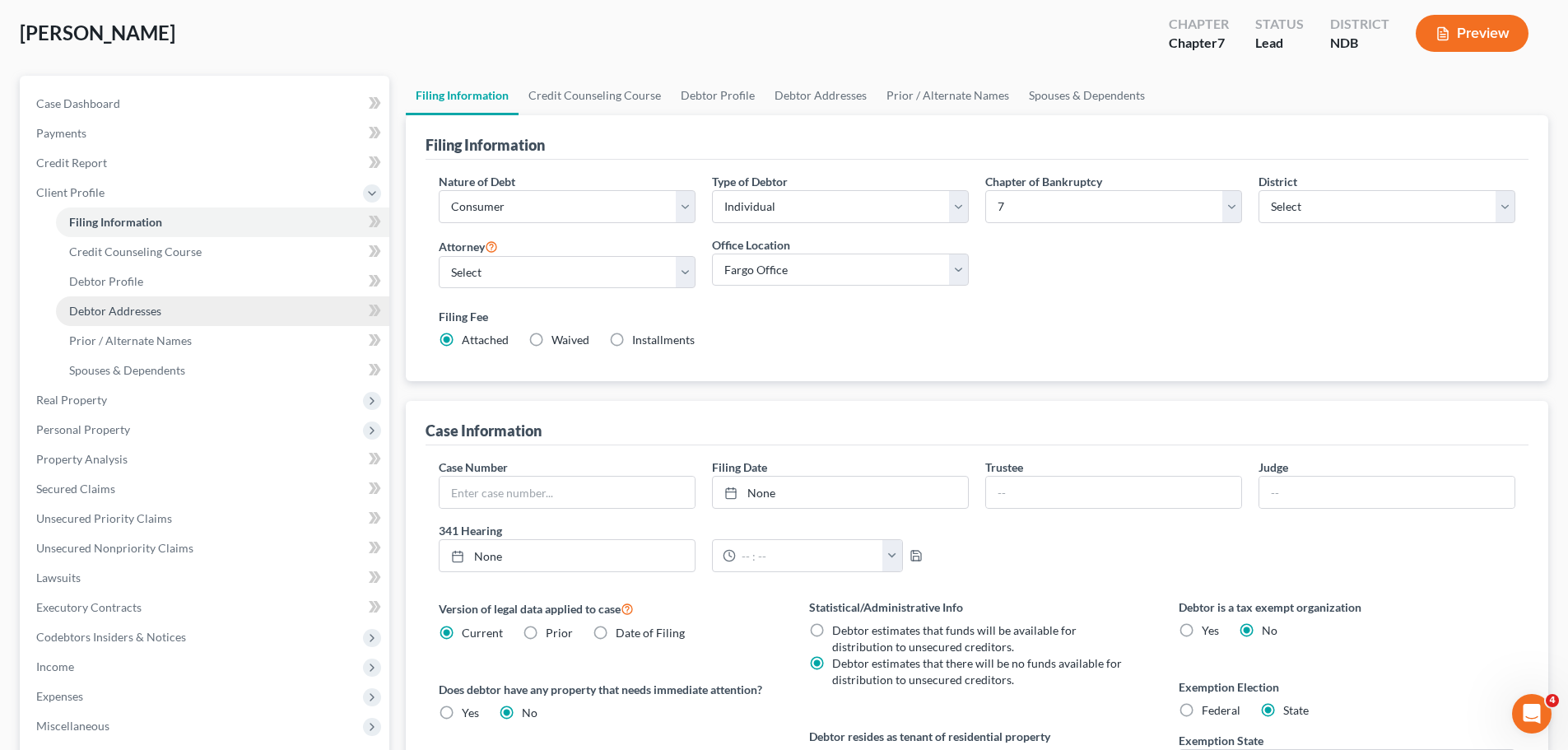
click at [120, 306] on span "Debtor Addresses" at bounding box center [115, 311] width 92 height 14
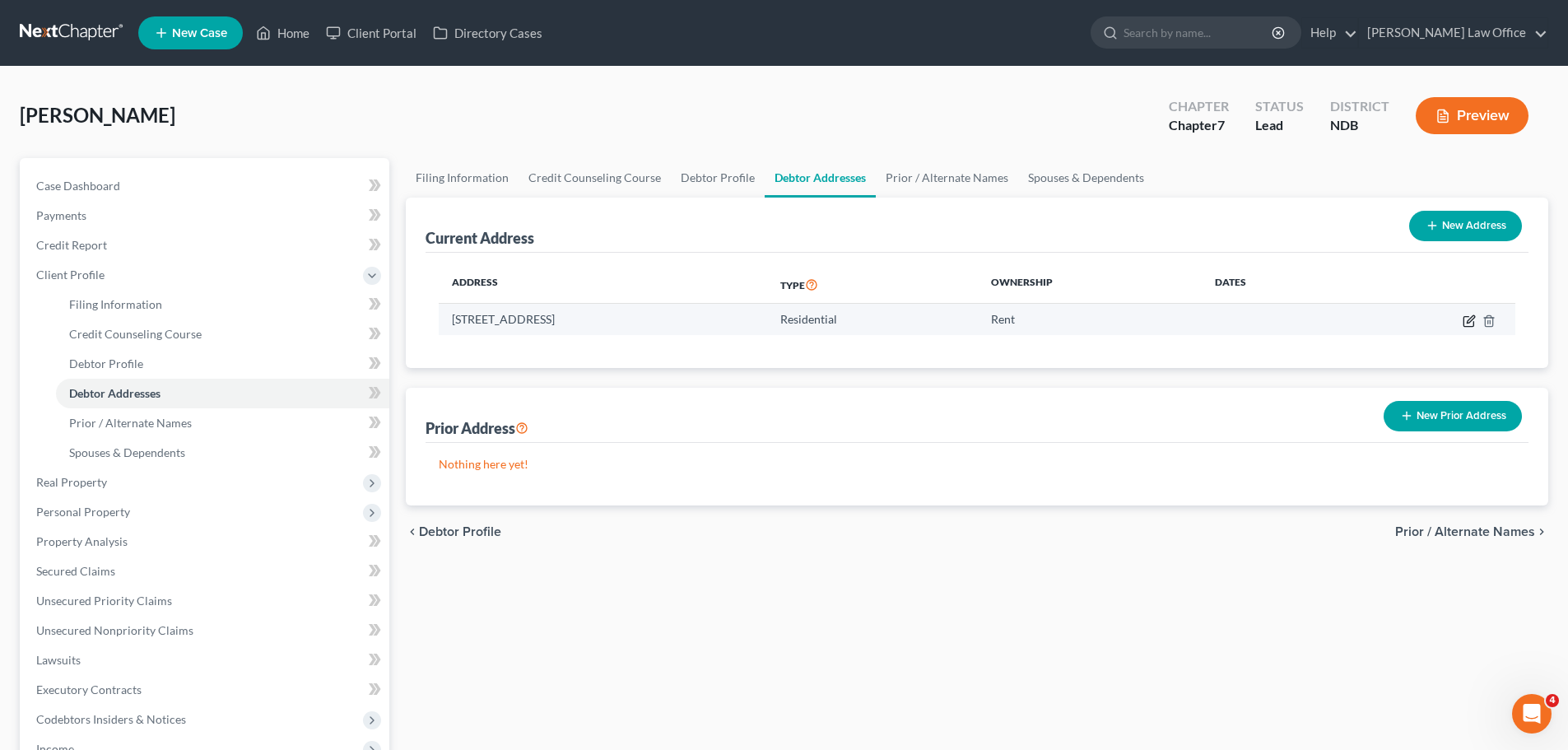
click at [756, 321] on icon "button" at bounding box center [1470, 318] width 7 height 7
select select "29"
select select "8"
select select "0"
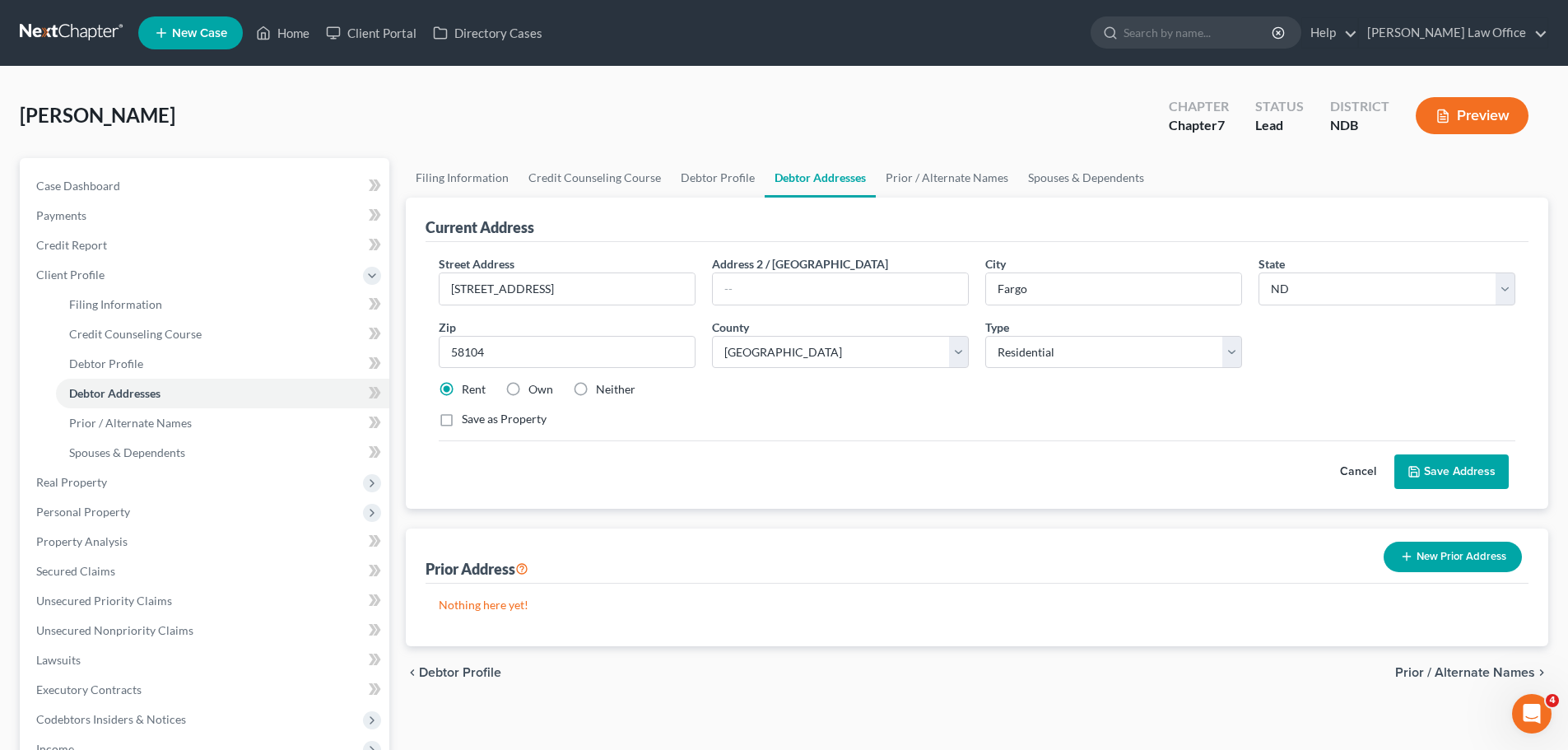
drag, startPoint x: 516, startPoint y: 389, endPoint x: 525, endPoint y: 394, distance: 10.3
click at [529, 389] on label "Own" at bounding box center [541, 389] width 25 height 17
click at [535, 389] on input "Own" at bounding box center [540, 386] width 11 height 11
radio input "true"
click at [462, 419] on label "Save as Property" at bounding box center [504, 419] width 85 height 17
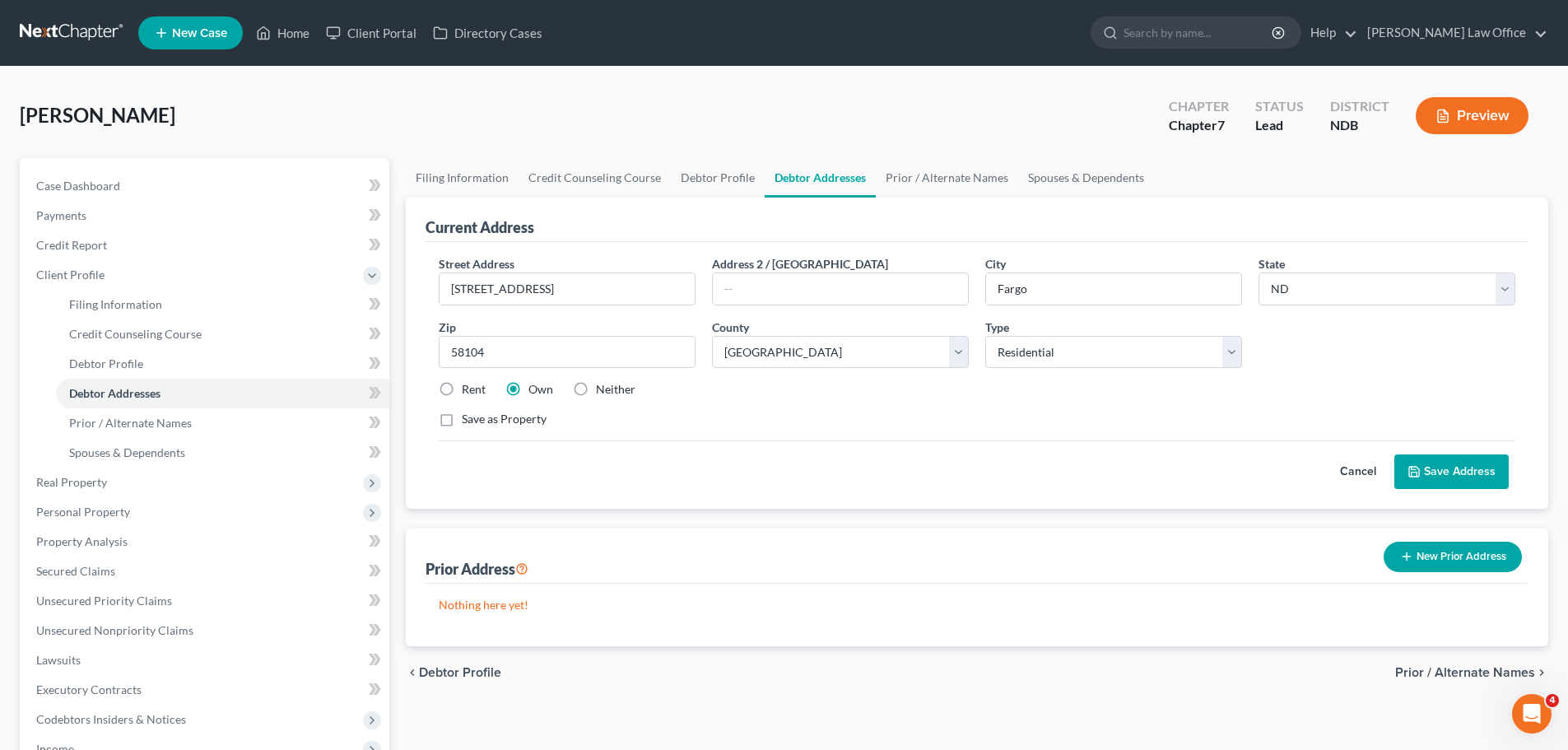
click at [469, 419] on input "Save as Property" at bounding box center [474, 416] width 11 height 11
checkbox input "true"
click at [756, 473] on button "Save Address" at bounding box center [1451, 472] width 115 height 35
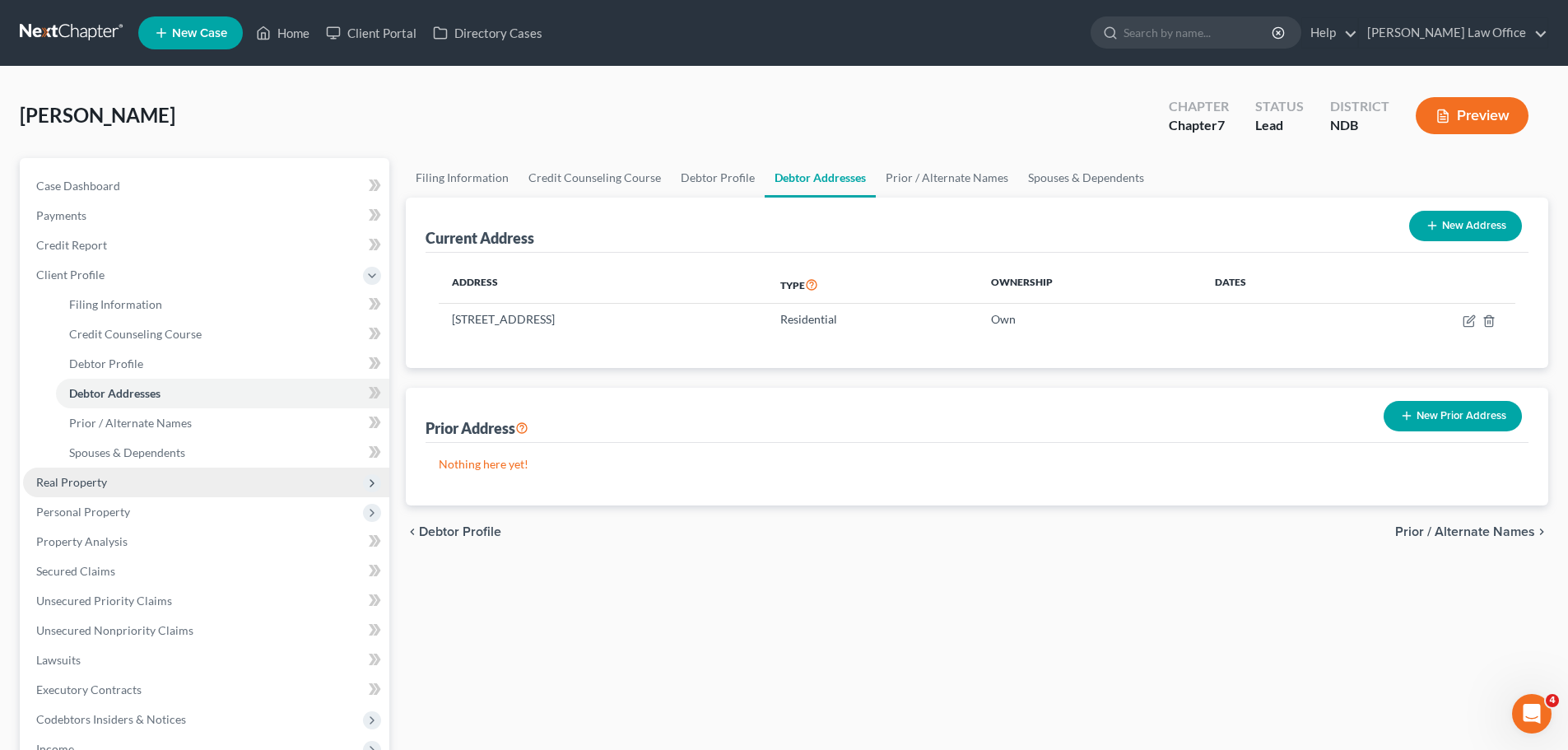
click at [87, 482] on span "Real Property" at bounding box center [71, 482] width 71 height 14
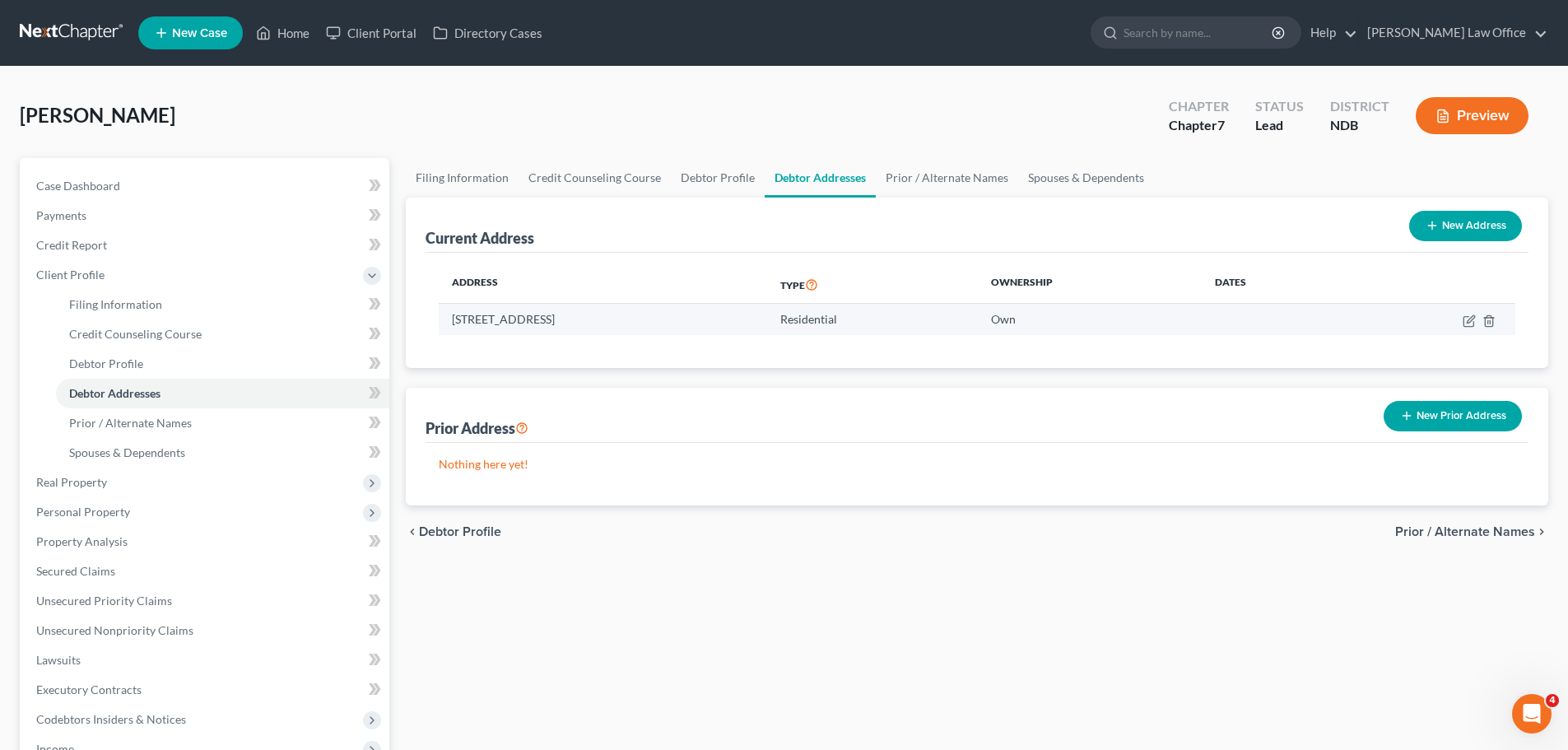
drag, startPoint x: 453, startPoint y: 322, endPoint x: 652, endPoint y: 325, distance: 199.0
click at [664, 322] on td "[STREET_ADDRESS]" at bounding box center [602, 319] width 328 height 31
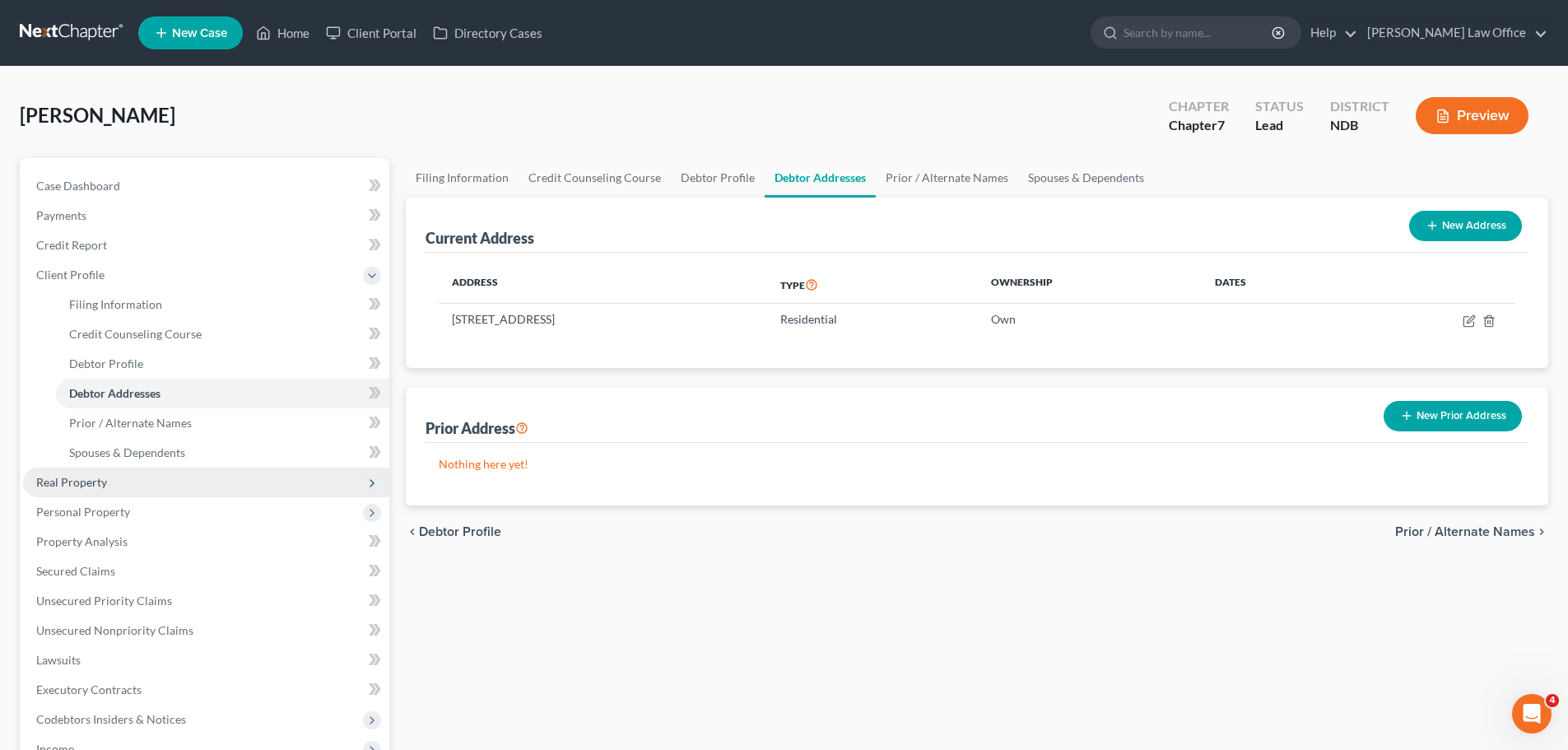
click at [79, 483] on span "Real Property" at bounding box center [71, 482] width 71 height 14
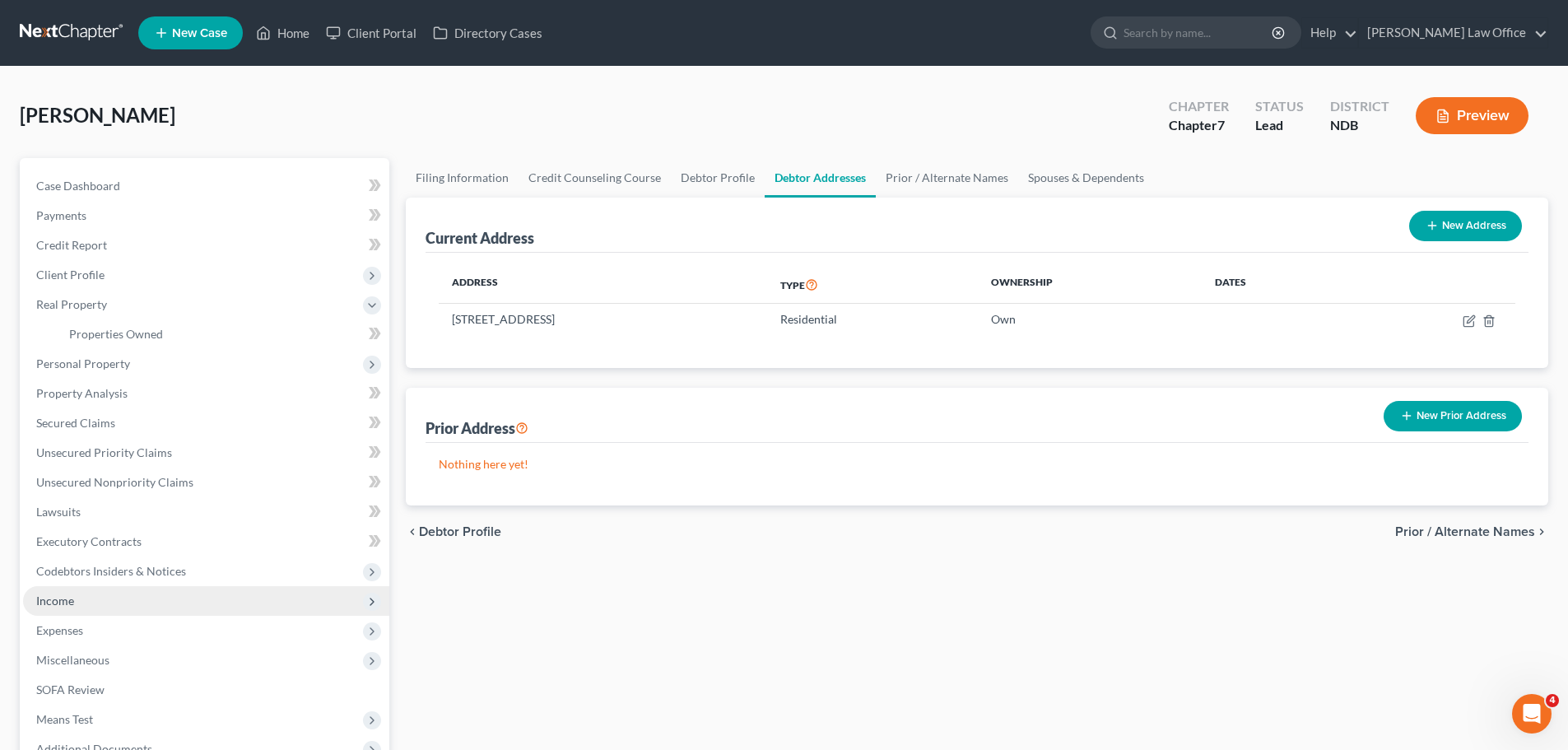
click at [59, 598] on span "Income" at bounding box center [55, 600] width 38 height 14
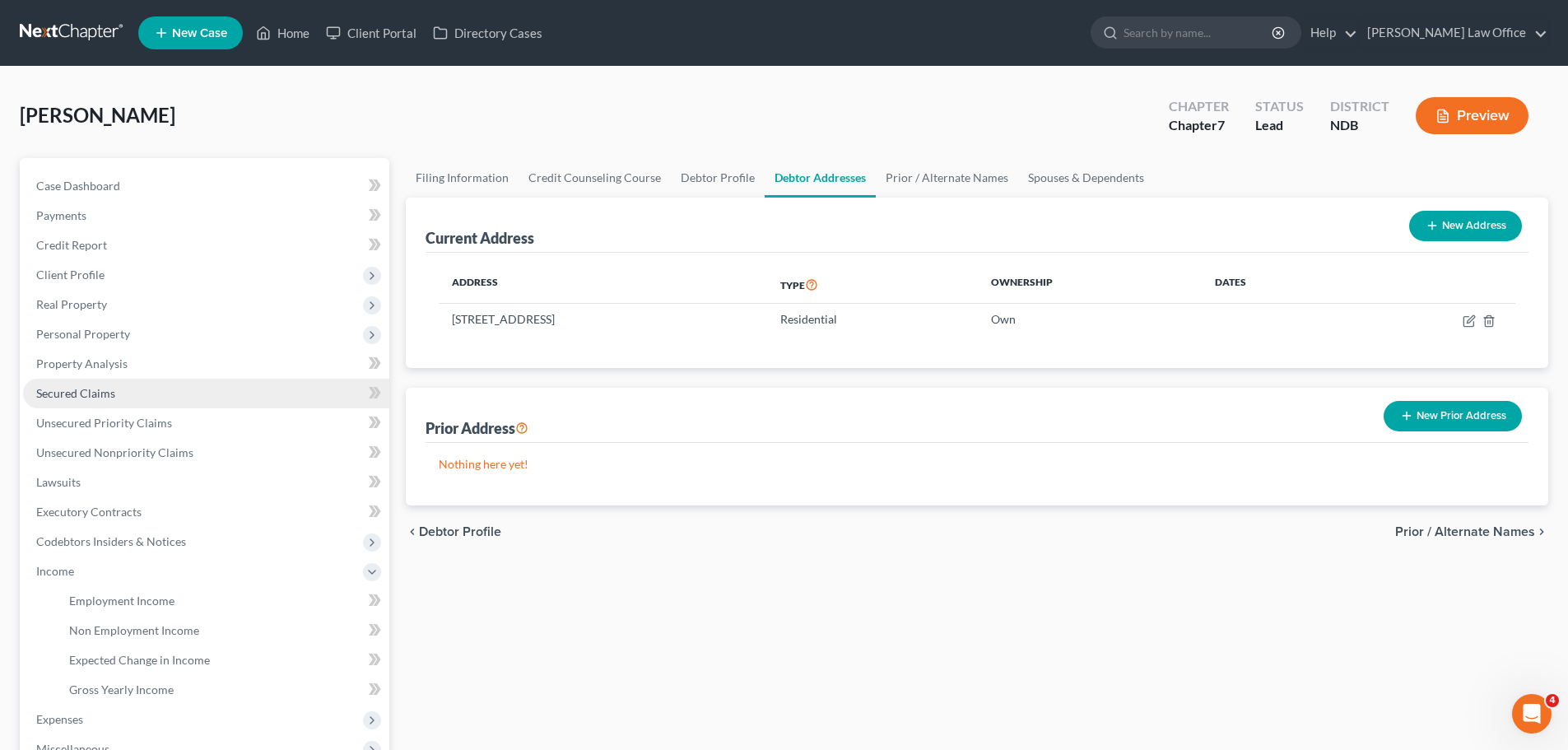
click at [77, 396] on span "Secured Claims" at bounding box center [75, 393] width 79 height 14
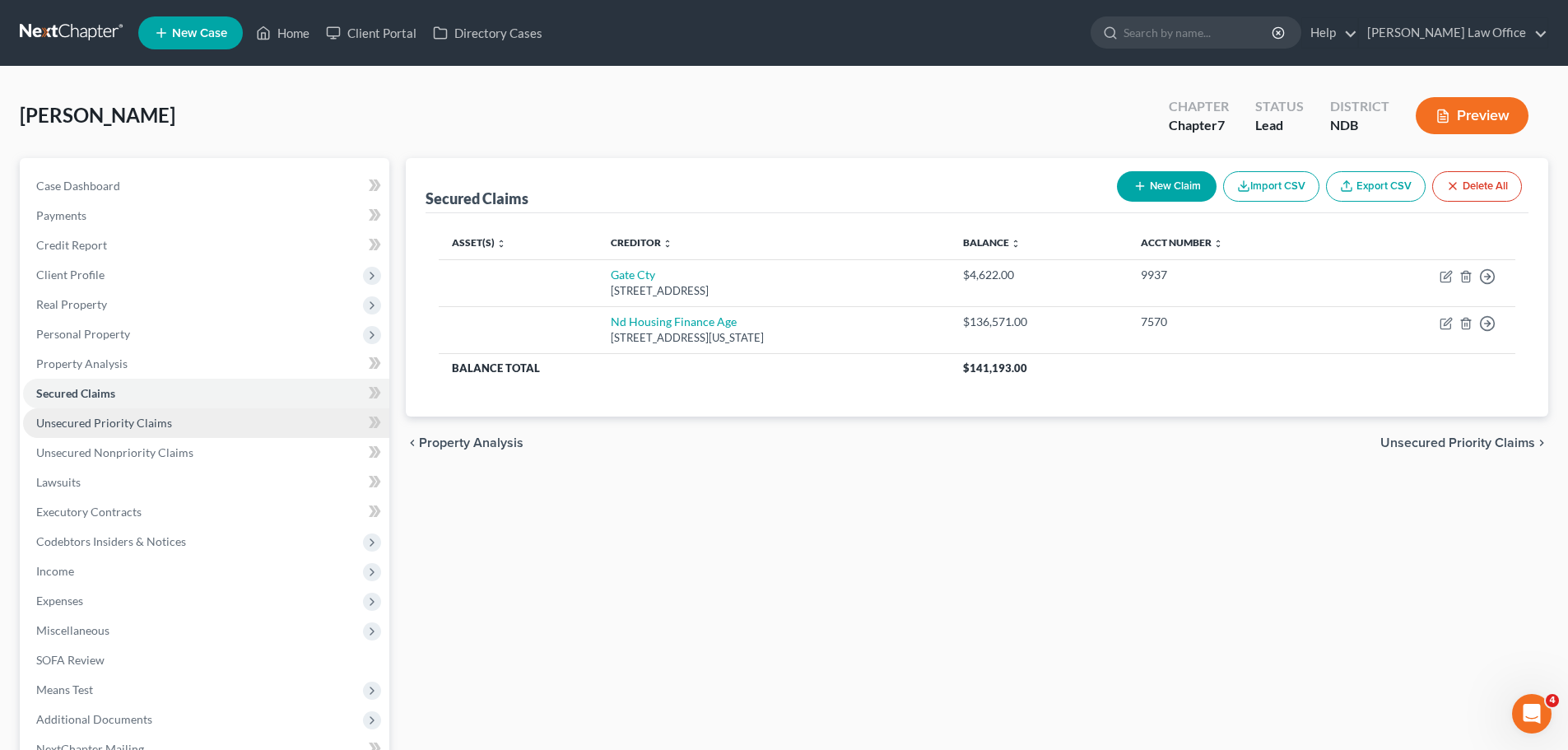
click at [111, 423] on span "Unsecured Priority Claims" at bounding box center [104, 423] width 136 height 14
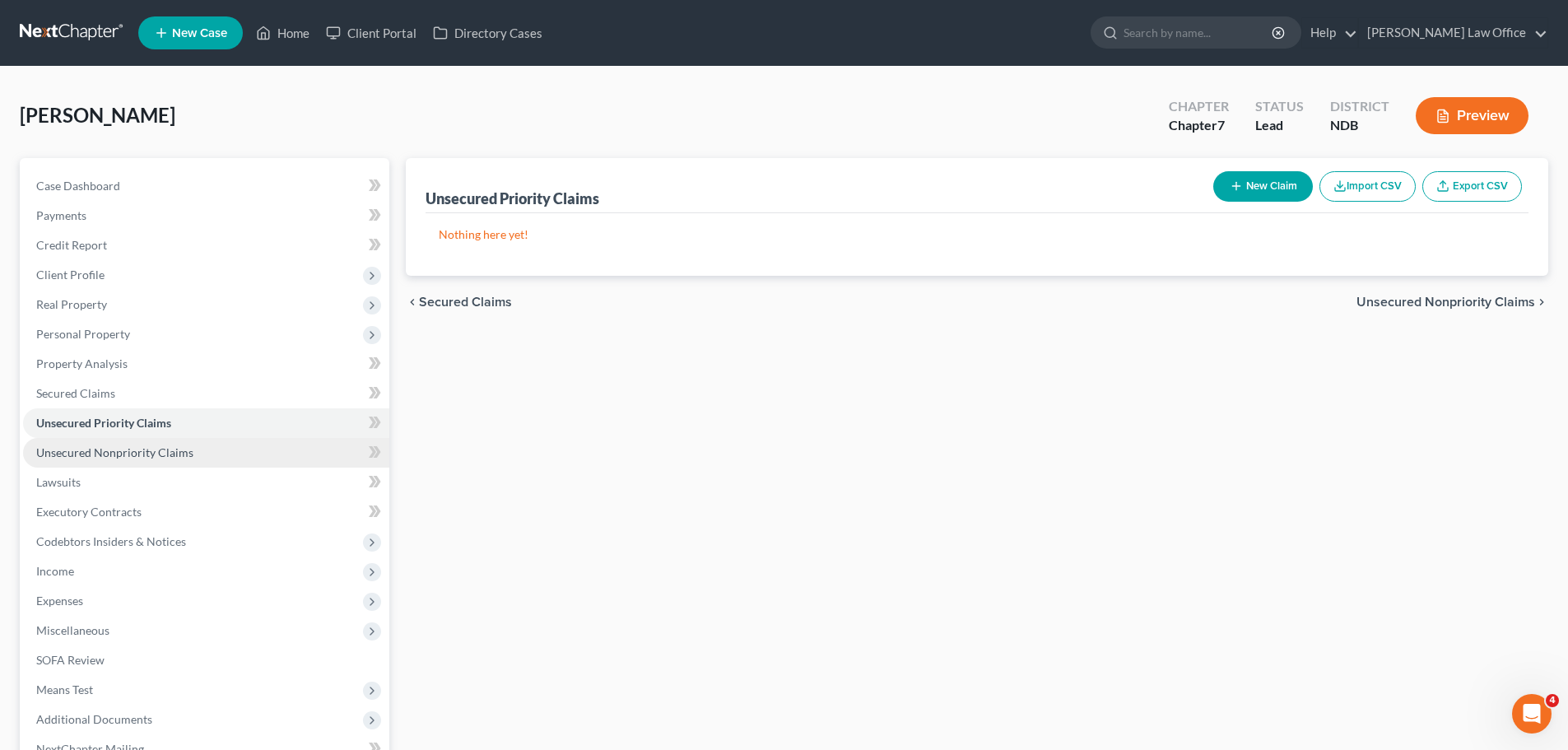
click at [116, 450] on span "Unsecured Nonpriority Claims" at bounding box center [115, 452] width 158 height 14
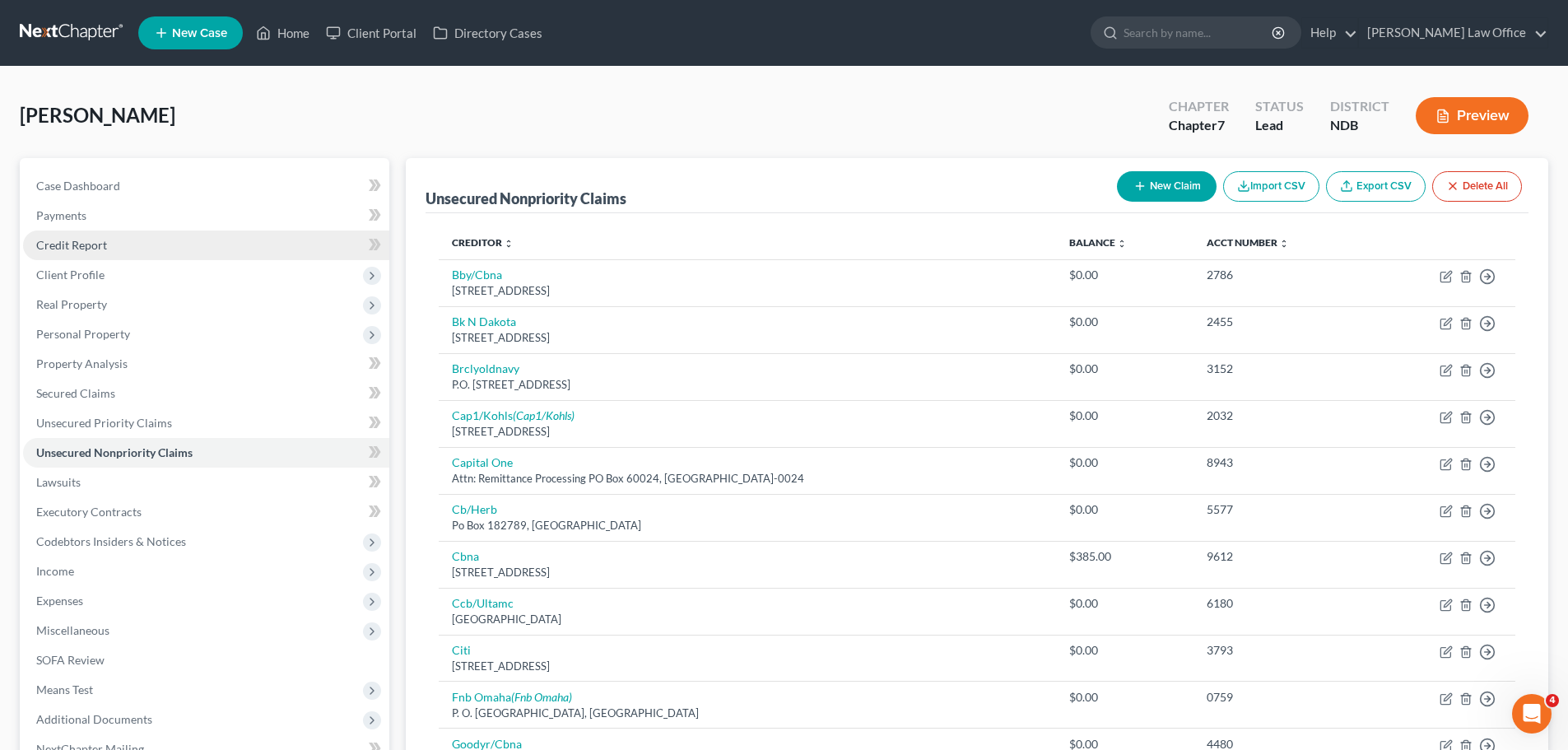
click at [99, 247] on span "Credit Report" at bounding box center [71, 244] width 71 height 14
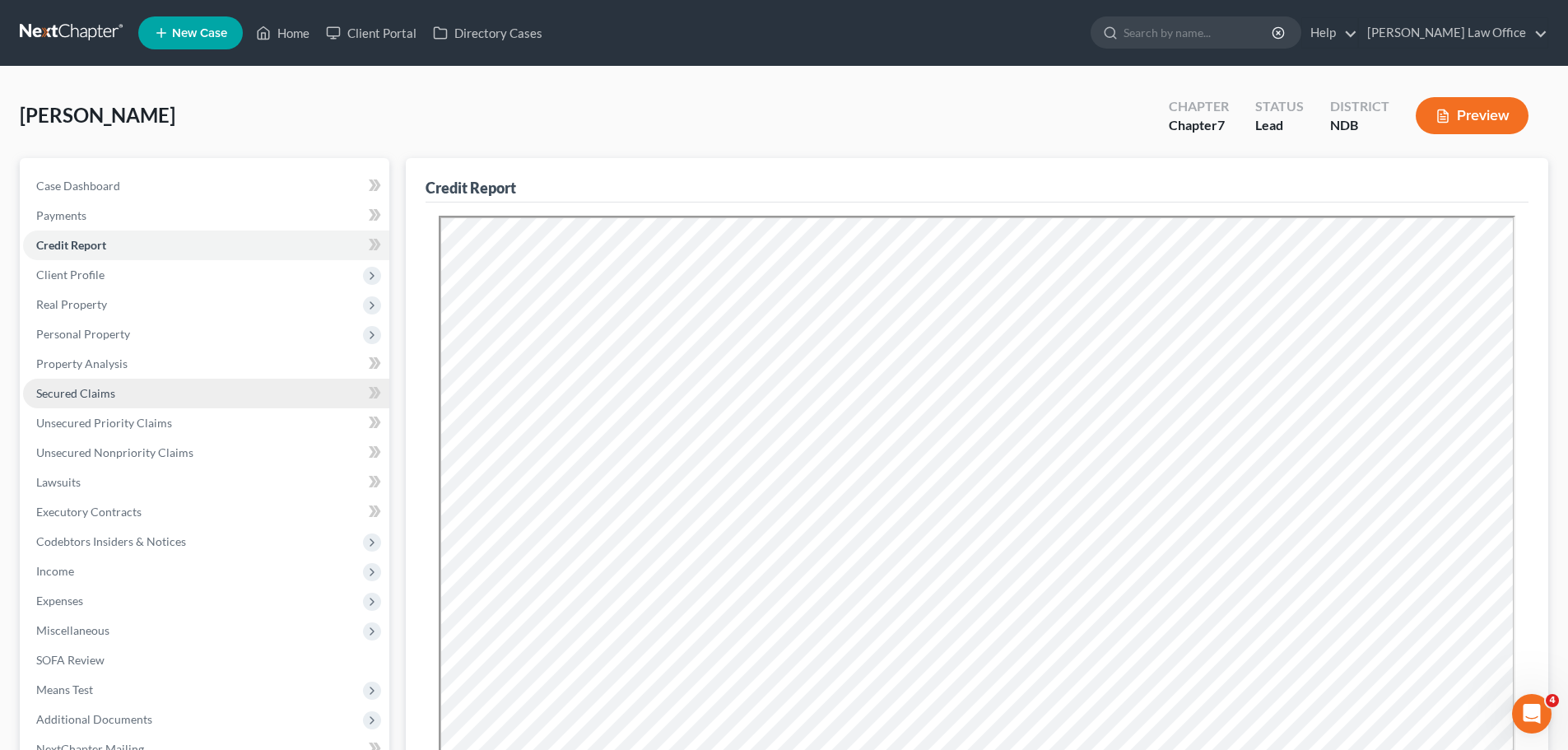
drag, startPoint x: 85, startPoint y: 391, endPoint x: 85, endPoint y: 401, distance: 10.0
click at [85, 393] on span "Secured Claims" at bounding box center [75, 393] width 79 height 14
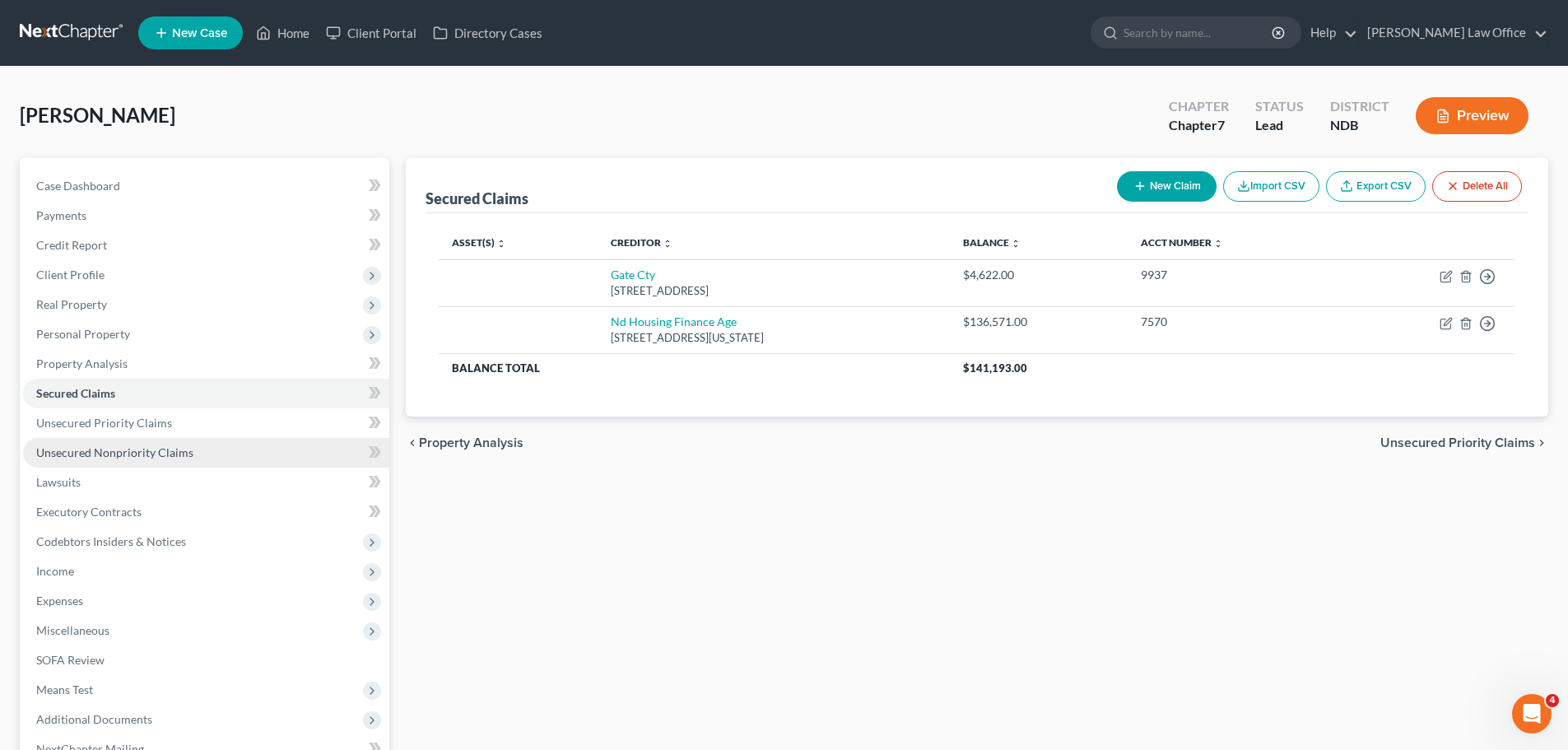
click at [149, 458] on span "Unsecured Nonpriority Claims" at bounding box center [115, 452] width 158 height 14
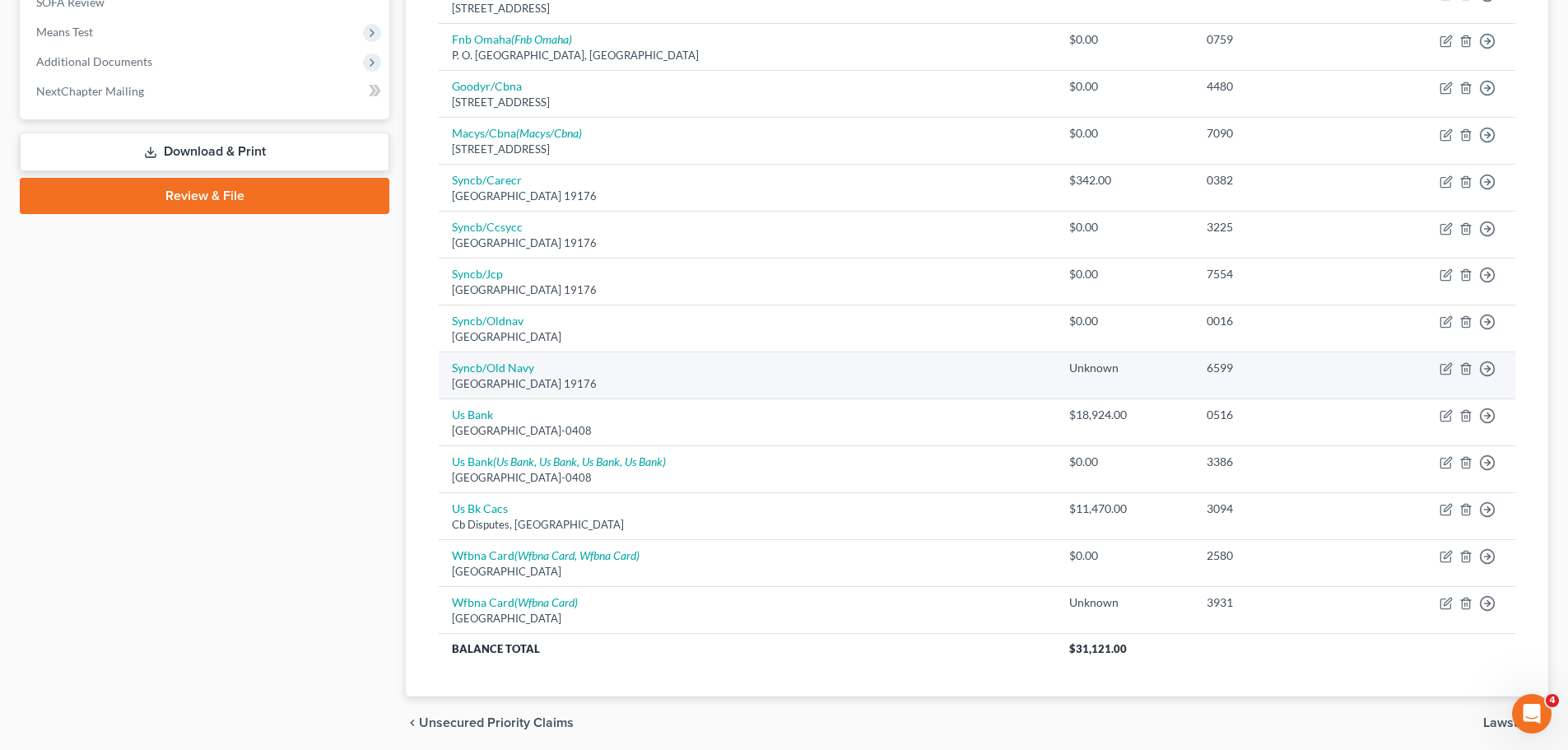
scroll to position [658, 0]
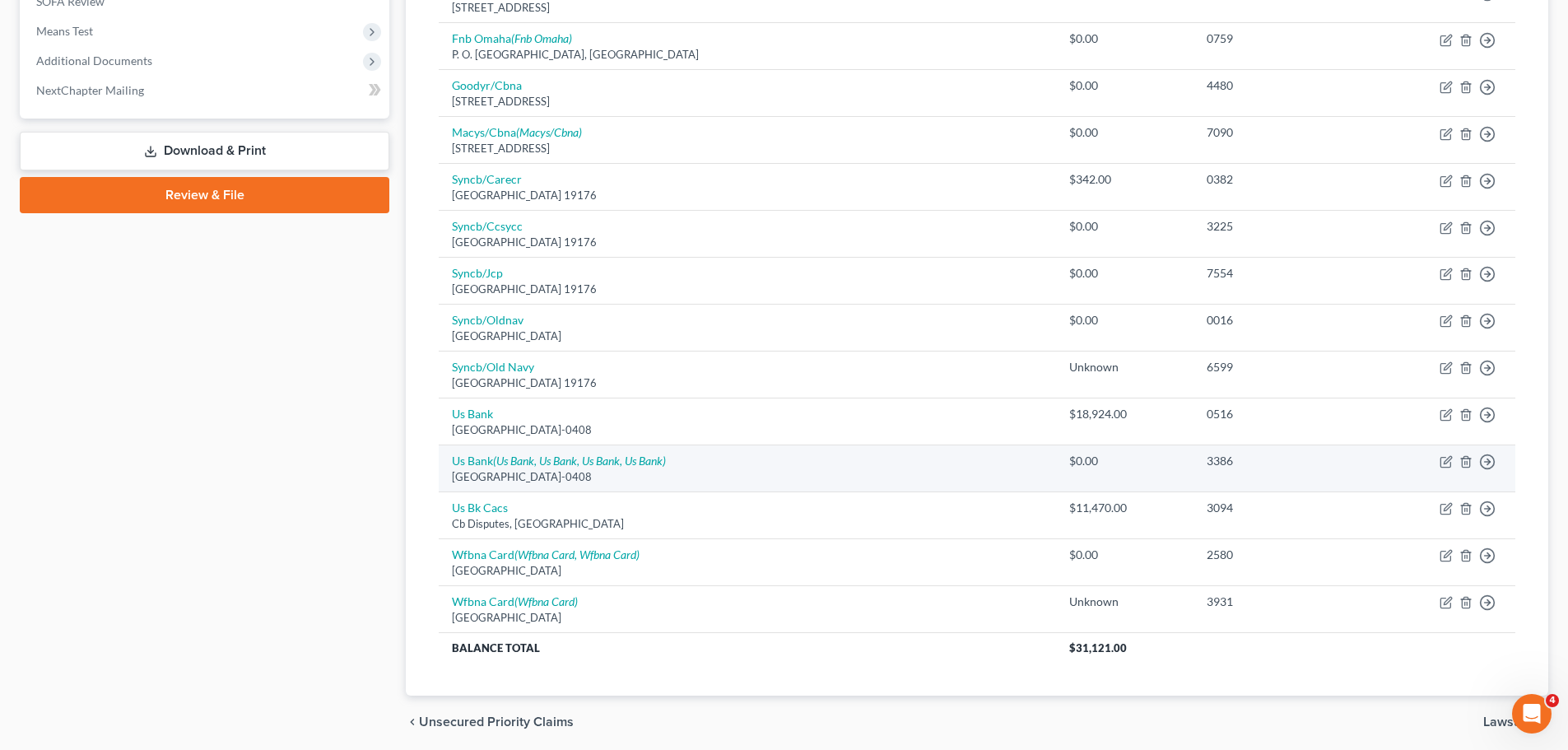
drag, startPoint x: 779, startPoint y: 562, endPoint x: 671, endPoint y: 533, distance: 111.8
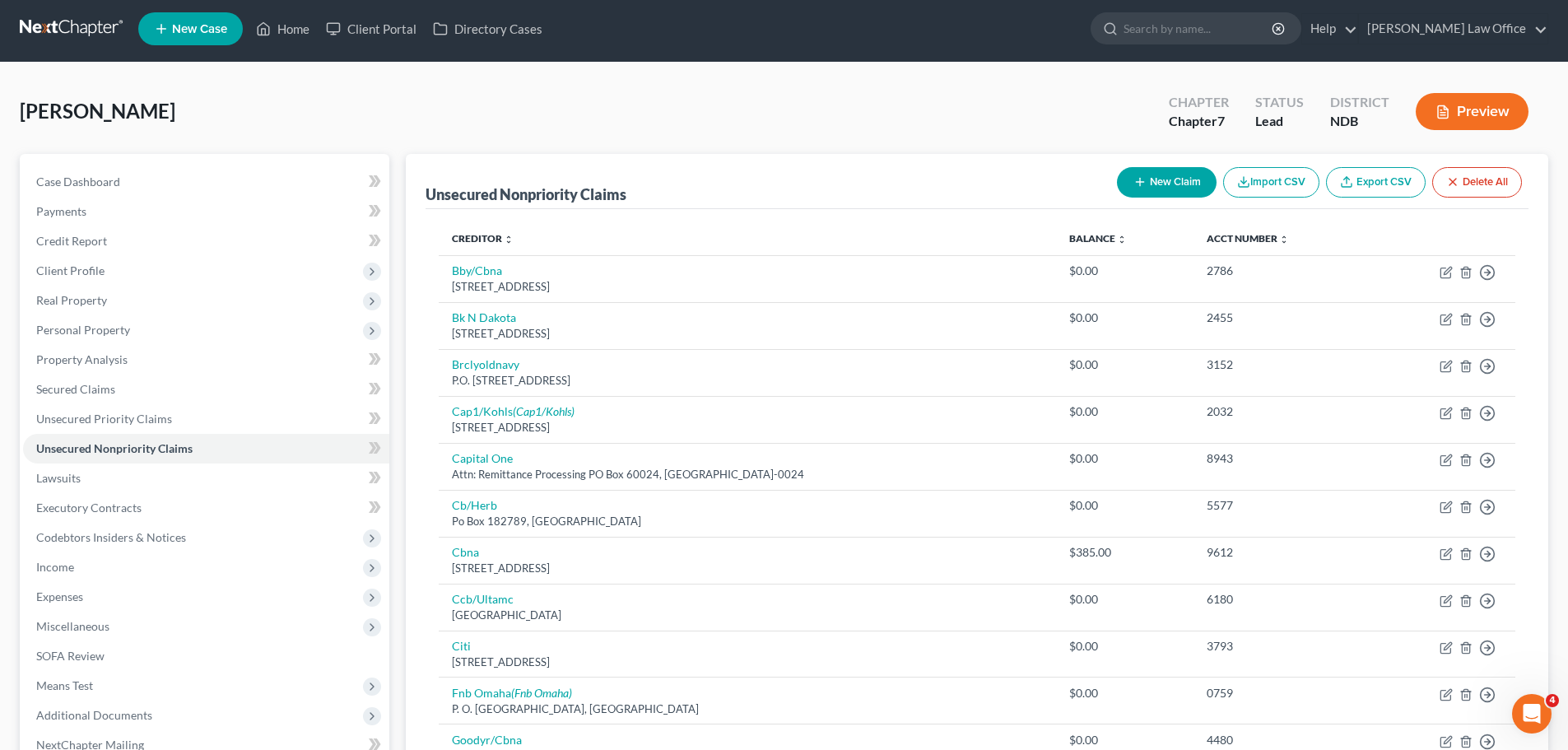
scroll to position [0, 0]
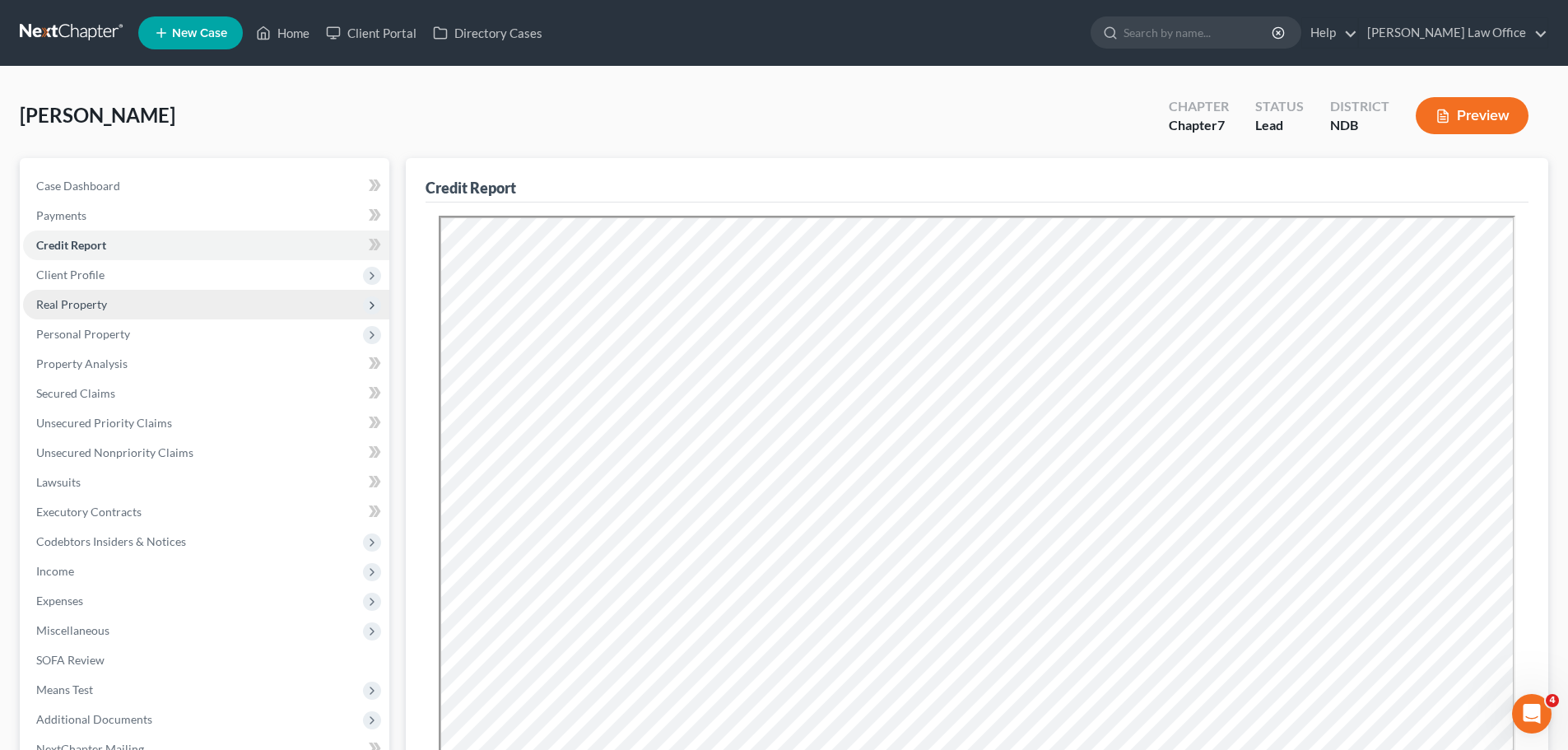
click at [78, 300] on span "Real Property" at bounding box center [71, 304] width 71 height 14
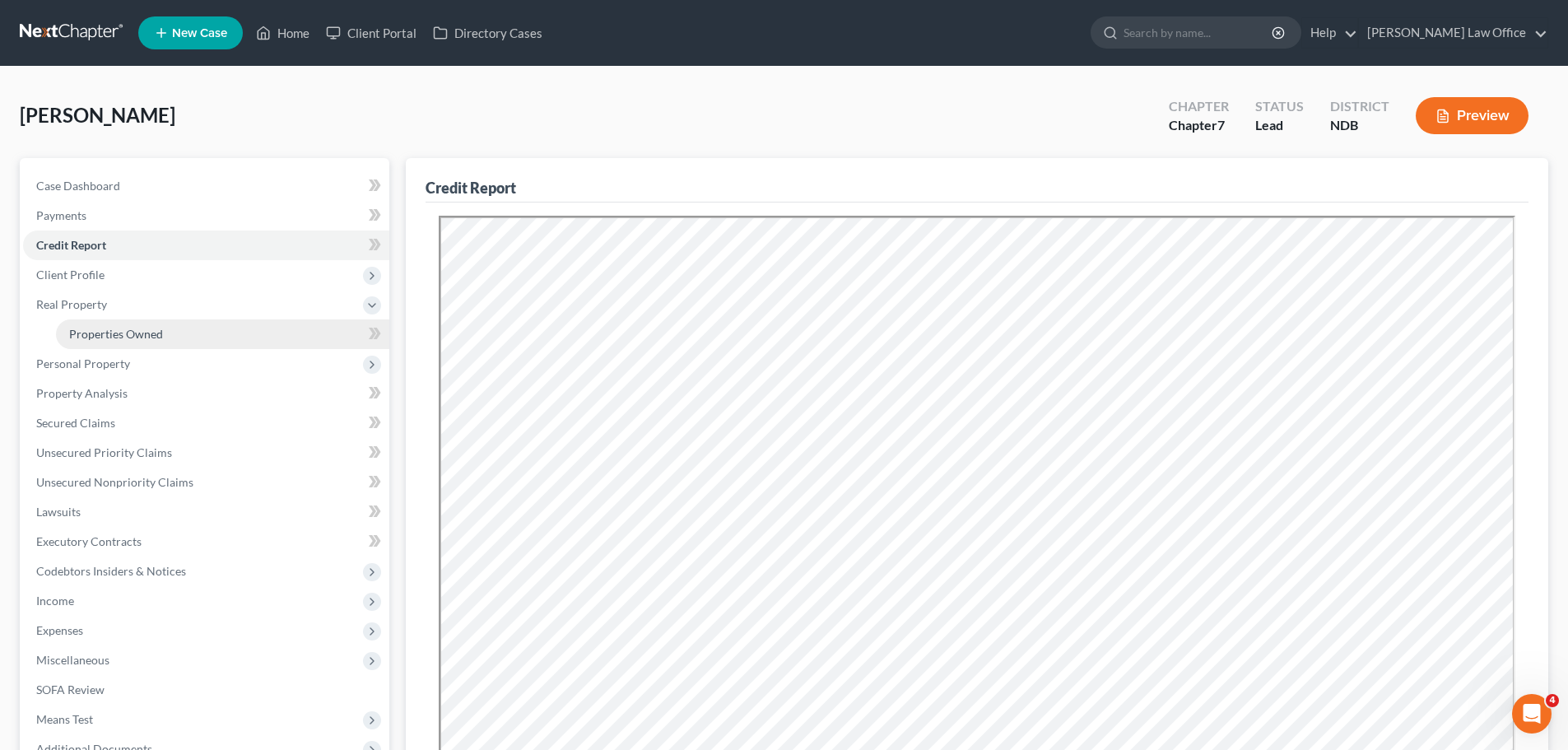
click at [88, 334] on span "Properties Owned" at bounding box center [116, 334] width 94 height 14
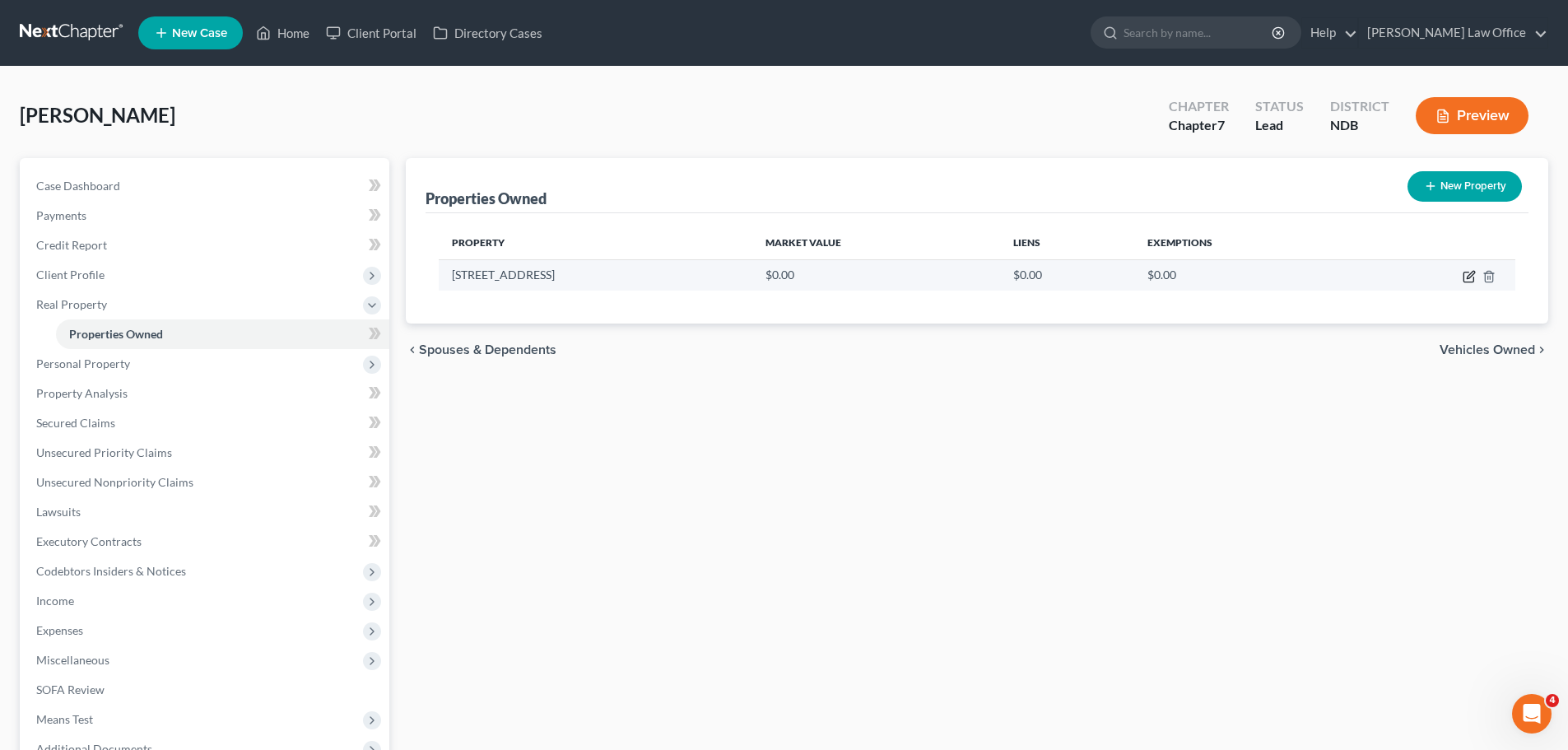
click at [756, 280] on icon "button" at bounding box center [1468, 276] width 13 height 13
select select "29"
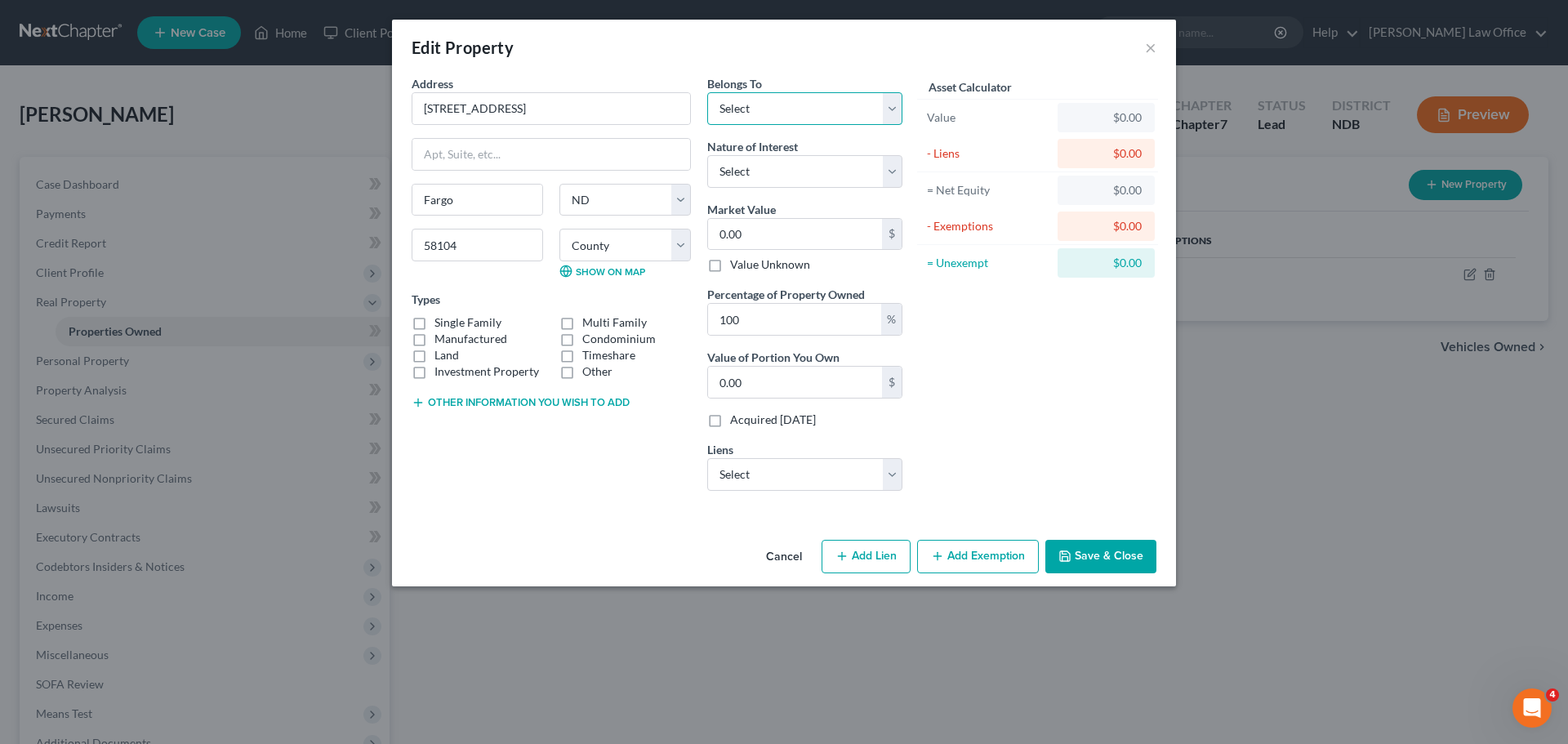
click at [750, 112] on select "Select Debtor 1 Only Debtor 2 Only Debtor 1 And Debtor 2 Only At Least One Of T…" at bounding box center [805, 108] width 195 height 33
select select "0"
click at [708, 92] on select "Select Debtor 1 Only Debtor 2 Only Debtor 1 And Debtor 2 Only At Least One Of T…" at bounding box center [805, 108] width 195 height 33
click at [750, 172] on select "Select Fee Simple Joint Tenant Life Estate Equitable Interest Future Interest T…" at bounding box center [805, 171] width 195 height 33
select select "0"
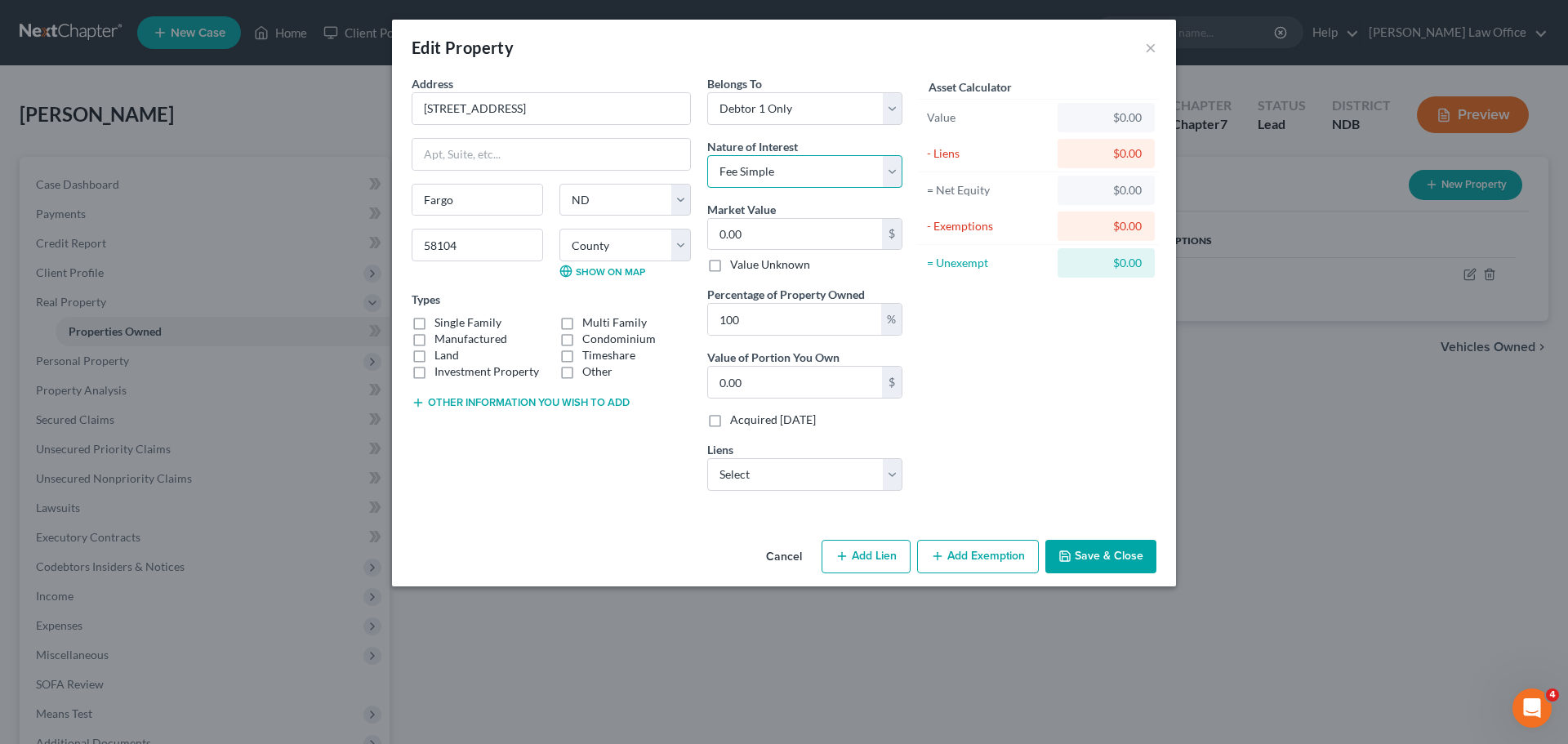
click at [708, 155] on select "Select Fee Simple Joint Tenant Life Estate Equitable Interest Future Interest T…" at bounding box center [805, 171] width 195 height 33
click at [750, 238] on input "0.00" at bounding box center [795, 233] width 174 height 31
type input "2"
type input "2.00"
type input "28"
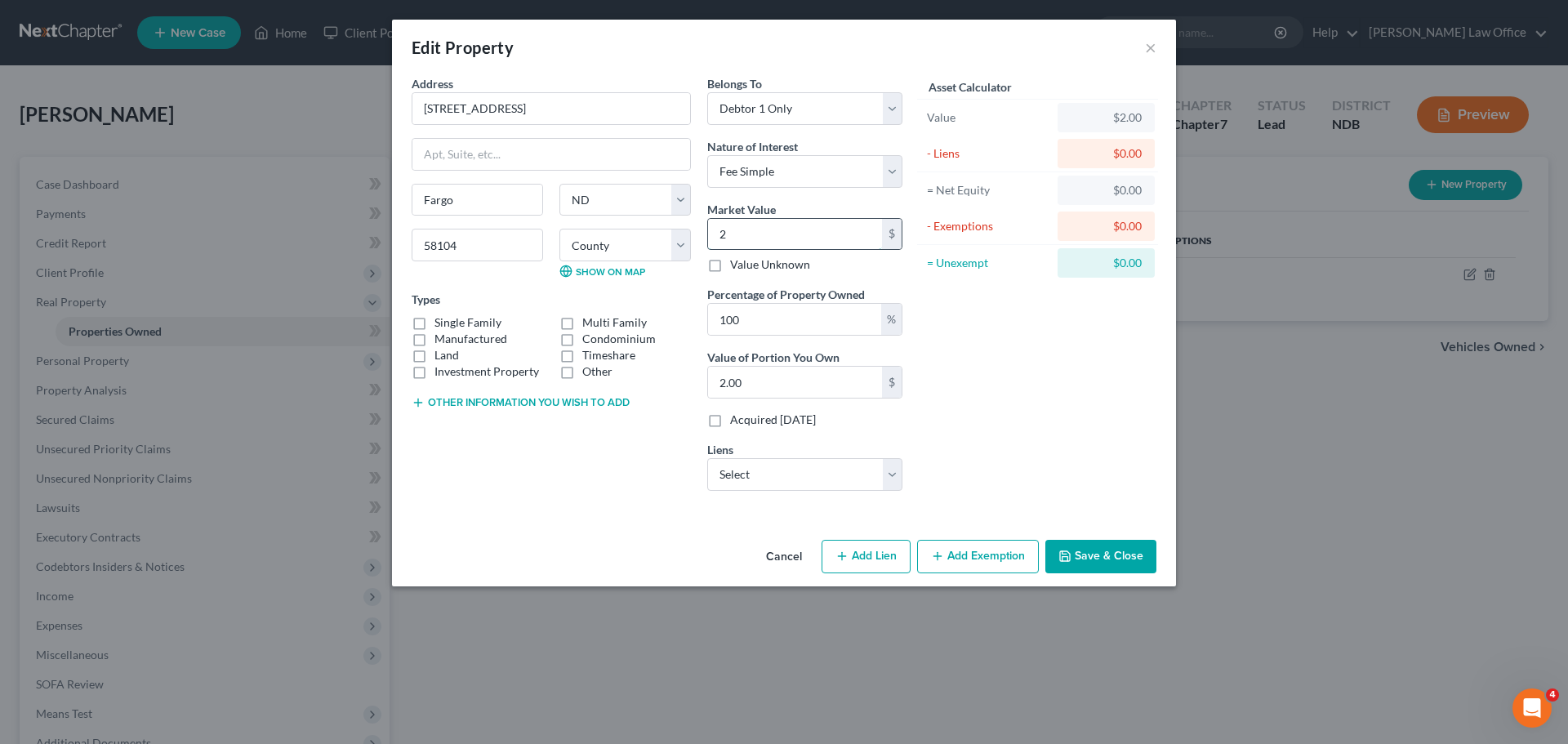
type input "28.00"
type input "280"
type input "280.00"
type input "2800"
type input "2,800.00"
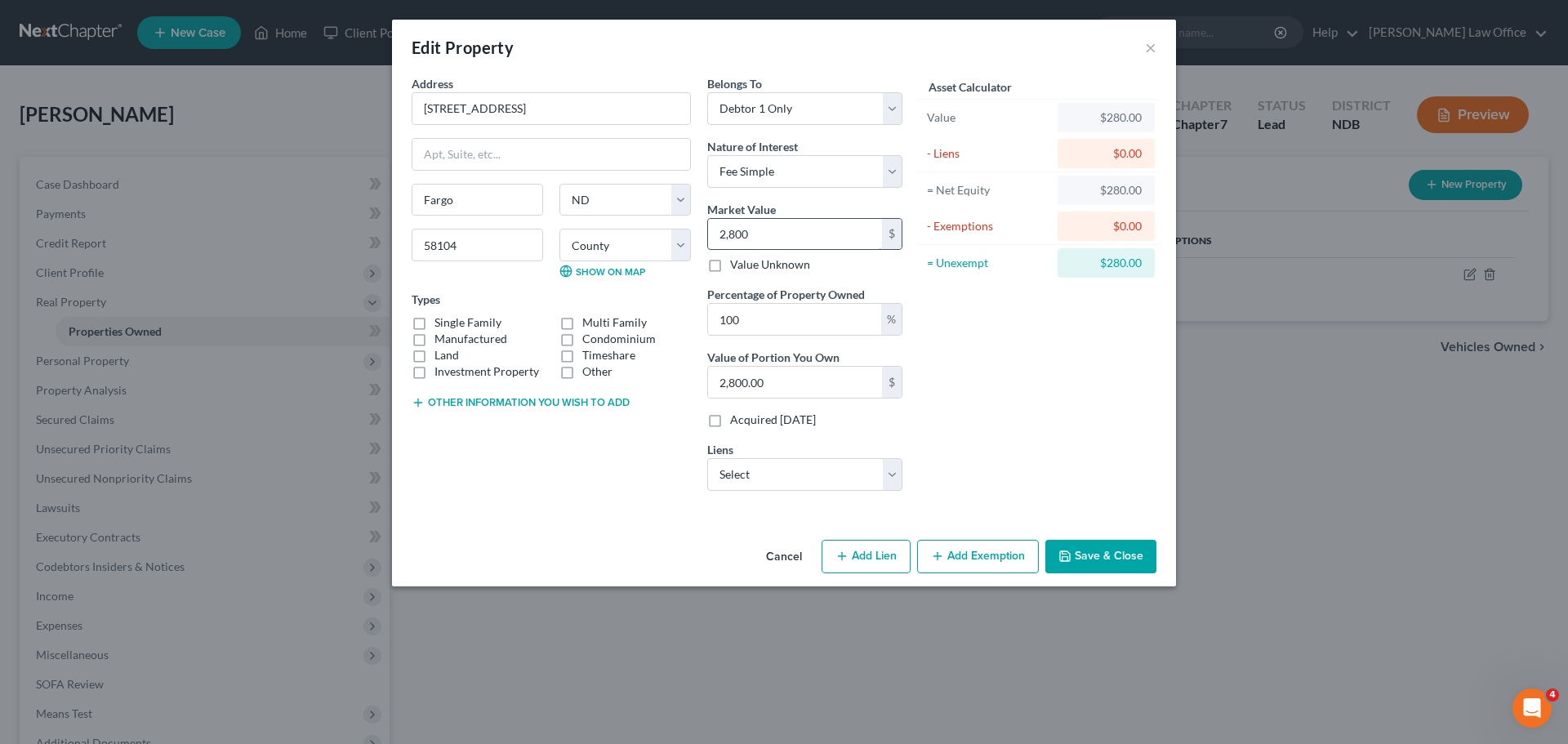
type input "2,8000"
type input "28,000.00"
type input "28,0000"
type input "280,000.00"
type input "280,000"
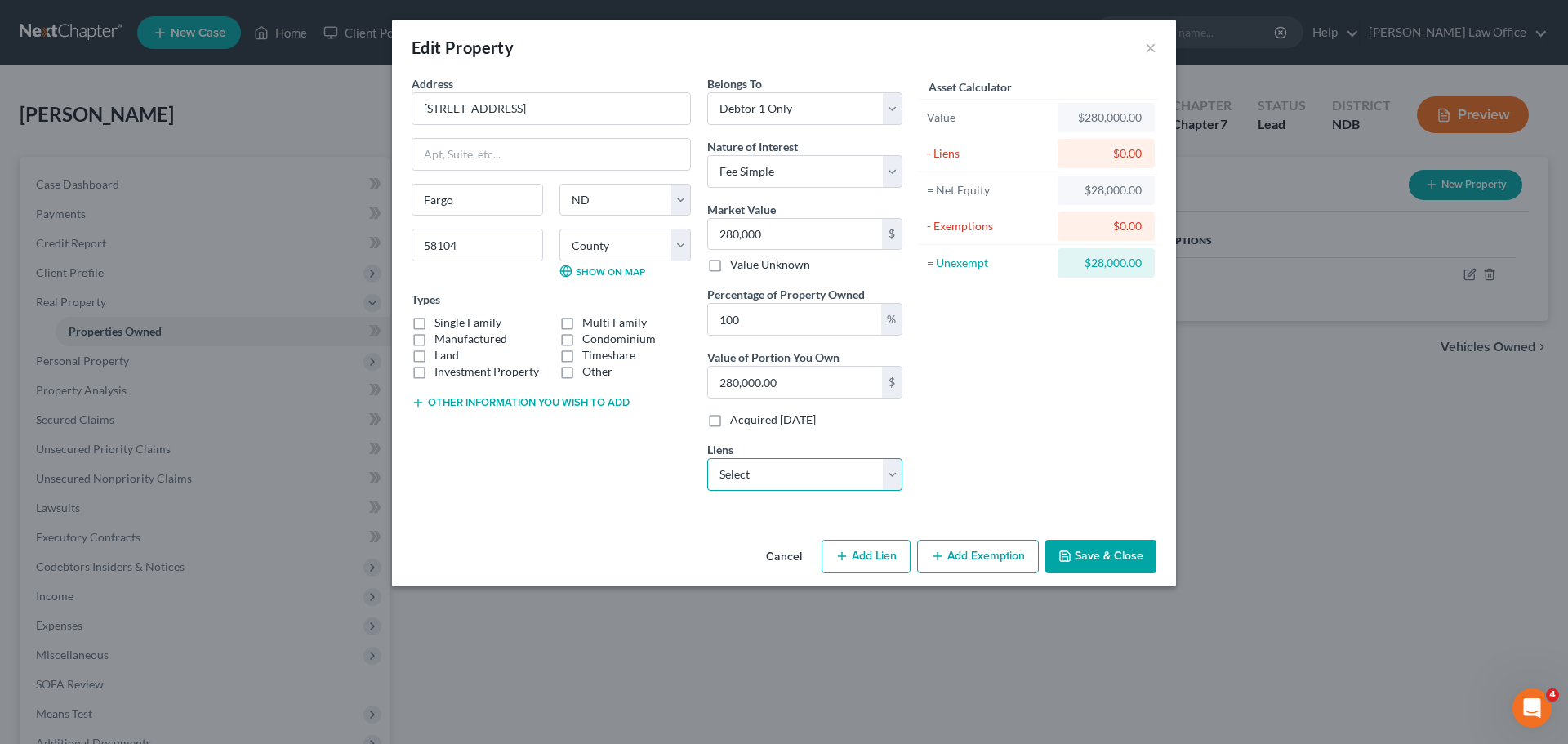
click at [750, 476] on select "Select Nd Housing Finance Age - $136,571.00 Gate Cty - $4,622.00" at bounding box center [805, 474] width 195 height 33
select select "0"
click at [708, 458] on select "Select Nd Housing Finance Age - $136,571.00 Gate Cty - $4,622.00" at bounding box center [805, 474] width 195 height 33
select select
select select "29"
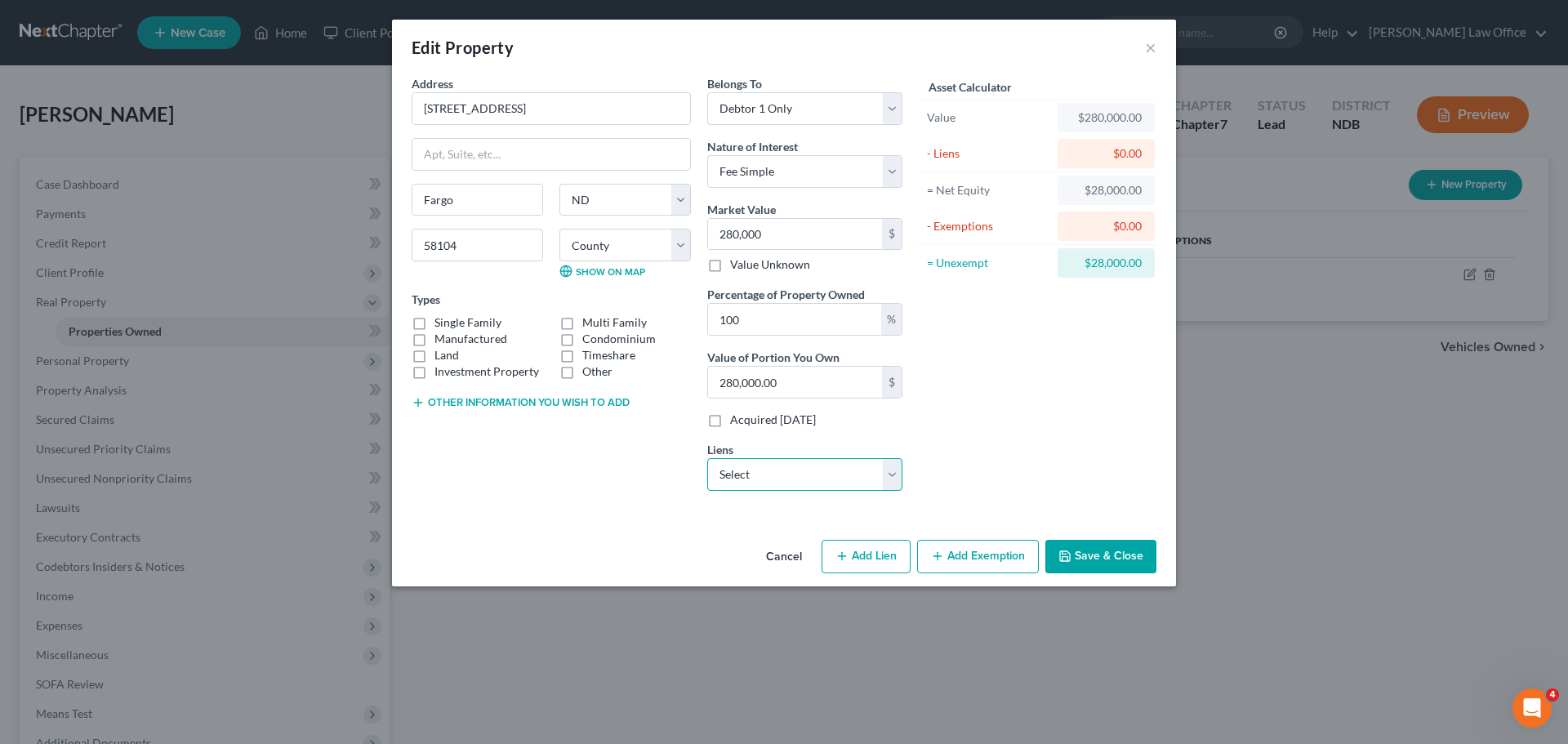
select select "0"
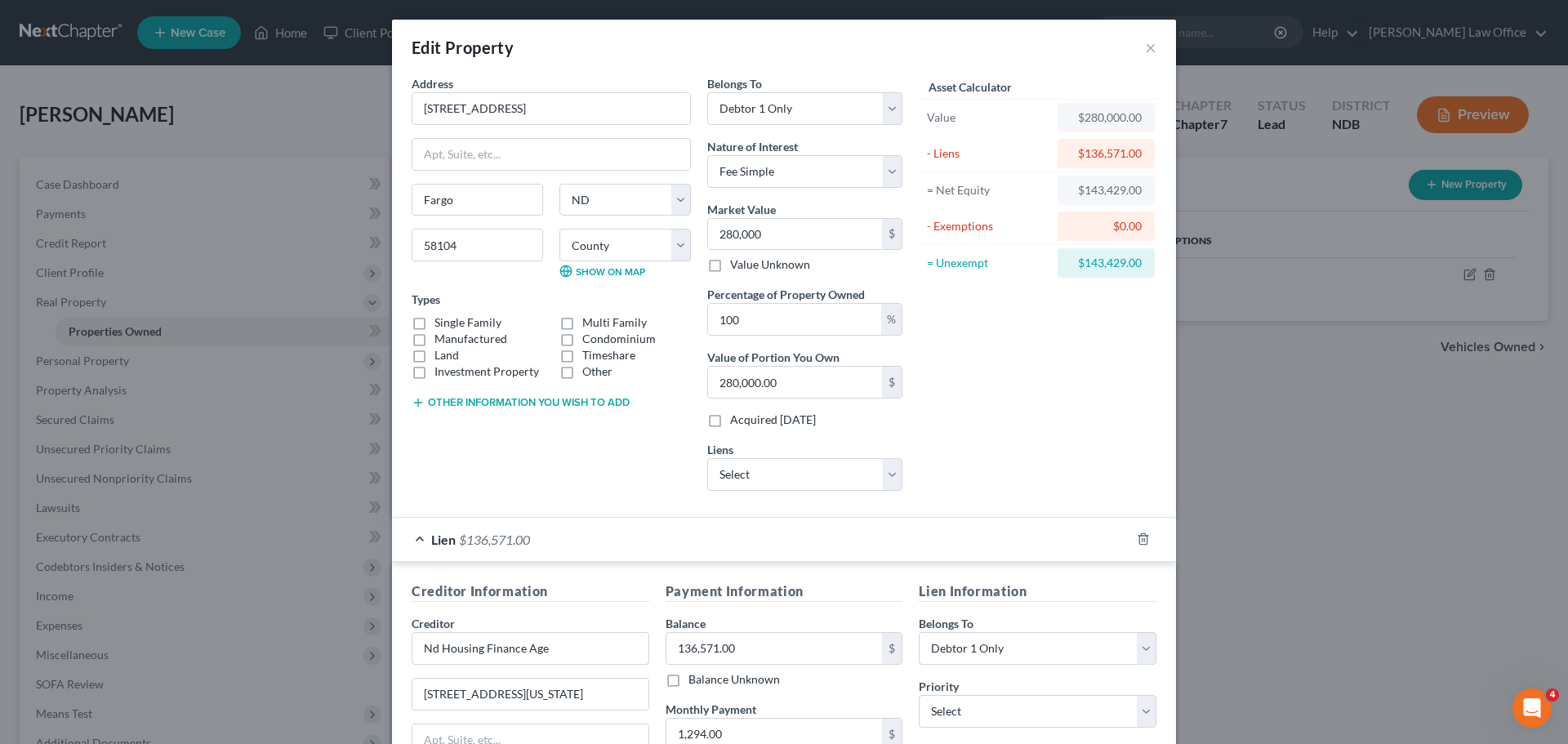
click at [435, 322] on label "Single Family" at bounding box center [468, 323] width 67 height 17
click at [441, 322] on input "Single Family" at bounding box center [446, 320] width 11 height 11
checkbox input "true"
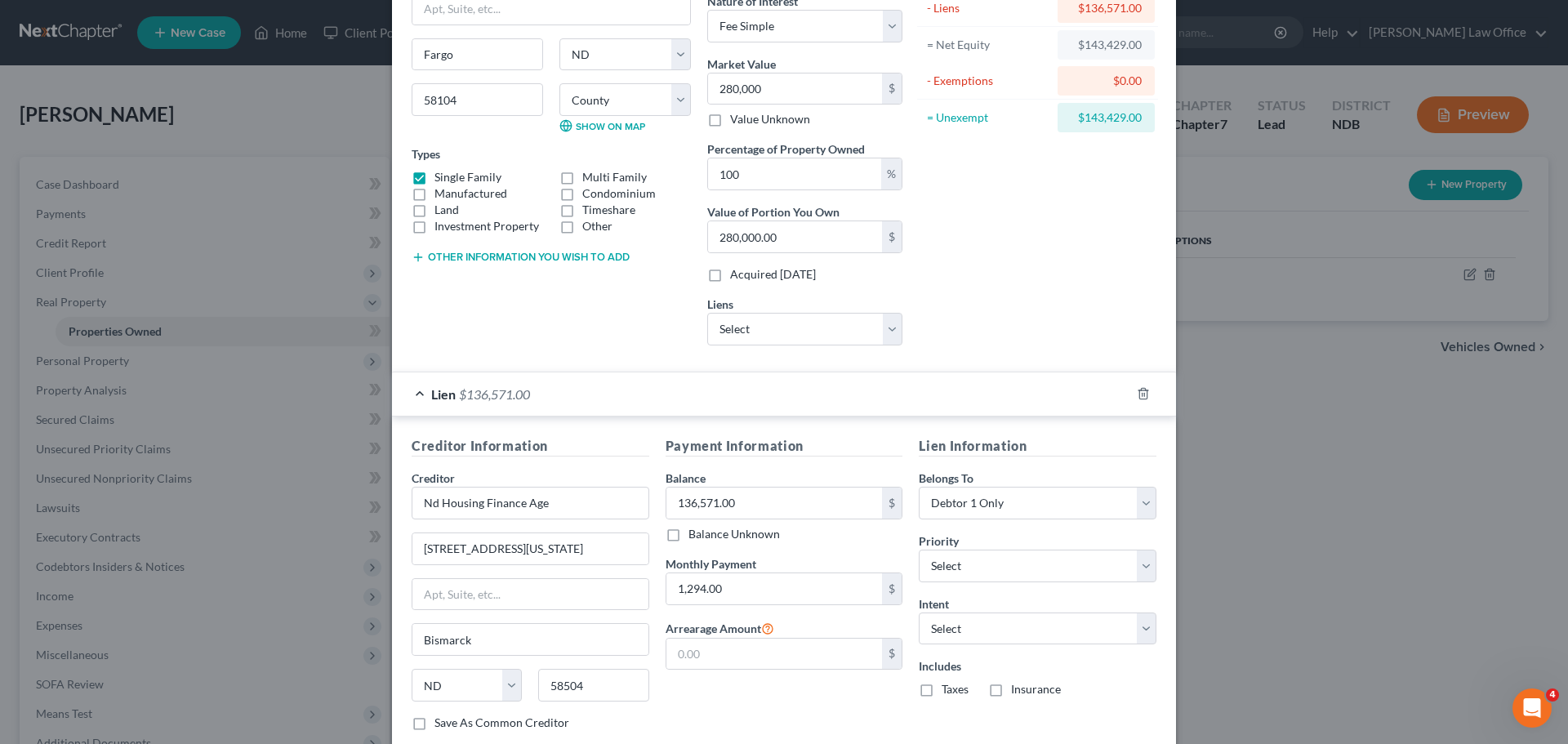
scroll to position [163, 0]
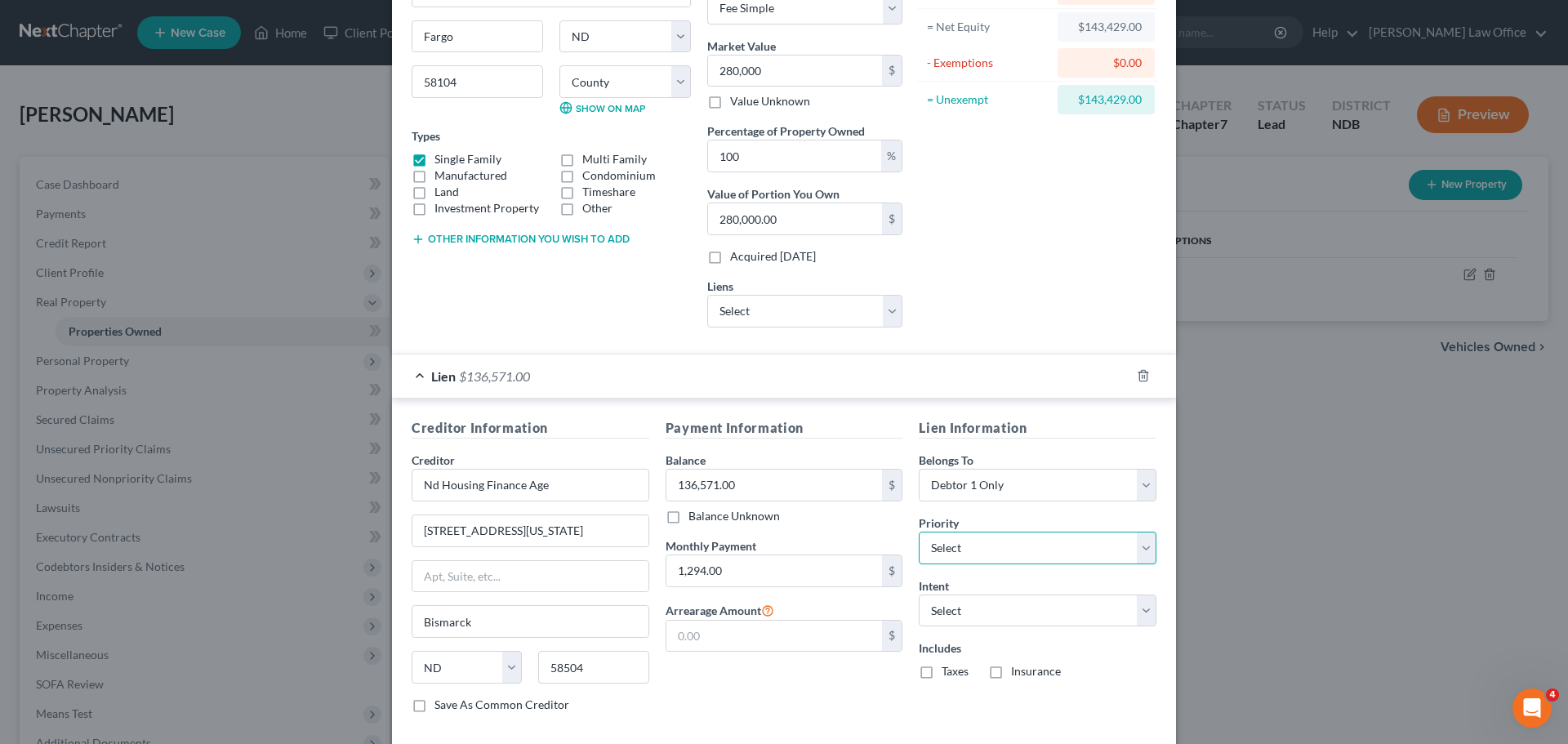
click at [750, 549] on select "Select 1st 2nd 3rd 4th 5th 6th 7th 8th 9th 10th 11th 12th 13th 14th 15th 16th 1…" at bounding box center [1037, 547] width 238 height 33
select select "0"
click at [750, 531] on select "Select 1st 2nd 3rd 4th 5th 6th 7th 8th 9th 10th 11th 12th 13th 14th 15th 16th 1…" at bounding box center [1037, 547] width 238 height 33
click at [750, 610] on select "Select Surrender Redeem Reaffirm Avoid Other" at bounding box center [1037, 610] width 238 height 33
select select "2"
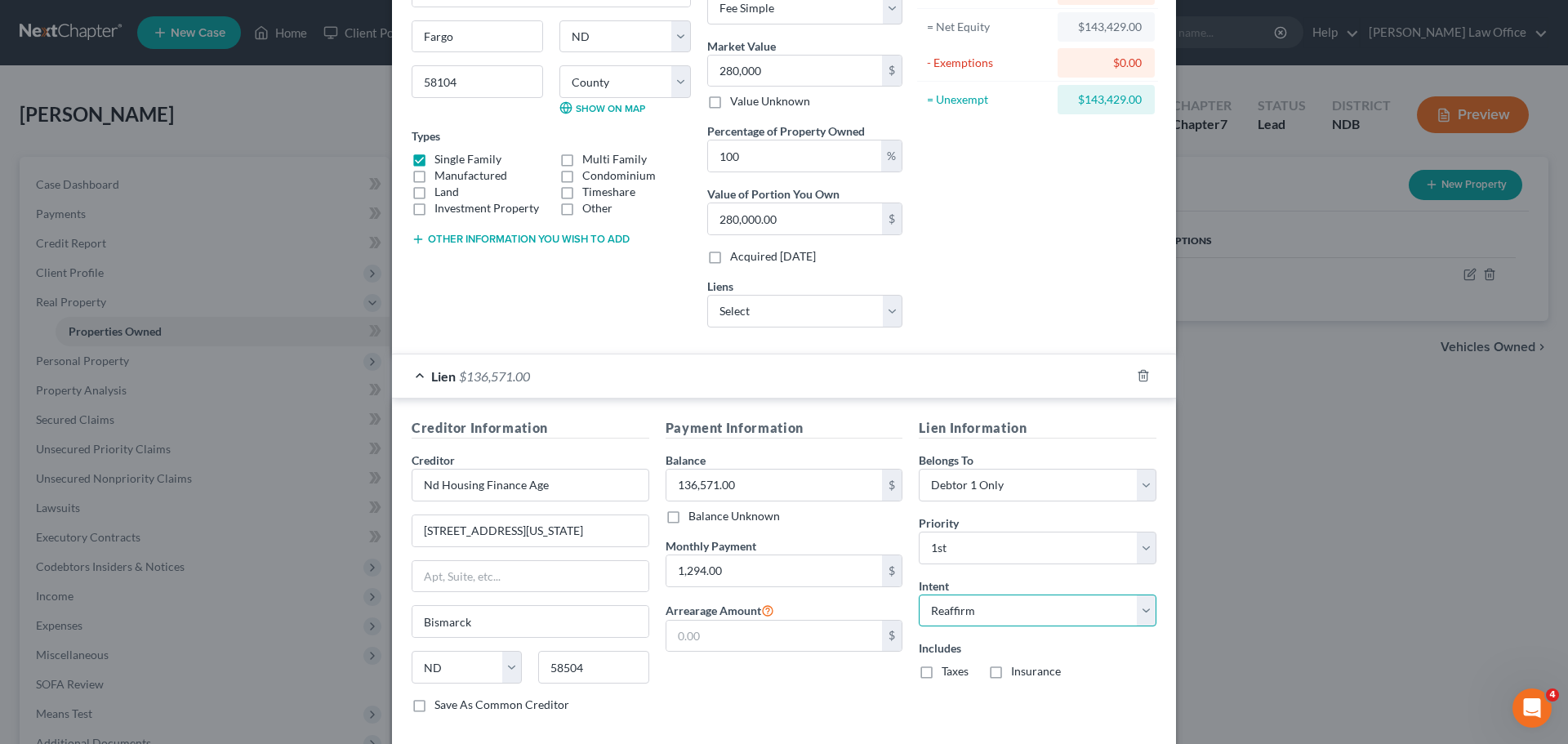
click at [750, 595] on select "Select Surrender Redeem Reaffirm Avoid Other" at bounding box center [1037, 610] width 238 height 33
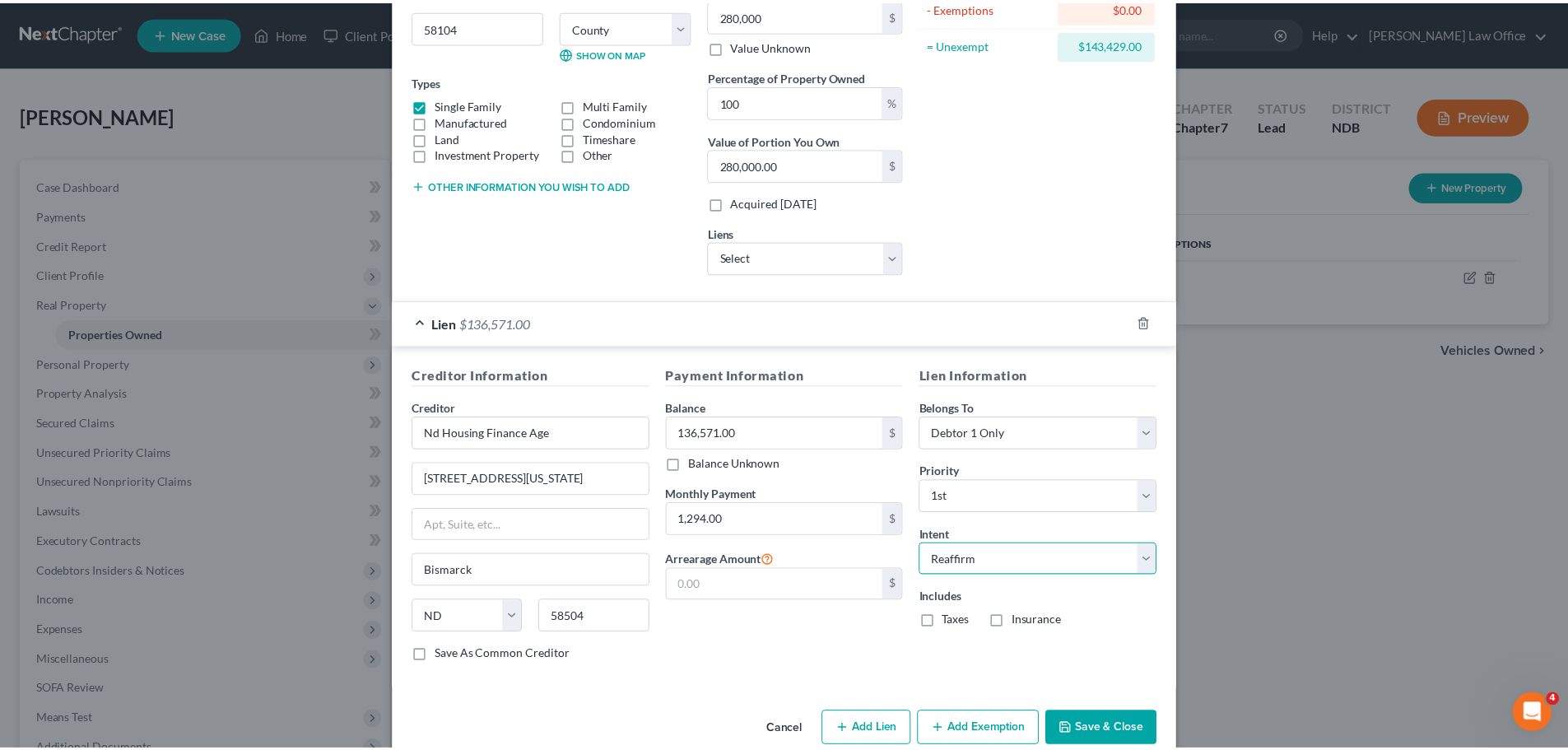
scroll to position [250, 0]
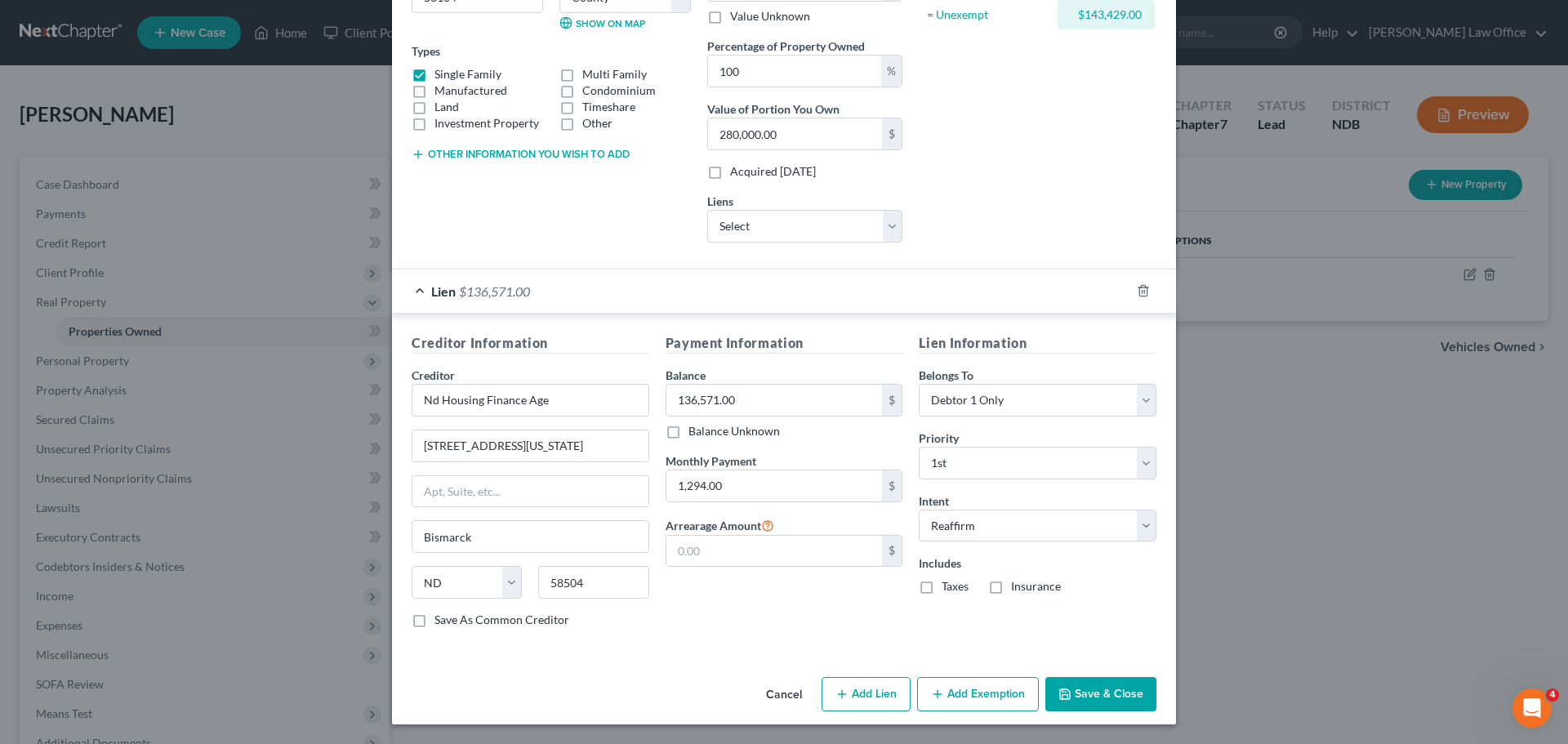
click at [435, 618] on label "Save As Common Creditor" at bounding box center [502, 619] width 135 height 17
click at [441, 618] on input "Save As Common Creditor" at bounding box center [446, 616] width 11 height 11
checkbox input "true"
click at [750, 587] on label "Taxes" at bounding box center [954, 586] width 27 height 17
click at [750, 587] on input "Taxes" at bounding box center [953, 583] width 11 height 11
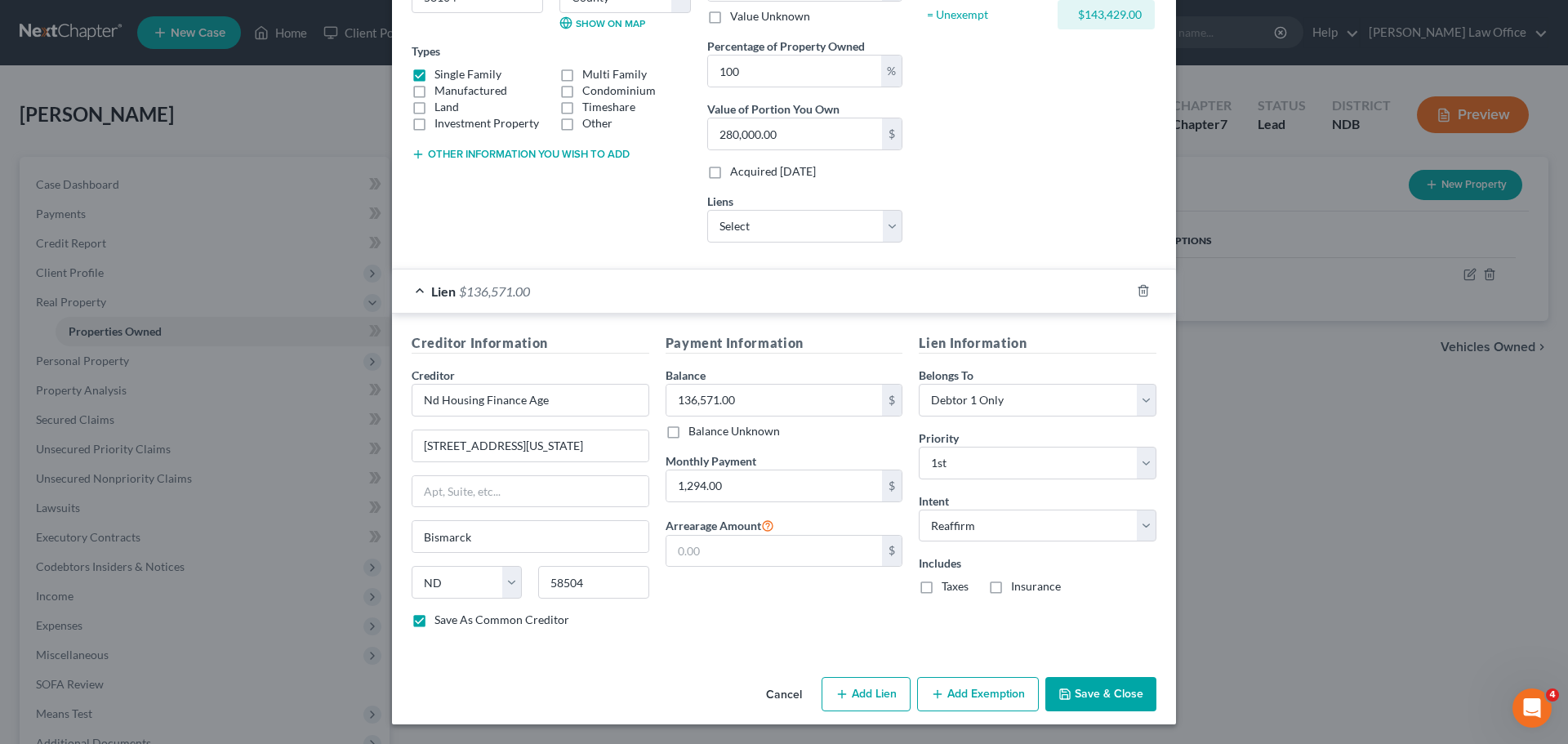
checkbox input "true"
click at [750, 584] on label "Insurance" at bounding box center [1036, 586] width 49 height 17
click at [750, 584] on input "Insurance" at bounding box center [1023, 583] width 11 height 11
click at [750, 584] on label "Insurance" at bounding box center [1036, 586] width 49 height 17
click at [750, 584] on input "Insurance" at bounding box center [1023, 583] width 11 height 11
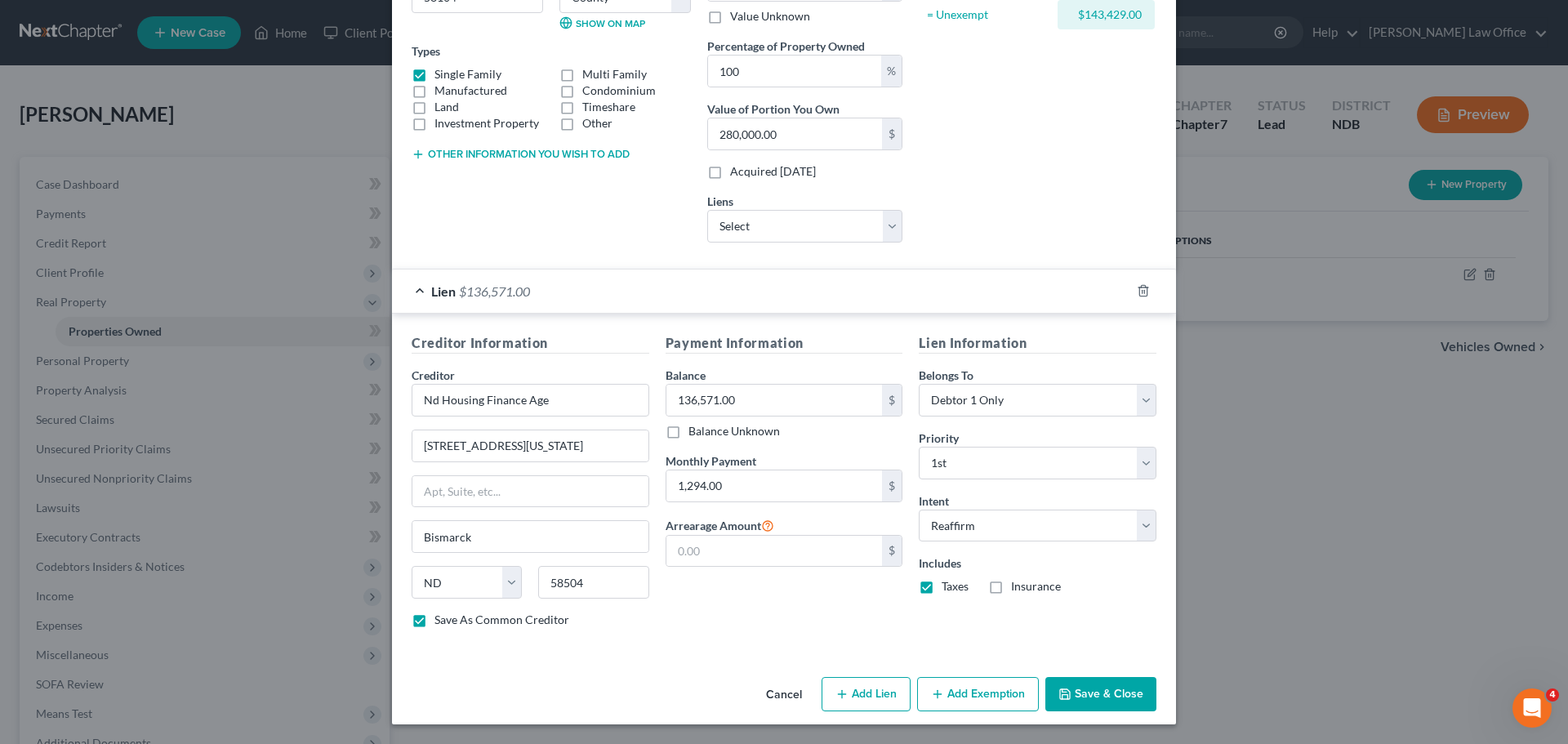
click at [750, 585] on label "Insurance" at bounding box center [1036, 586] width 49 height 17
click at [750, 585] on input "Insurance" at bounding box center [1023, 583] width 11 height 11
checkbox input "true"
click at [750, 689] on button "Save & Close" at bounding box center [1101, 694] width 111 height 35
checkbox input "false"
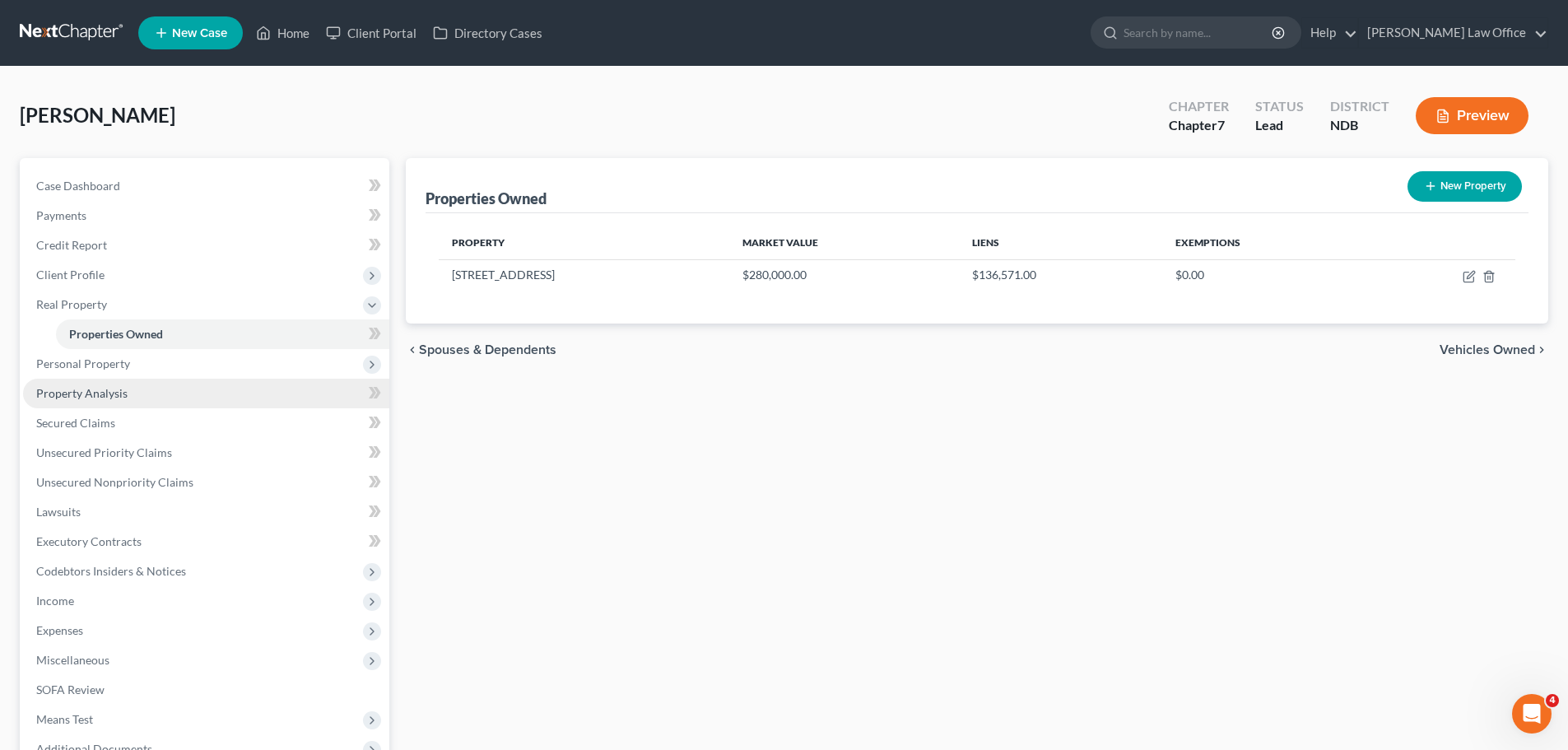
click at [105, 398] on span "Property Analysis" at bounding box center [82, 393] width 92 height 14
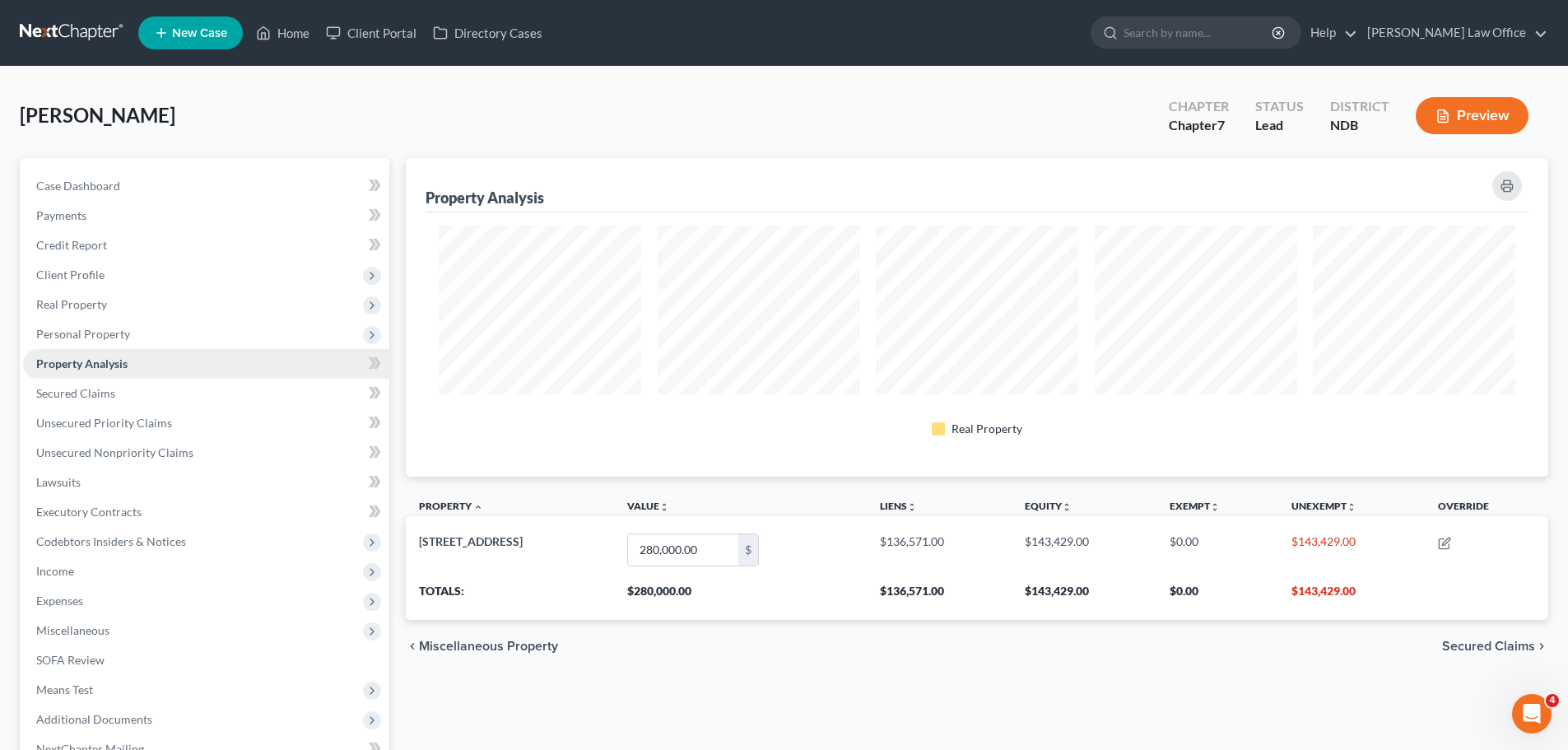
scroll to position [318, 1142]
click at [95, 360] on span "Property Analysis" at bounding box center [82, 363] width 92 height 14
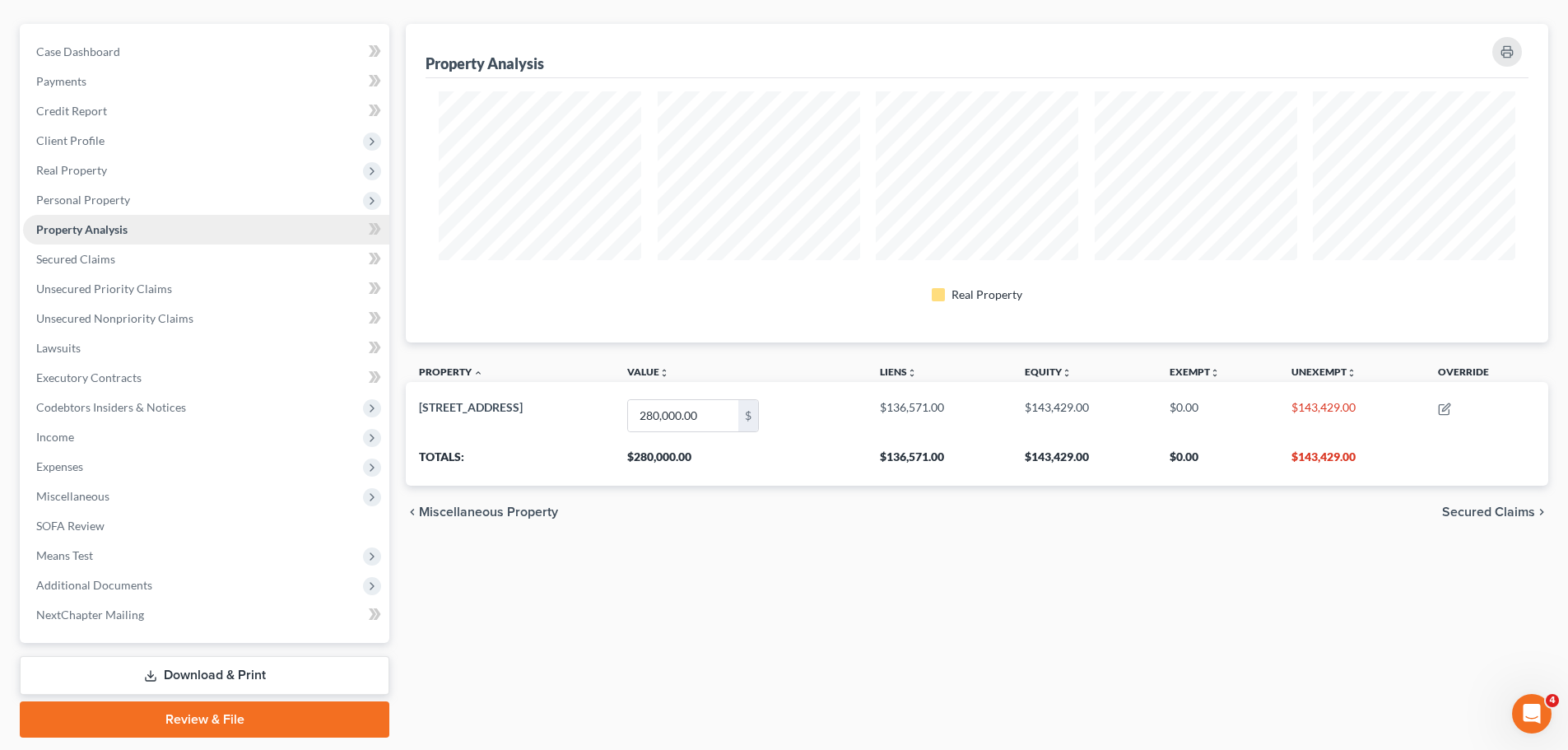
scroll to position [185, 0]
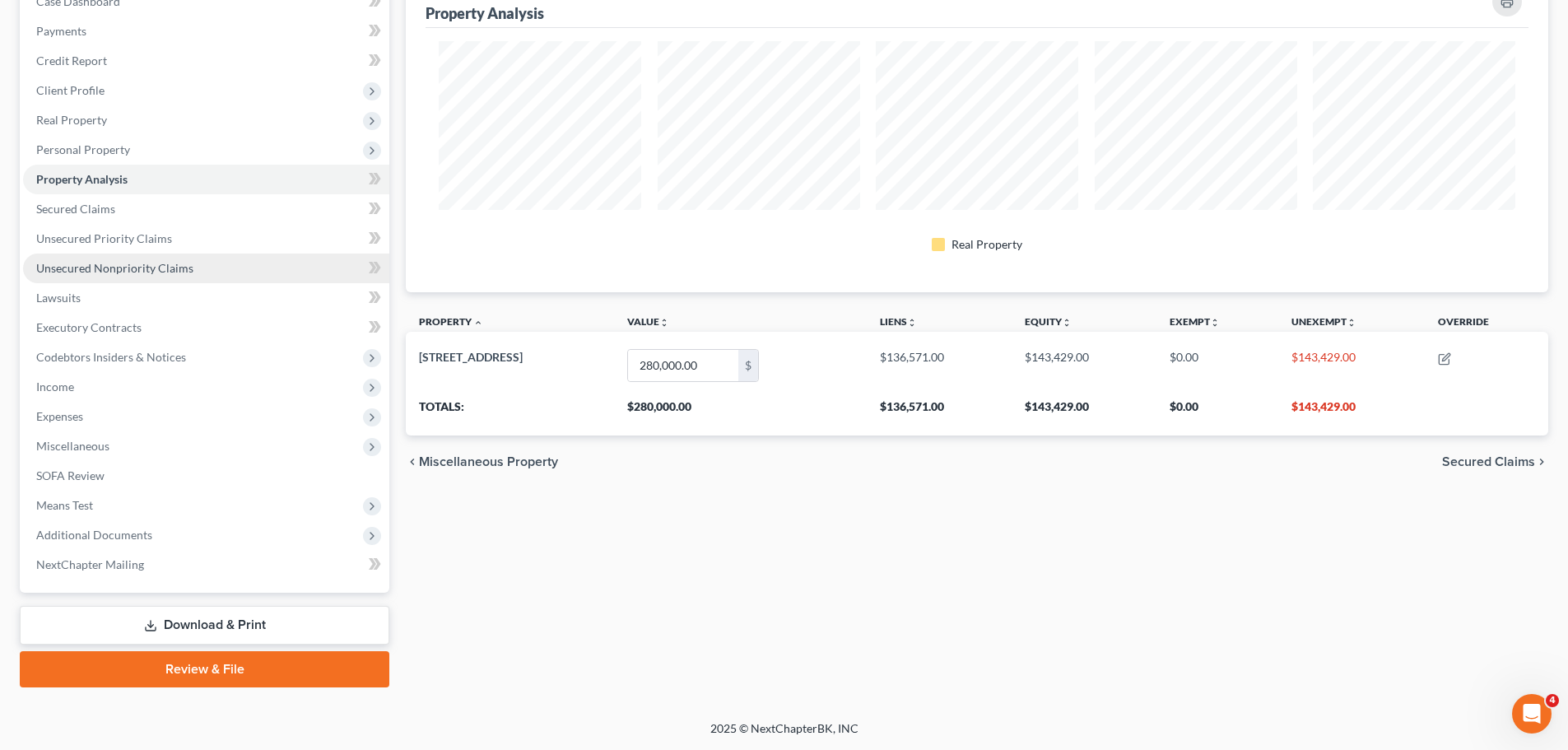
click at [114, 269] on span "Unsecured Nonpriority Claims" at bounding box center [115, 268] width 158 height 14
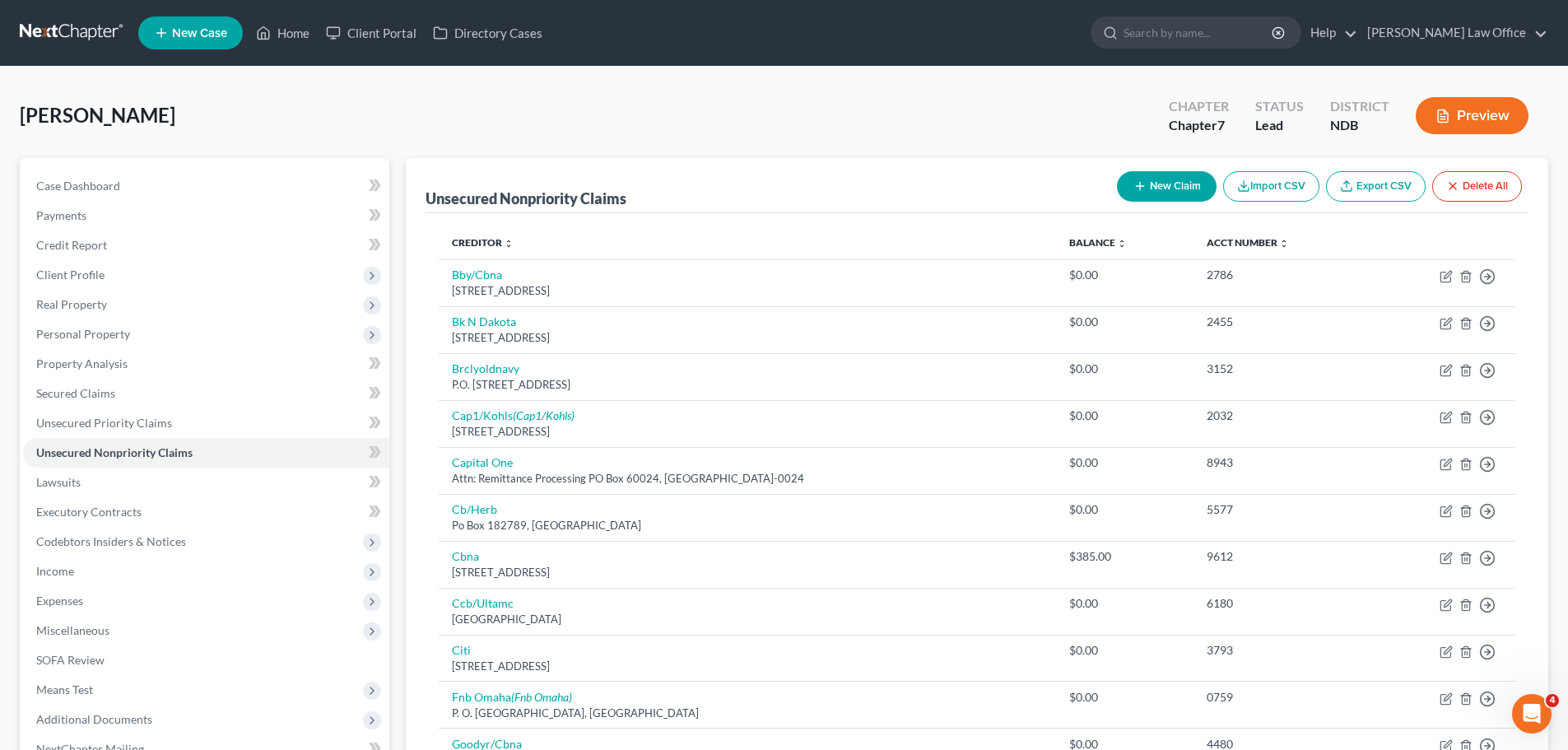
click at [756, 179] on button "New Claim" at bounding box center [1167, 187] width 100 height 31
select select "0"
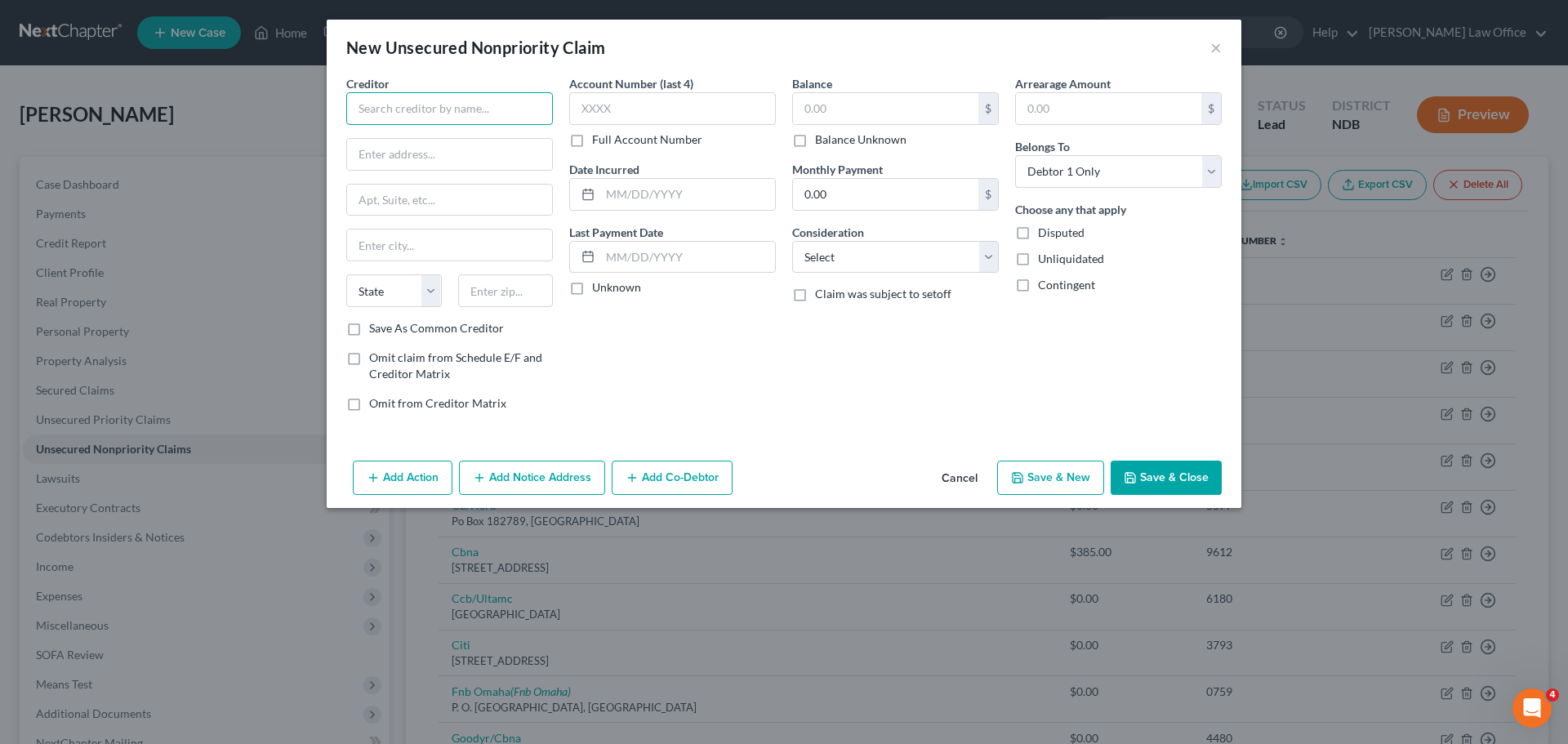
click at [385, 115] on input "text" at bounding box center [449, 108] width 207 height 33
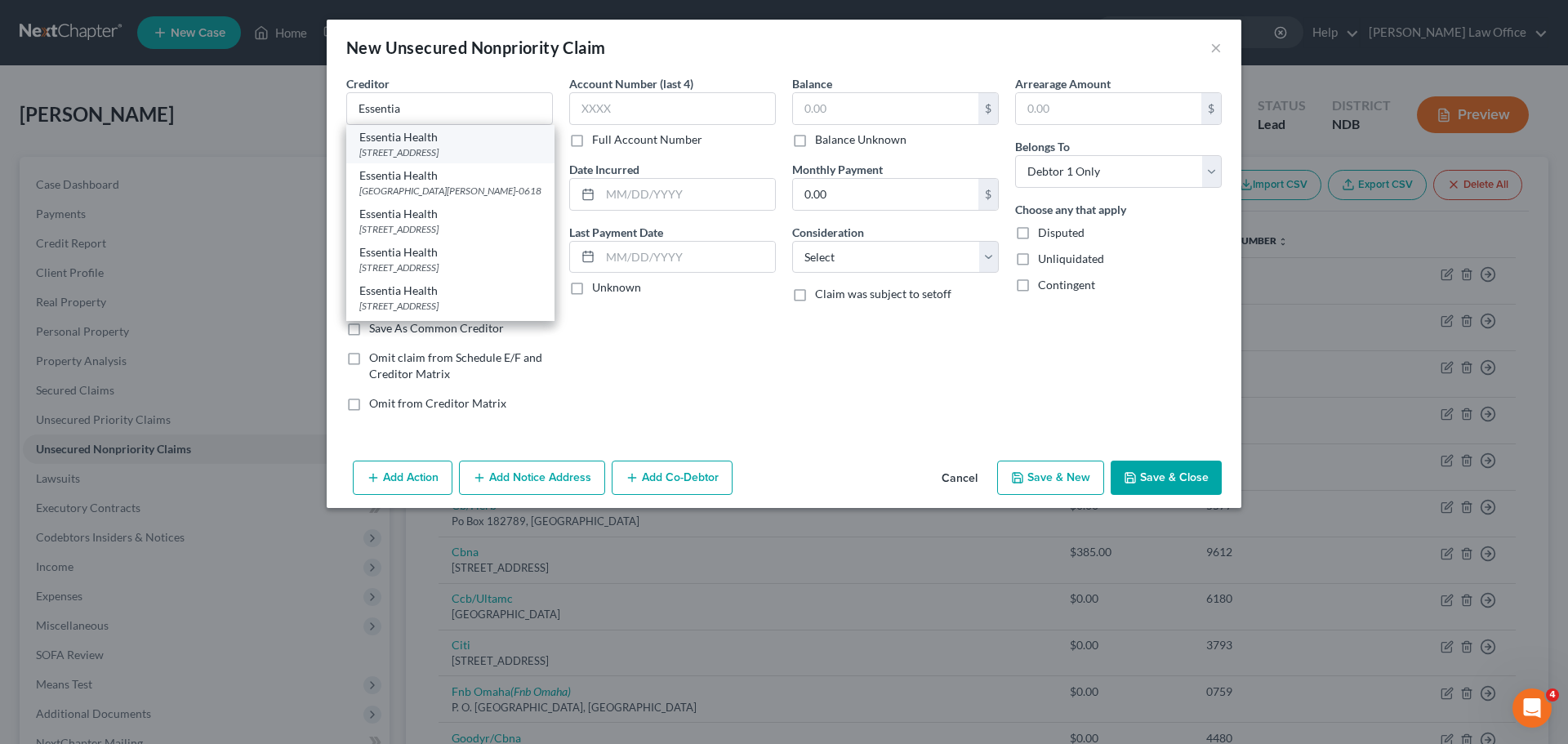
click at [396, 141] on div "Essentia Health" at bounding box center [450, 137] width 182 height 17
type input "Essentia Health"
type input "402 E. 2nd Street"
type input "Duluth"
select select "24"
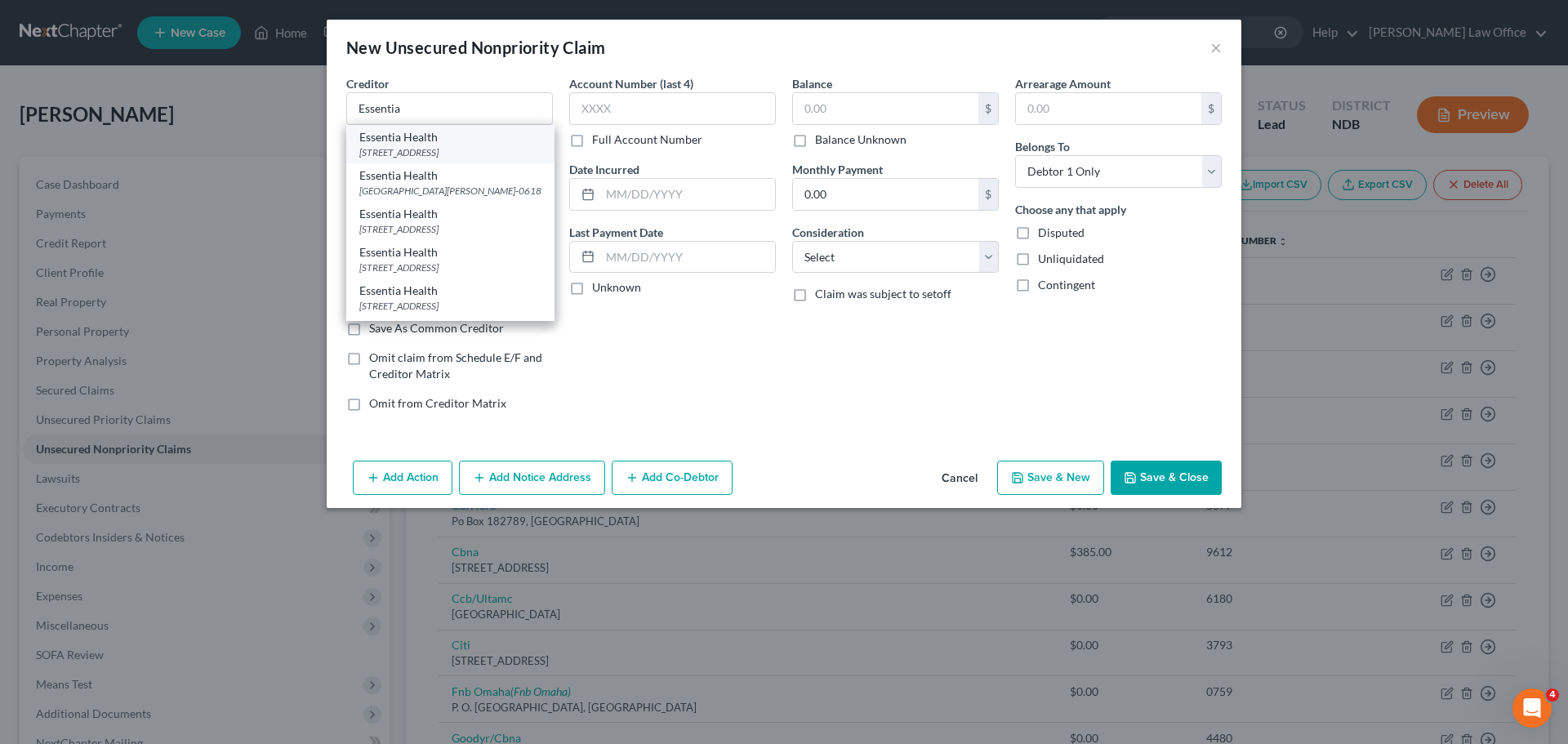
type input "55805"
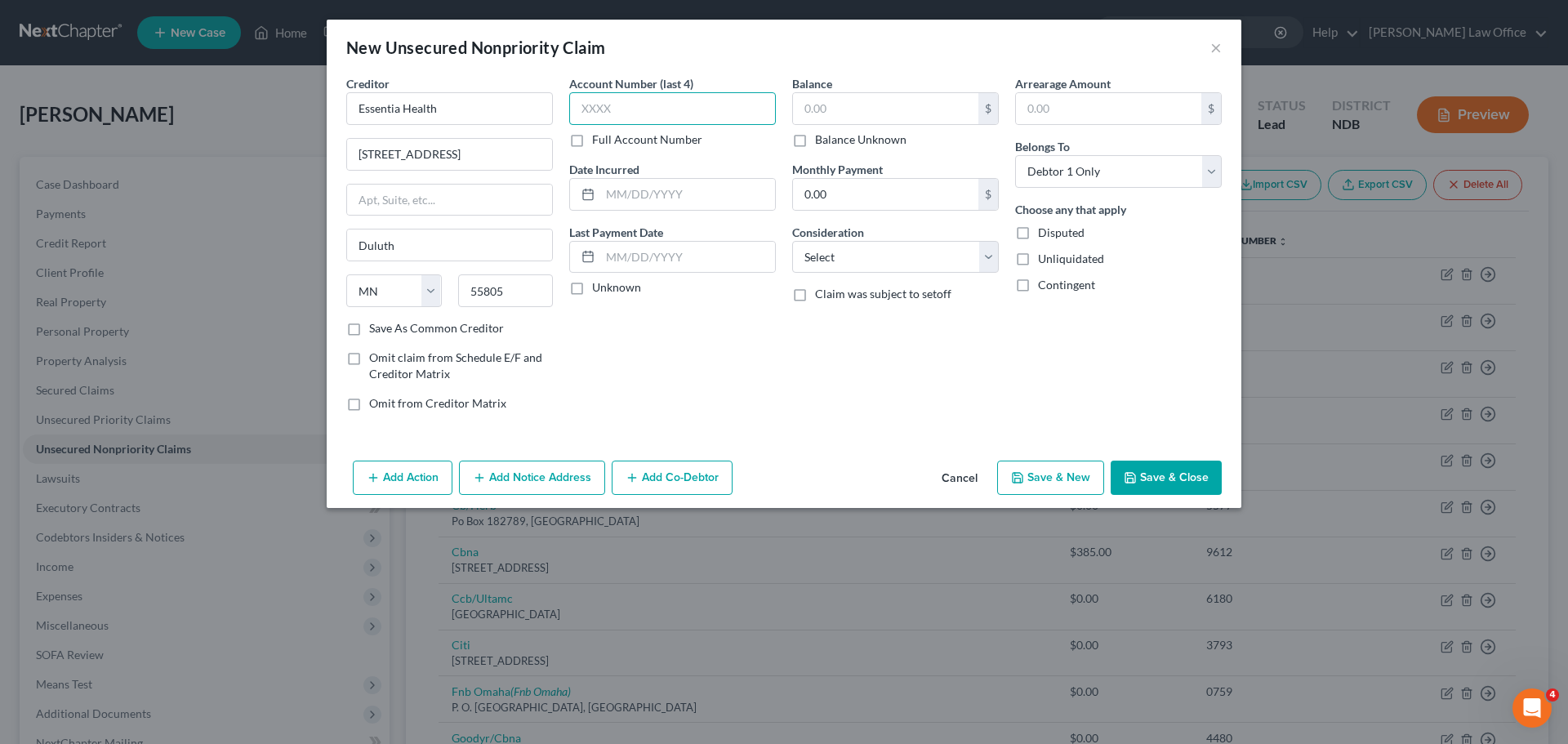
click at [613, 112] on input "text" at bounding box center [672, 108] width 207 height 33
click at [750, 103] on input "text" at bounding box center [885, 108] width 185 height 31
type input "5,558.45"
drag, startPoint x: 854, startPoint y: 111, endPoint x: 808, endPoint y: 401, distance: 293.6
click at [750, 410] on div "Balance 5,558.45 $ Balance Unknown Balance Undetermined 5,558.45 $ Balance Unkn…" at bounding box center [895, 249] width 223 height 349
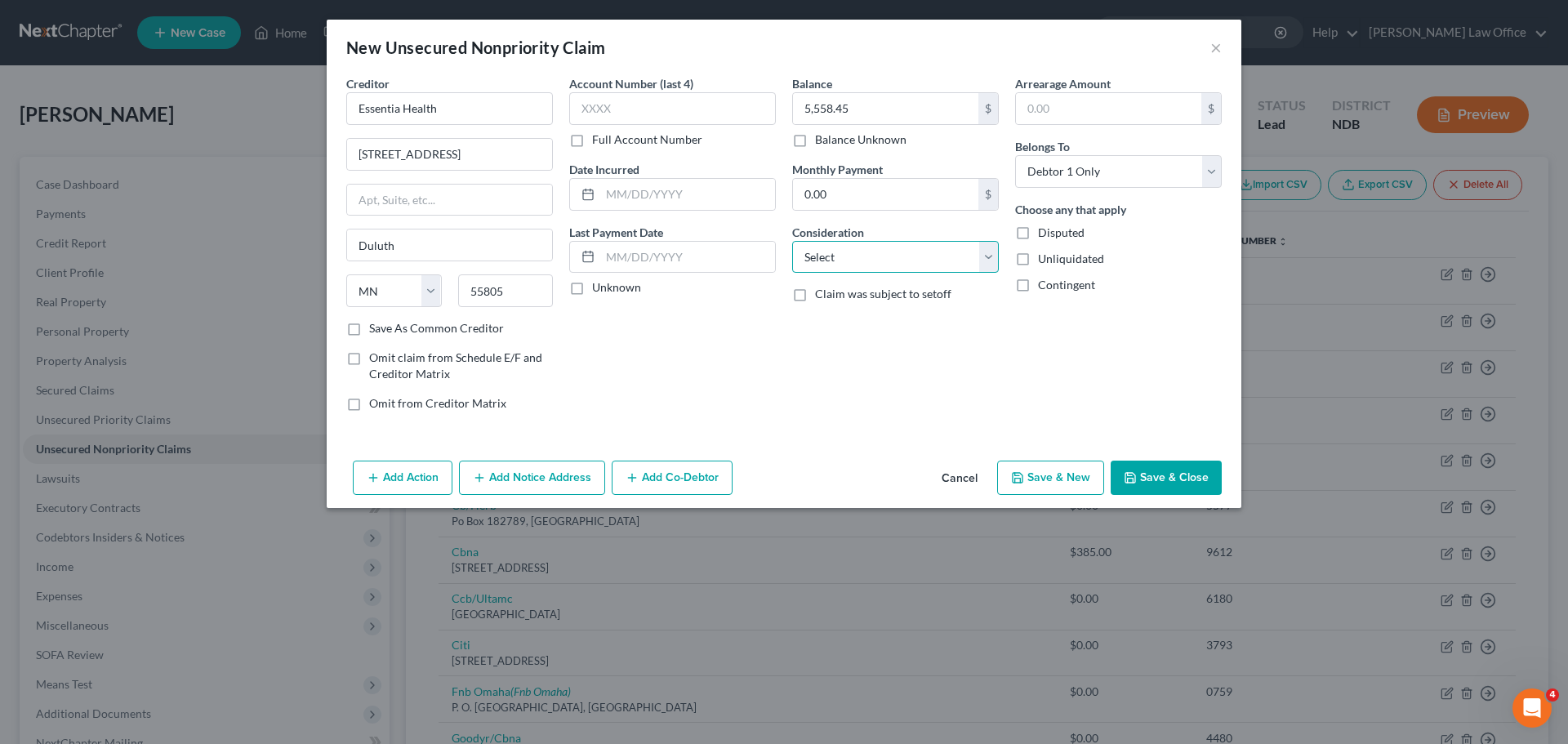
click at [750, 254] on select "Select Cable / Satellite Services Collection Agency Credit Card Debt Debt Couns…" at bounding box center [895, 256] width 207 height 33
select select "9"
click at [750, 240] on select "Select Cable / Satellite Services Collection Agency Credit Card Debt Debt Couns…" at bounding box center [895, 256] width 207 height 33
drag, startPoint x: 1196, startPoint y: 464, endPoint x: 923, endPoint y: 681, distance: 348.7
click at [750, 615] on div "New Unsecured Nonpriority Claim × Creditor * Essentia Health 402 E. 2nd Street …" at bounding box center [784, 372] width 1568 height 744
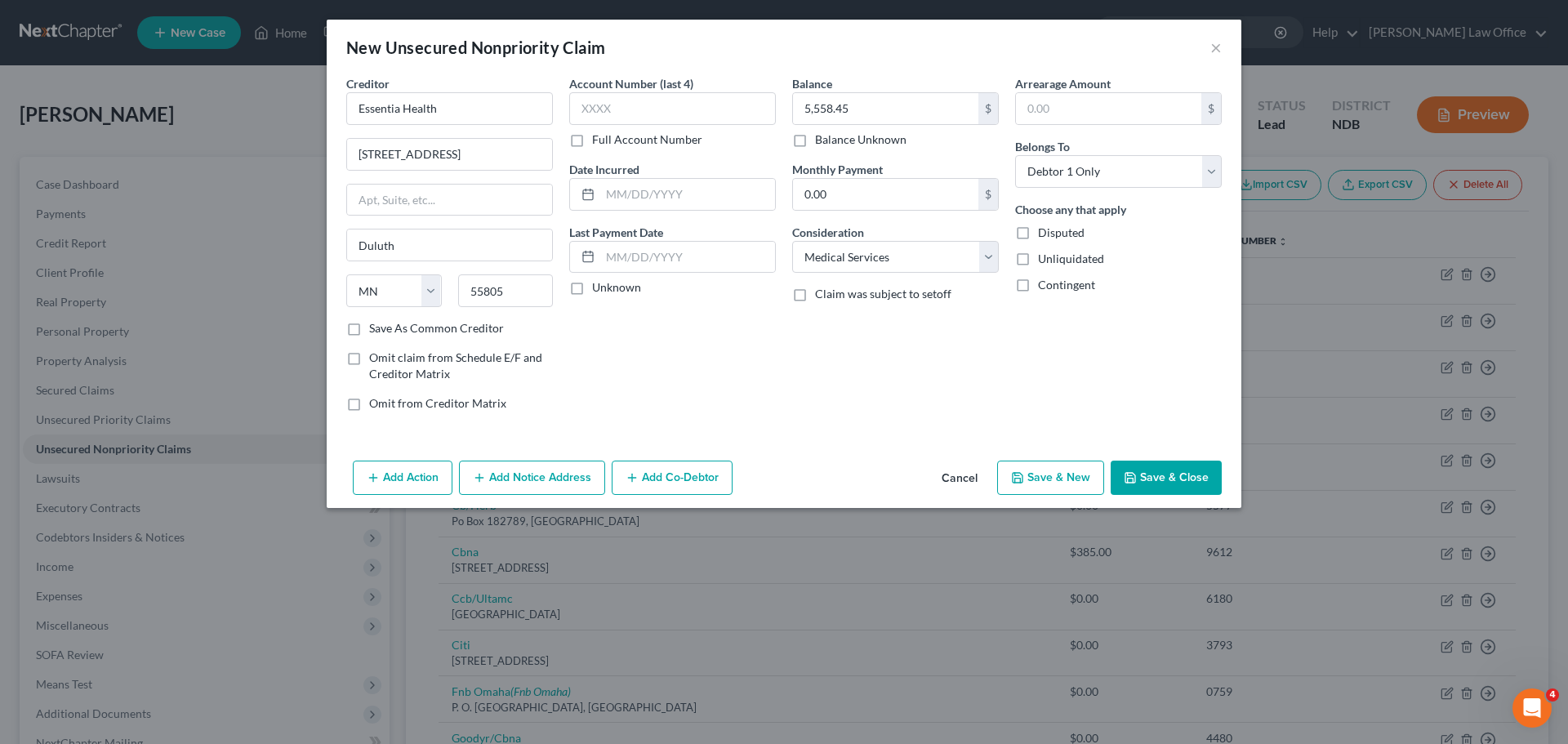
click at [750, 471] on button "Save & Close" at bounding box center [1166, 477] width 111 height 35
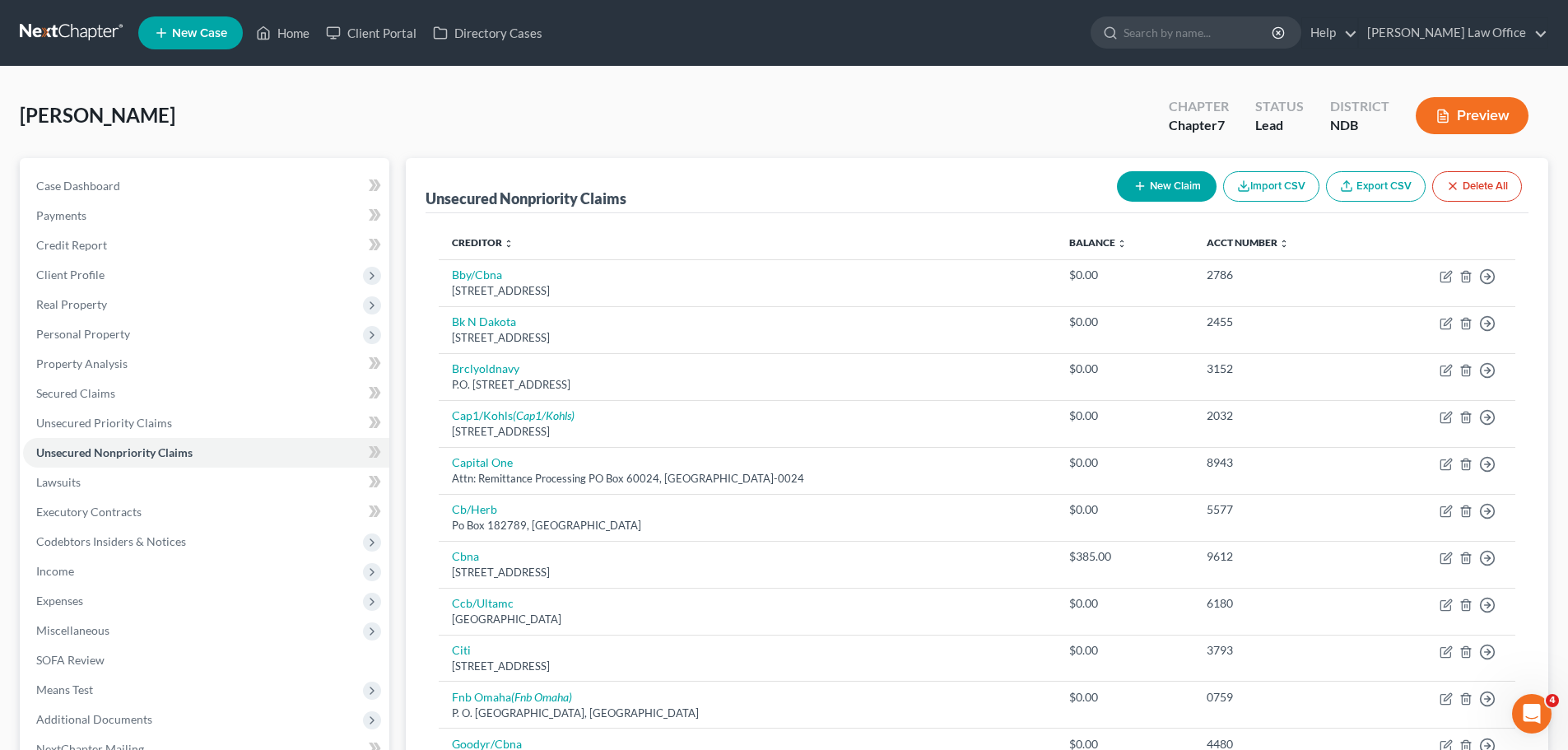
click at [756, 182] on button "New Claim" at bounding box center [1167, 187] width 100 height 31
select select "0"
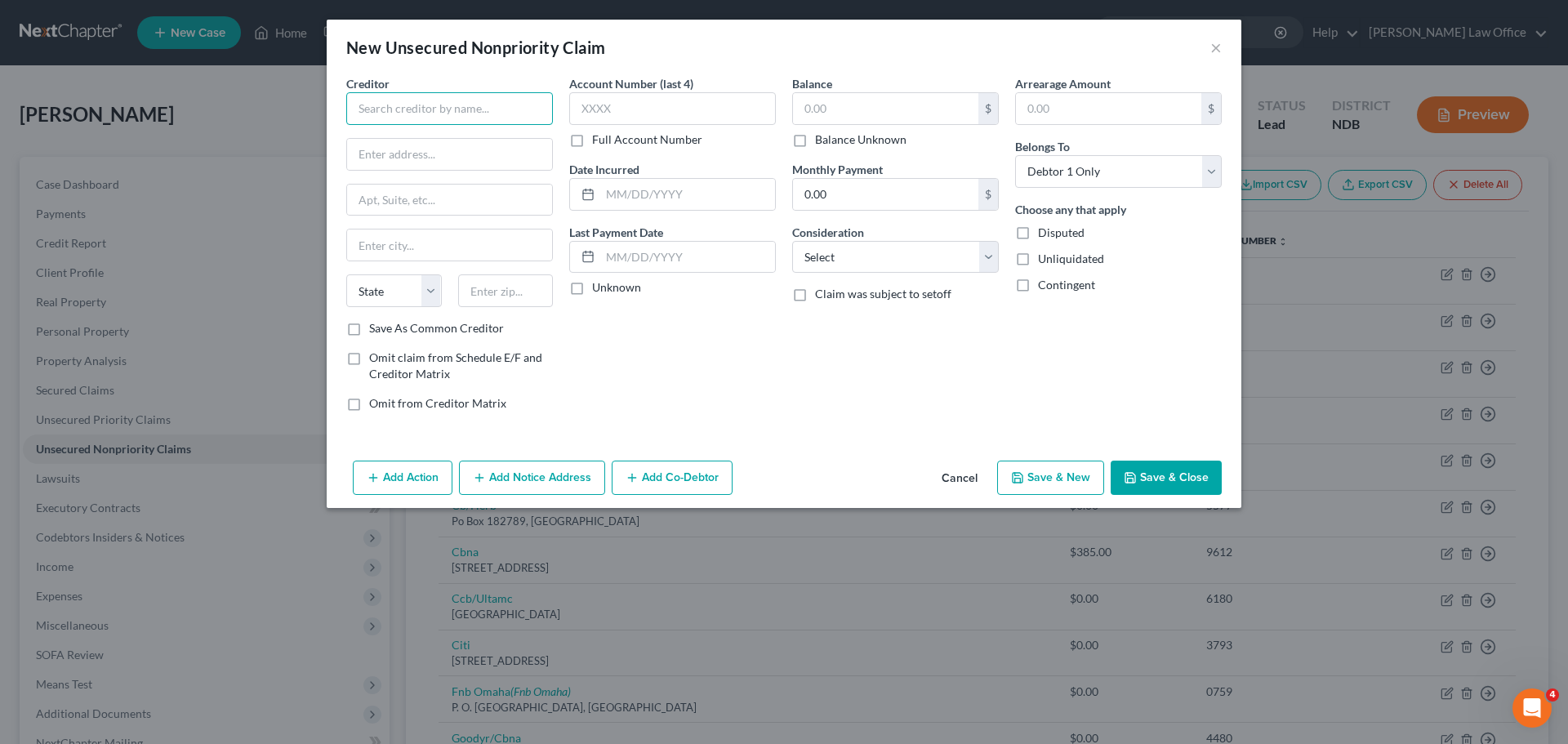
click at [391, 103] on input "text" at bounding box center [449, 108] width 207 height 33
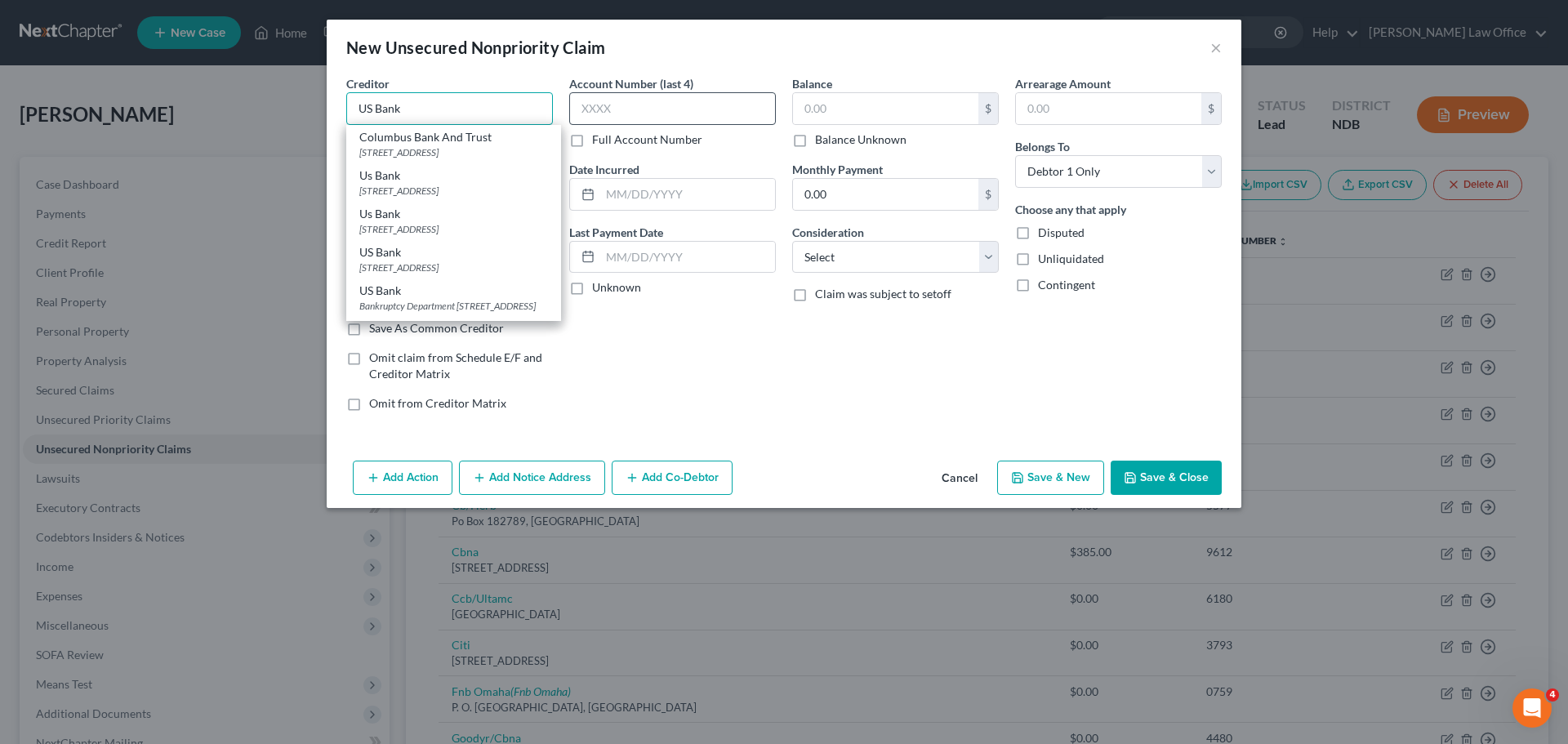
type input "US Bank"
click at [636, 108] on input "text" at bounding box center [672, 108] width 207 height 33
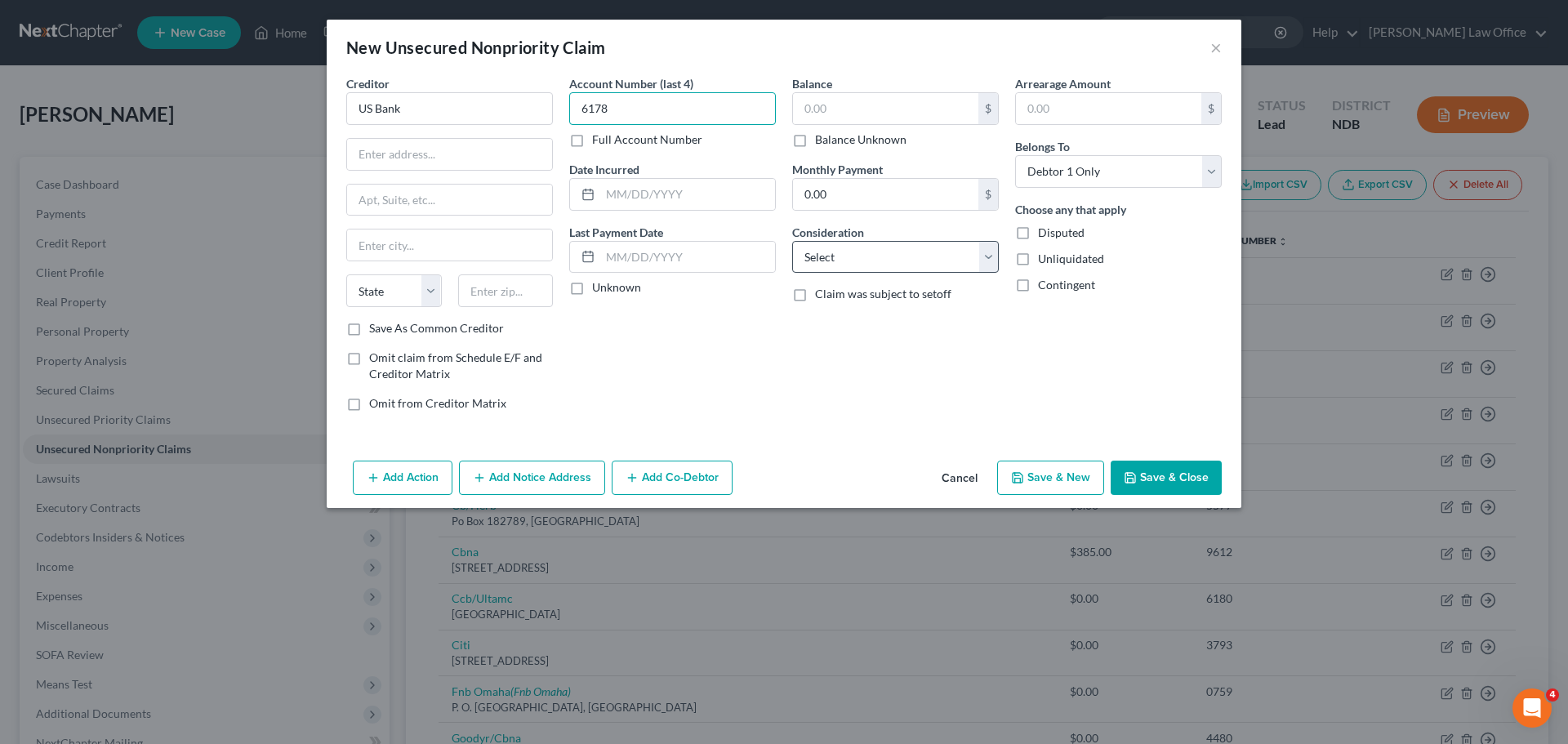
type input "6178"
click at [750, 256] on select "Select Cable / Satellite Services Collection Agency Credit Card Debt Debt Couns…" at bounding box center [895, 256] width 207 height 33
select select "14"
click at [750, 240] on select "Select Cable / Satellite Services Collection Agency Credit Card Debt Debt Couns…" at bounding box center [895, 256] width 207 height 33
click at [750, 315] on input "text" at bounding box center [895, 319] width 205 height 31
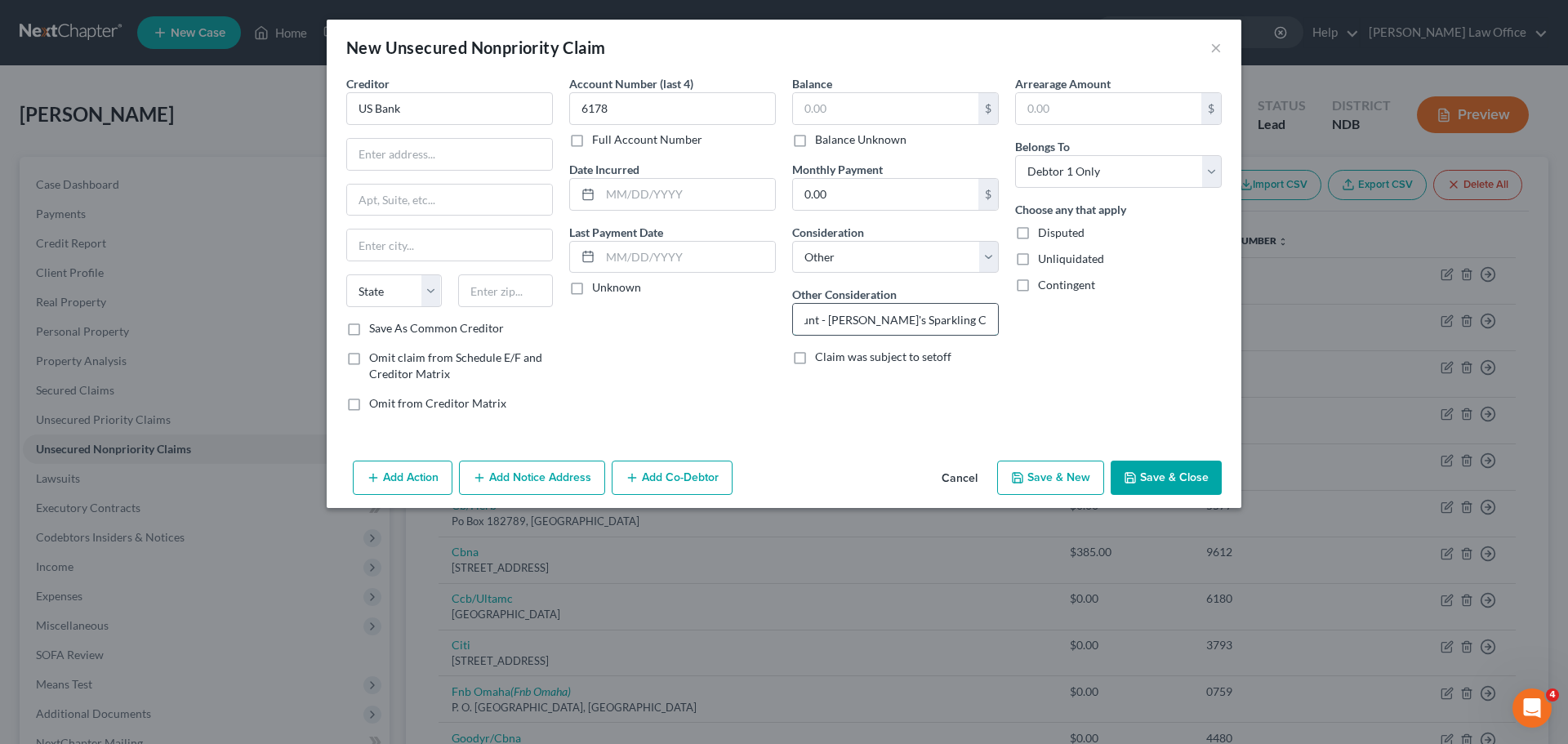
scroll to position [0, 82]
type input "Business Account - Susie's Sparkling Cleaning Service"
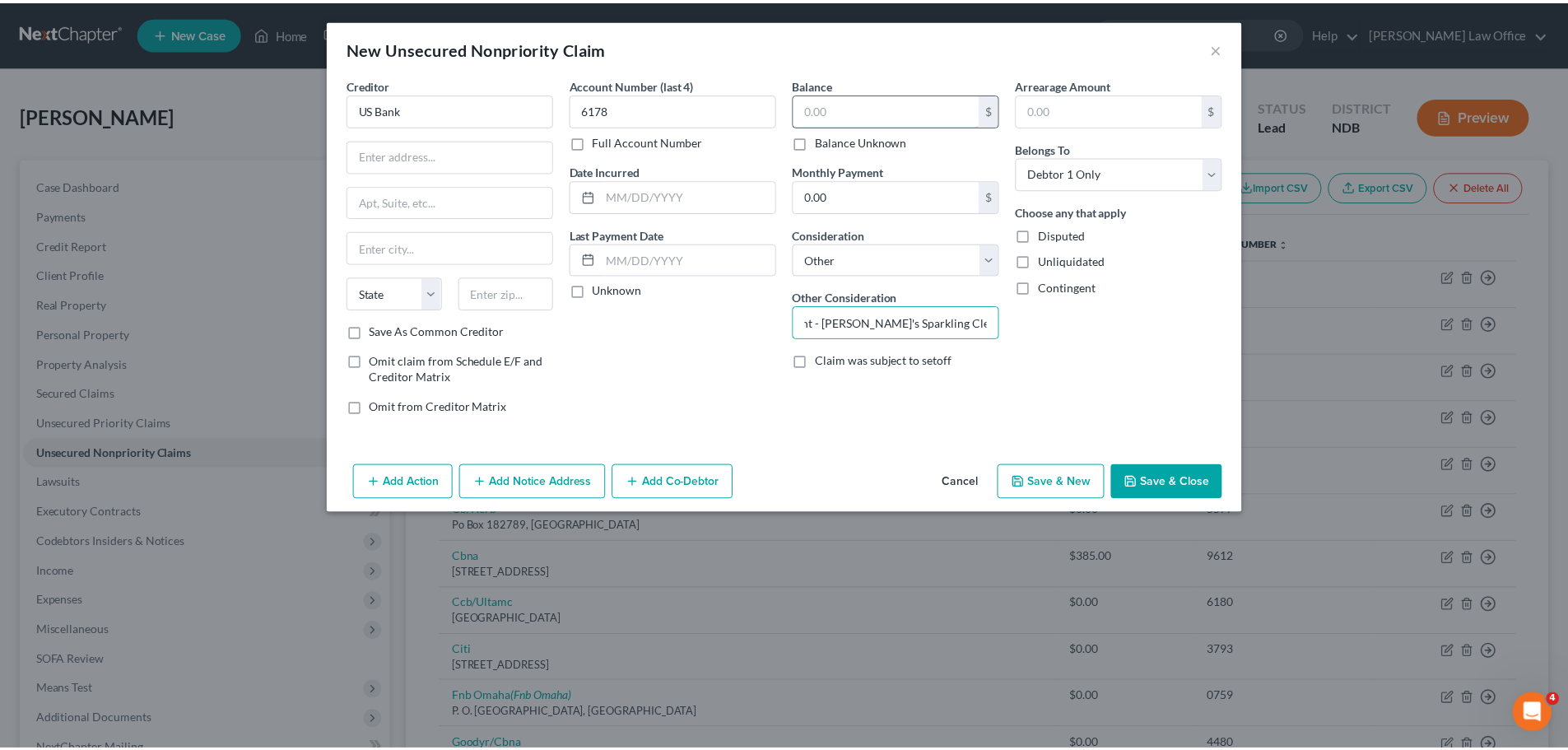
scroll to position [0, 0]
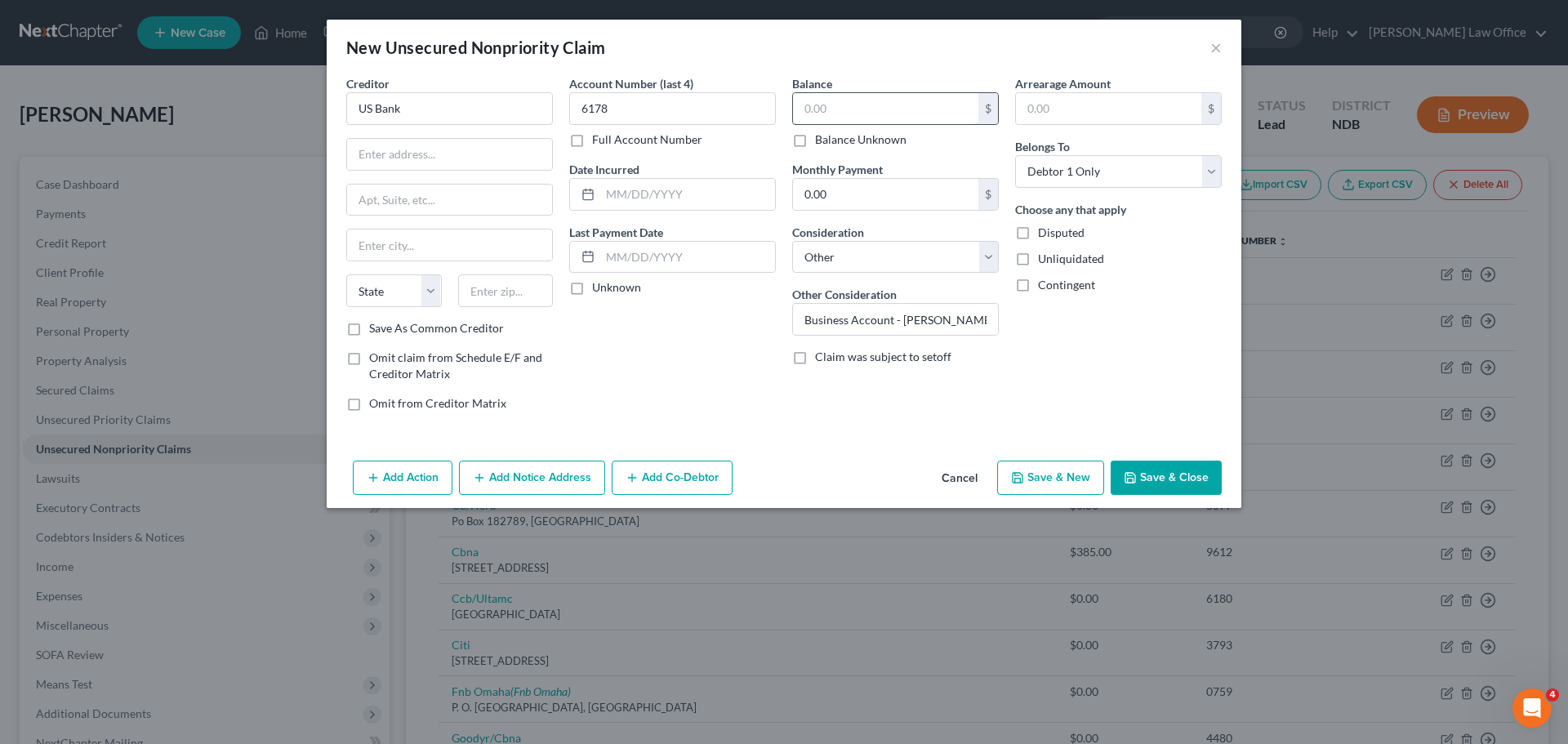
click at [750, 115] on input "text" at bounding box center [885, 108] width 185 height 31
type input "3,622.45"
click at [410, 107] on input "US Bank" at bounding box center [449, 108] width 207 height 33
click at [400, 108] on input "US Bank" at bounding box center [449, 108] width 207 height 33
type input "US Bank Card"
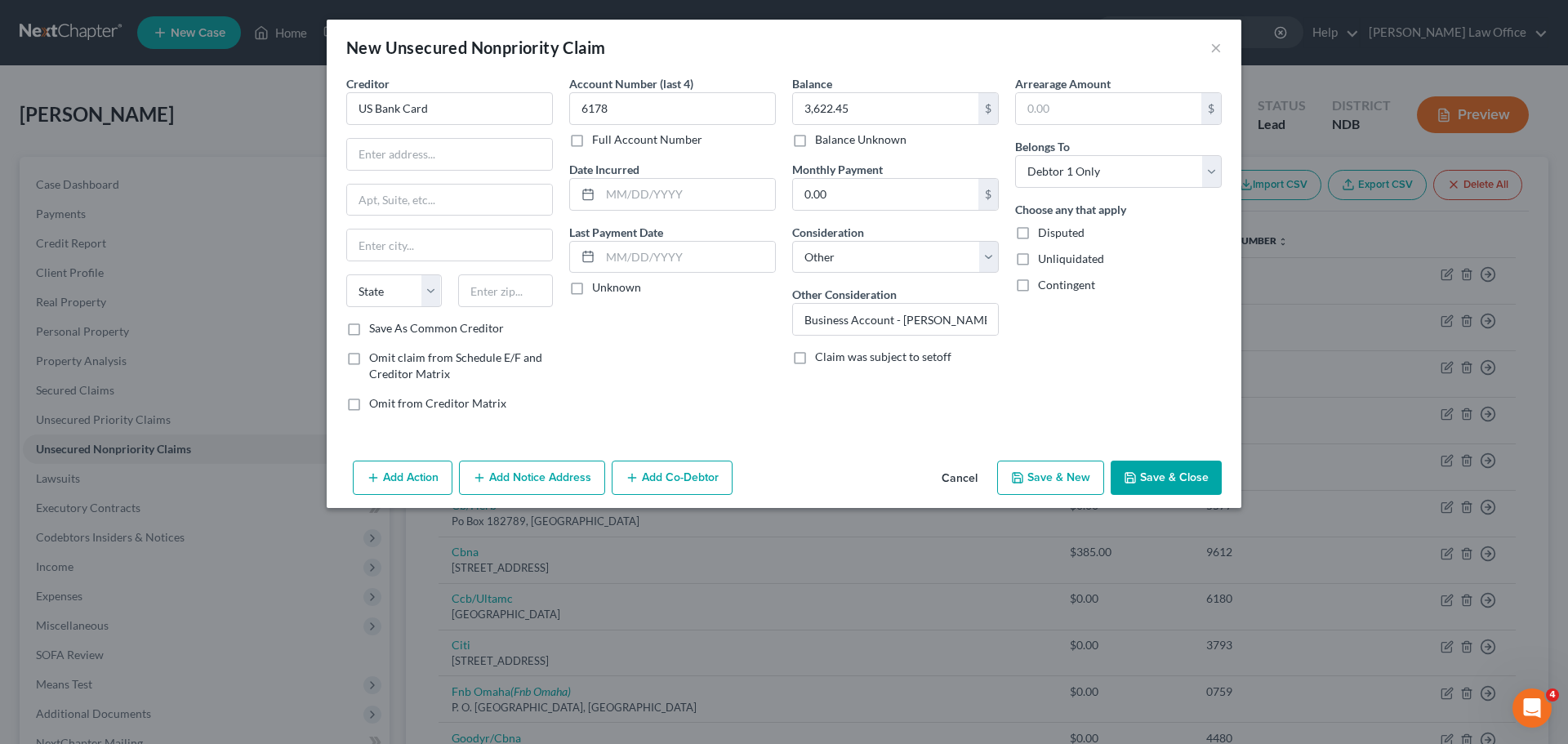
click at [750, 475] on button "Save & Close" at bounding box center [1166, 477] width 111 height 35
